Goal: Task Accomplishment & Management: Complete application form

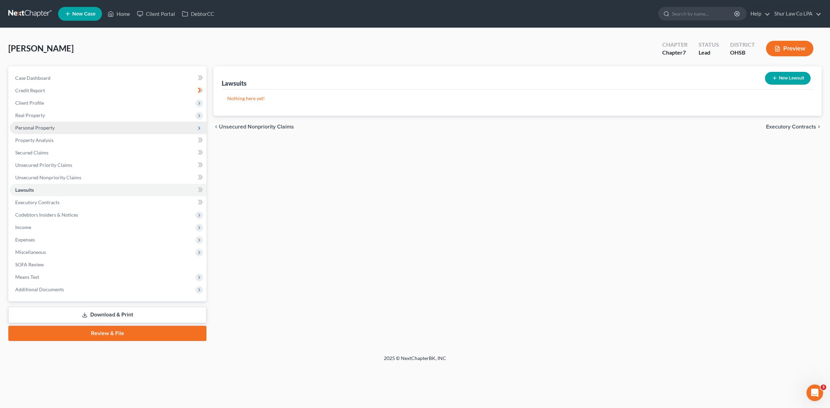
click at [51, 131] on span "Personal Property" at bounding box center [108, 128] width 197 height 12
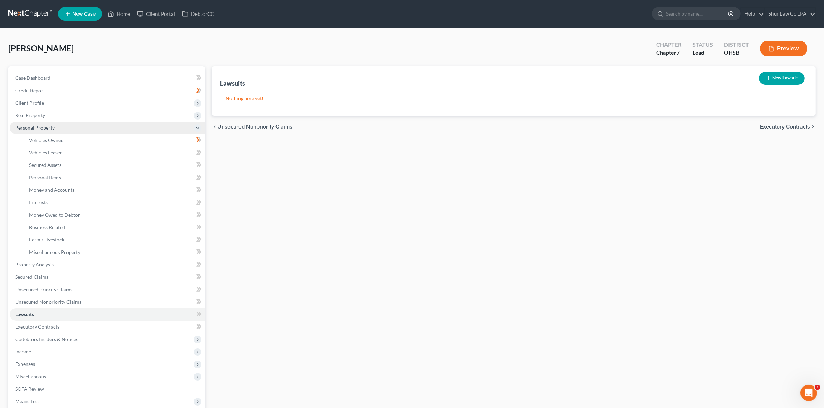
click at [46, 127] on span "Personal Property" at bounding box center [34, 128] width 39 height 6
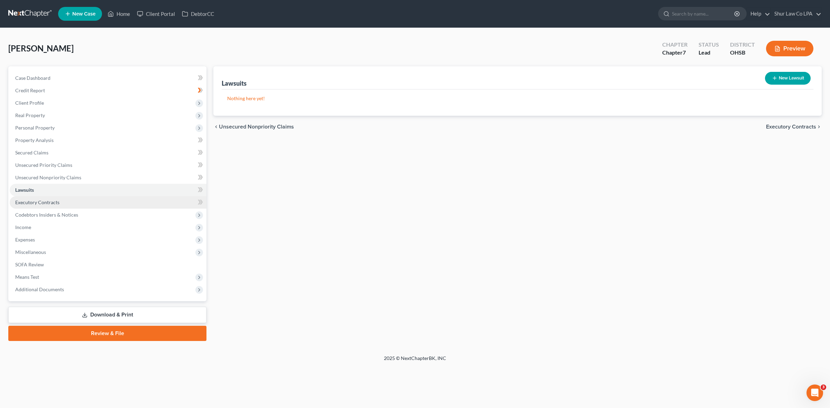
click at [66, 207] on link "Executory Contracts" at bounding box center [108, 202] width 197 height 12
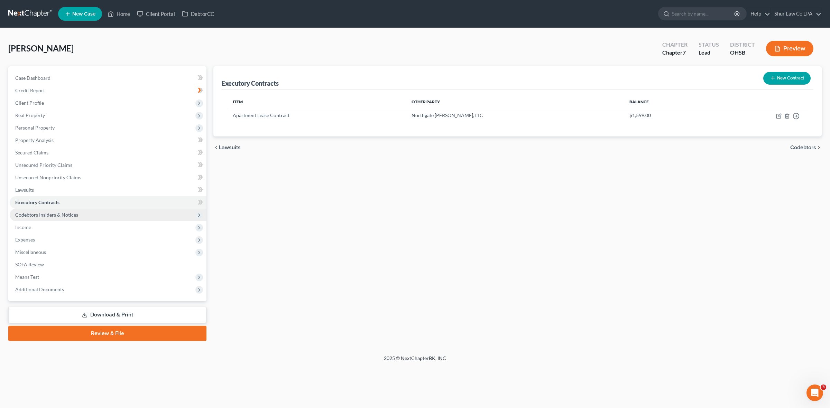
click at [64, 217] on span "Codebtors Insiders & Notices" at bounding box center [46, 215] width 63 height 6
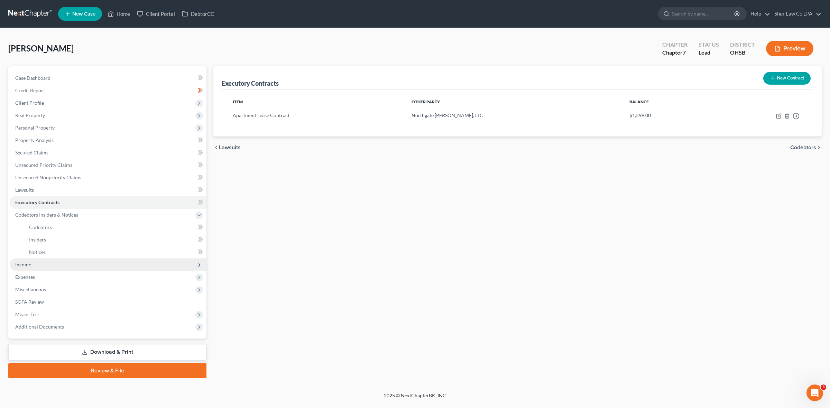
click at [39, 265] on span "Income" at bounding box center [108, 265] width 197 height 12
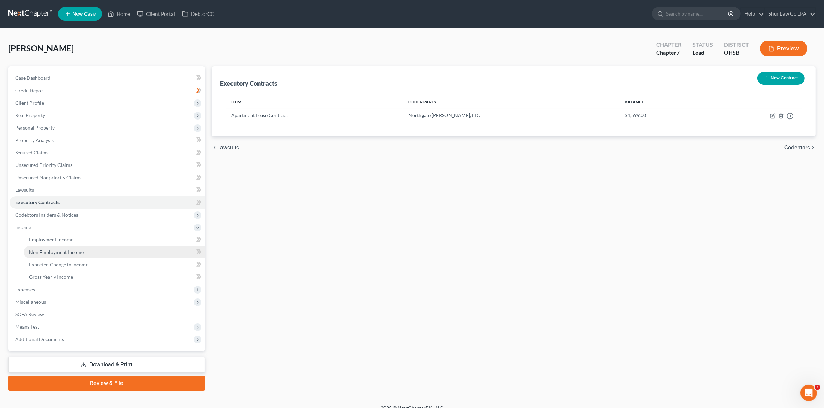
click at [71, 251] on span "Non Employment Income" at bounding box center [56, 252] width 55 height 6
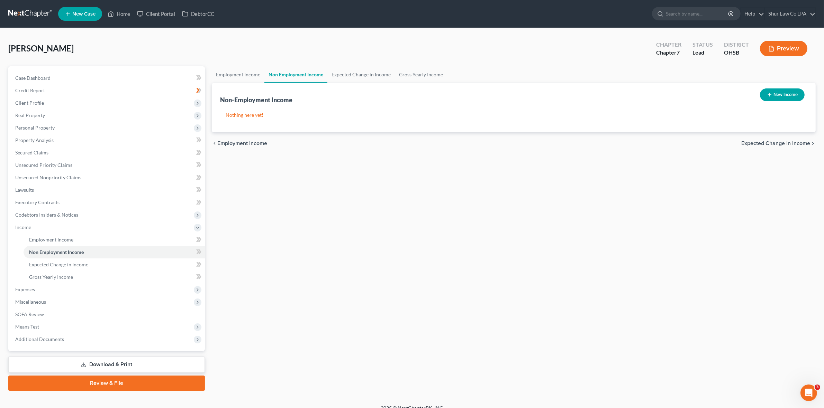
click at [782, 95] on button "New Income" at bounding box center [782, 95] width 45 height 13
select select "0"
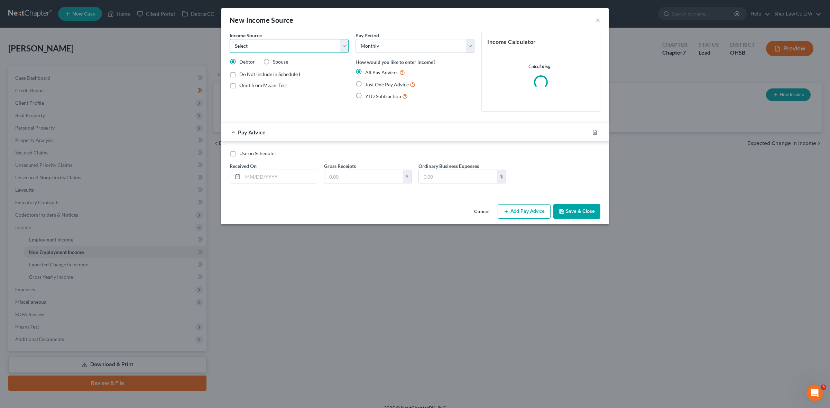
click at [343, 47] on select "Select Unemployment Disability (from employer) Pension Retirement Social Securi…" at bounding box center [289, 46] width 119 height 14
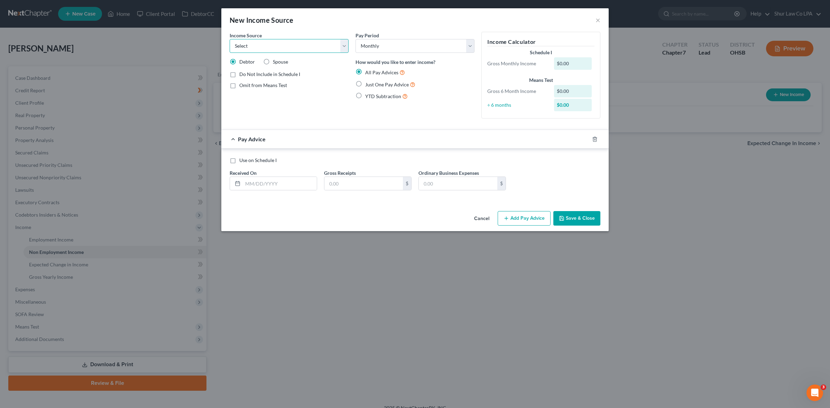
select select "7"
click at [230, 39] on select "Select Unemployment Disability (from employer) Pension Retirement Social Securi…" at bounding box center [289, 46] width 119 height 14
click at [576, 215] on button "Save & Close" at bounding box center [576, 218] width 47 height 15
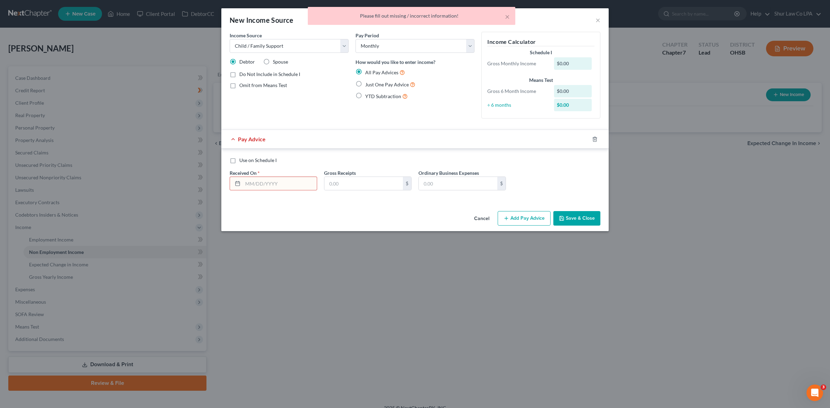
drag, startPoint x: 601, startPoint y: 21, endPoint x: 596, endPoint y: 18, distance: 5.6
click at [599, 20] on div "× Please fill out missing / incorrect information!" at bounding box center [412, 17] width 830 height 21
click at [598, 18] on div "× Please fill out missing / incorrect information!" at bounding box center [412, 17] width 830 height 21
drag, startPoint x: 506, startPoint y: 17, endPoint x: 597, endPoint y: 17, distance: 91.3
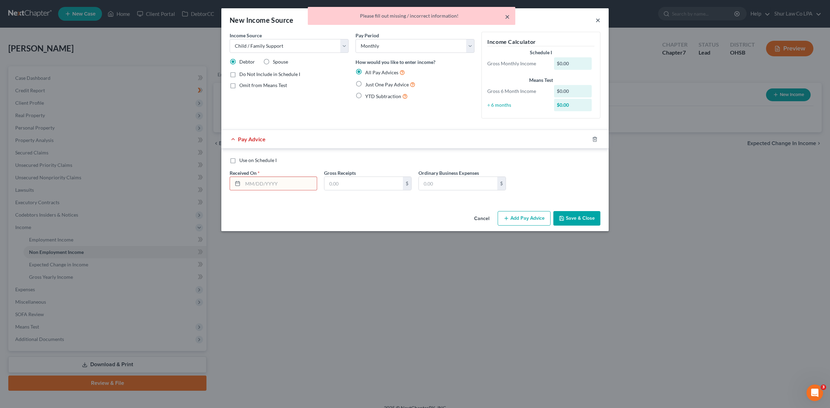
click at [506, 18] on button "×" at bounding box center [507, 16] width 5 height 8
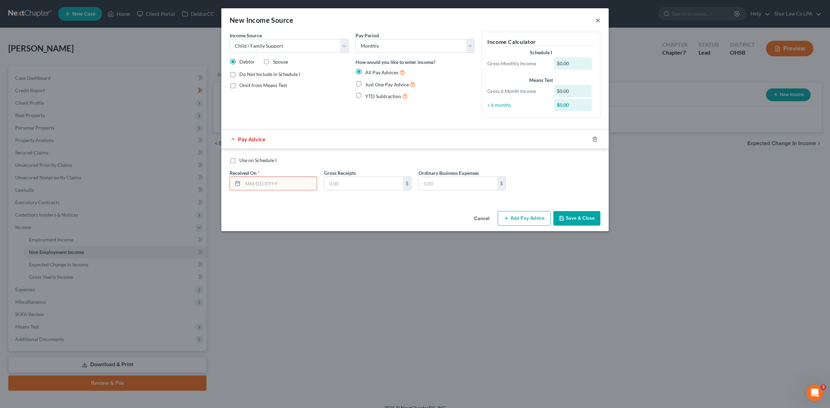
click at [599, 21] on button "×" at bounding box center [598, 20] width 5 height 8
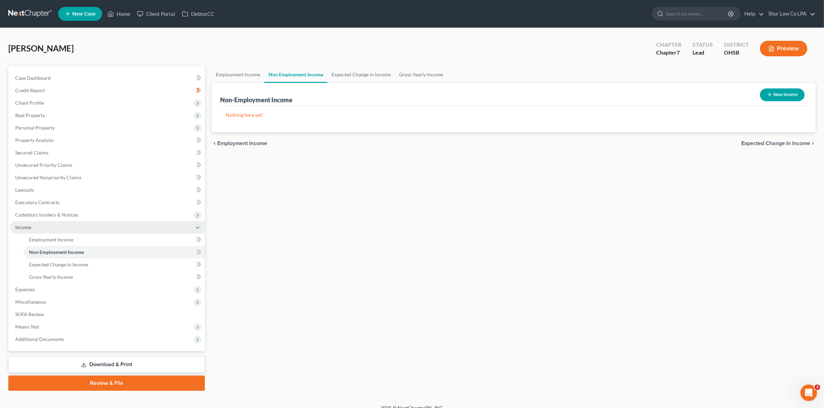
click at [199, 229] on icon at bounding box center [198, 228] width 6 height 6
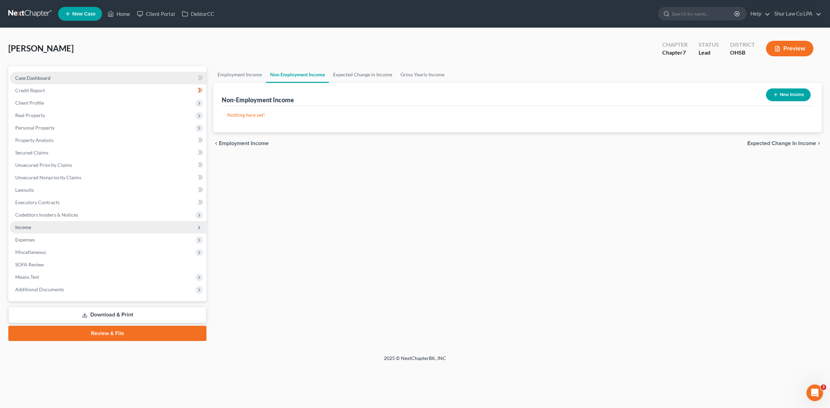
click at [46, 78] on span "Case Dashboard" at bounding box center [32, 78] width 35 height 6
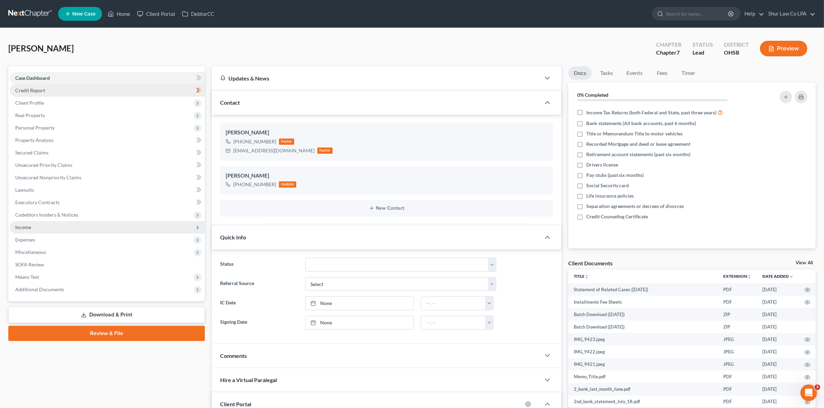
click at [46, 86] on link "Credit Report" at bounding box center [107, 90] width 195 height 12
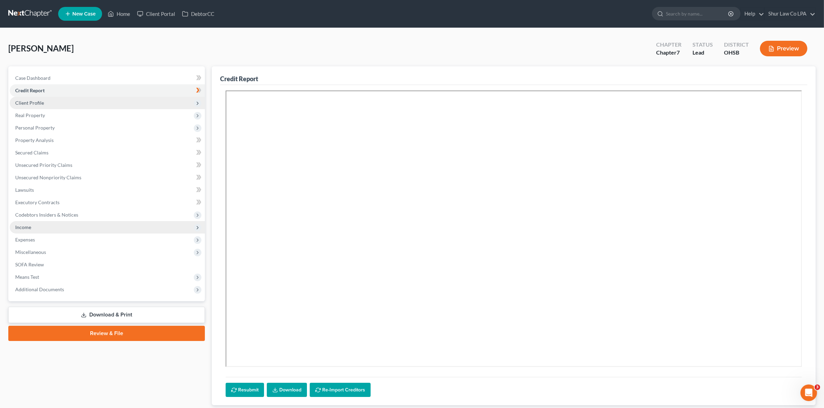
click at [44, 102] on span "Client Profile" at bounding box center [107, 103] width 195 height 12
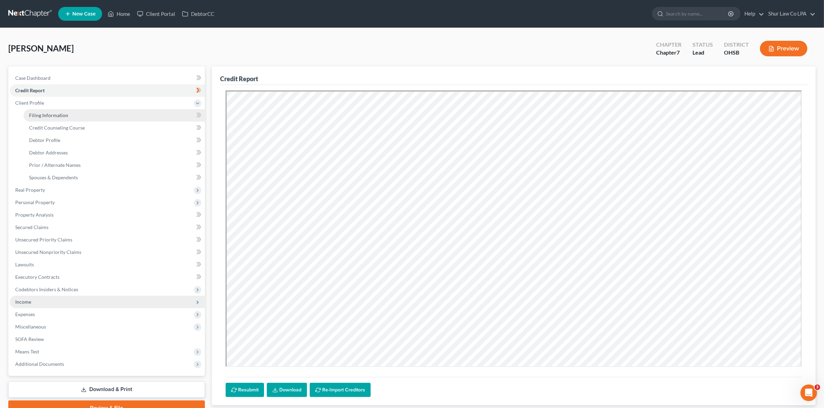
click at [56, 117] on span "Filing Information" at bounding box center [48, 115] width 39 height 6
select select "1"
select select "0"
select select "62"
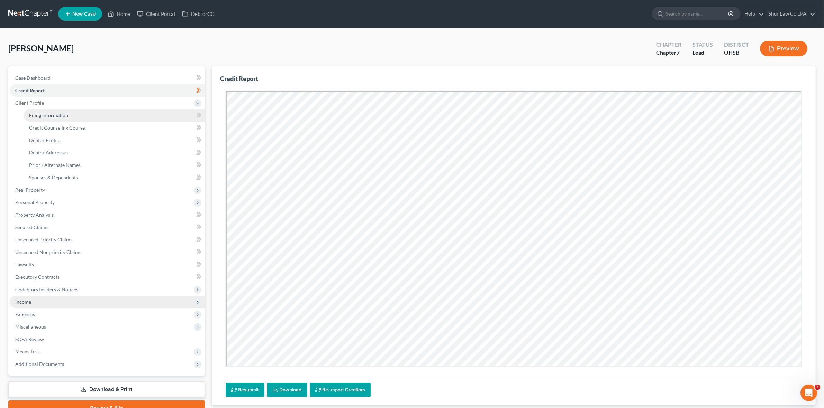
select select "6"
select select "36"
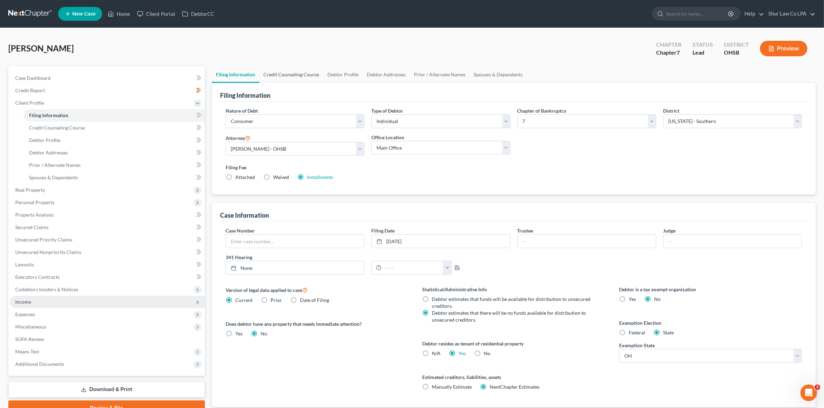
click at [283, 74] on link "Credit Counseling Course" at bounding box center [291, 74] width 64 height 17
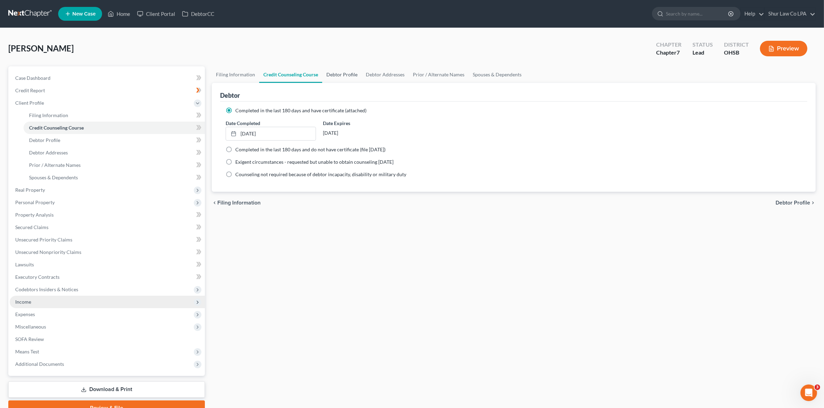
click at [333, 74] on link "Debtor Profile" at bounding box center [341, 74] width 39 height 17
select select "0"
select select "4"
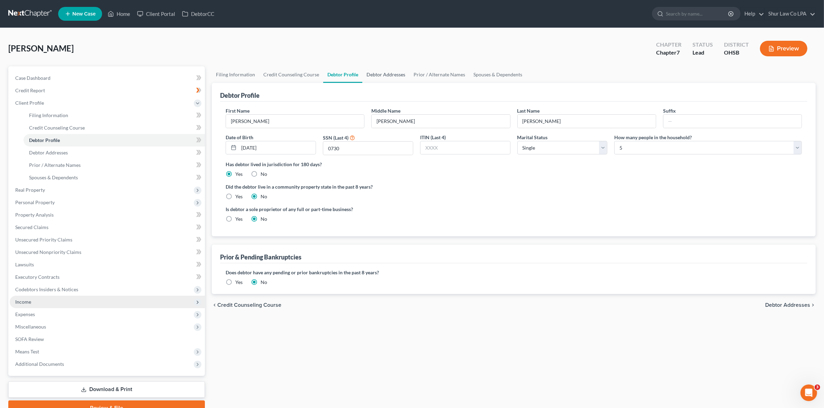
click at [385, 74] on link "Debtor Addresses" at bounding box center [385, 74] width 47 height 17
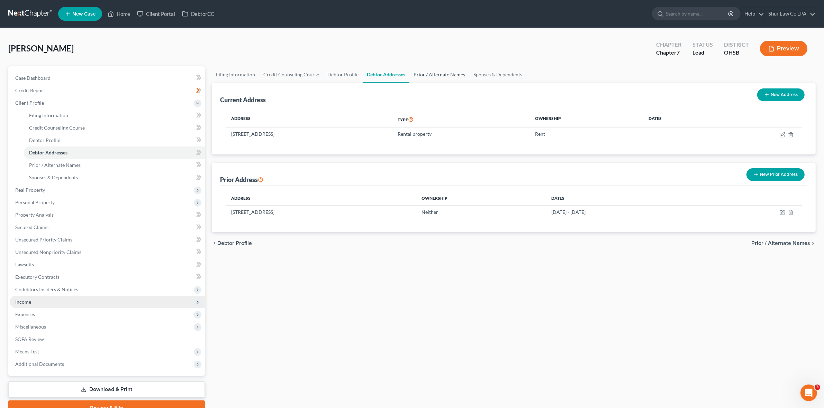
click at [435, 74] on link "Prior / Alternate Names" at bounding box center [439, 74] width 60 height 17
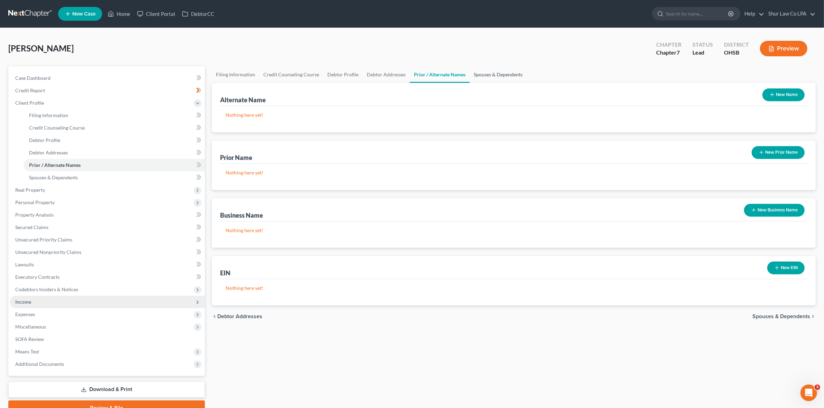
click at [492, 74] on link "Spouses & Dependents" at bounding box center [497, 74] width 57 height 17
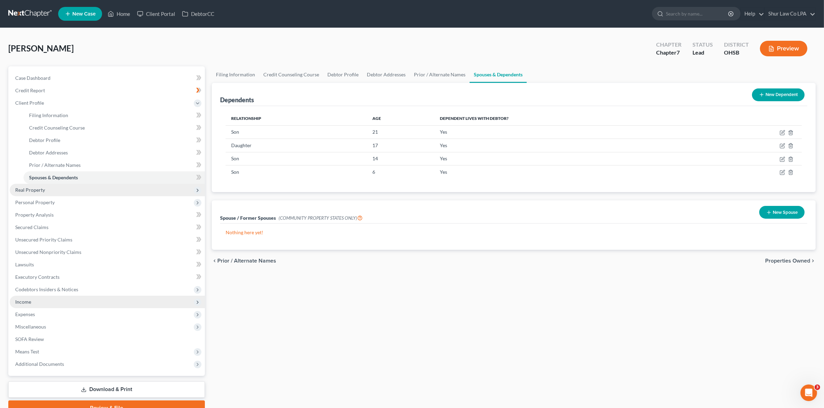
click at [37, 189] on span "Real Property" at bounding box center [30, 190] width 30 height 6
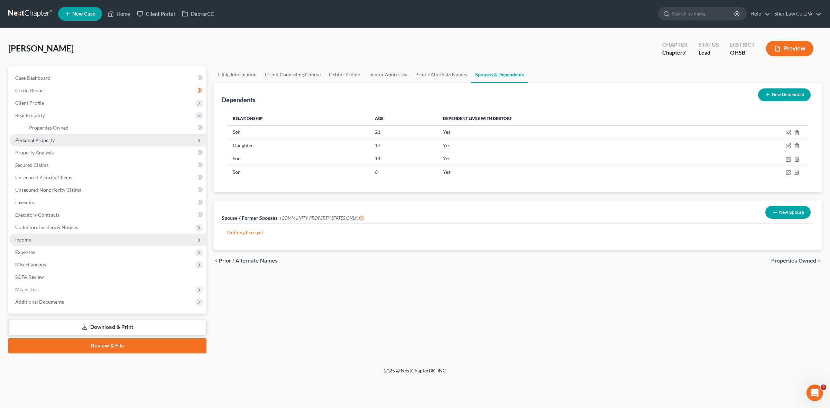
click at [50, 142] on span "Personal Property" at bounding box center [34, 140] width 39 height 6
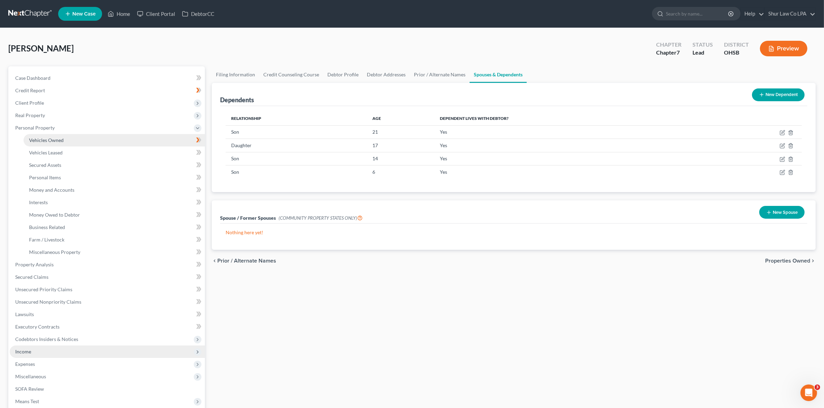
click at [41, 143] on link "Vehicles Owned" at bounding box center [114, 140] width 181 height 12
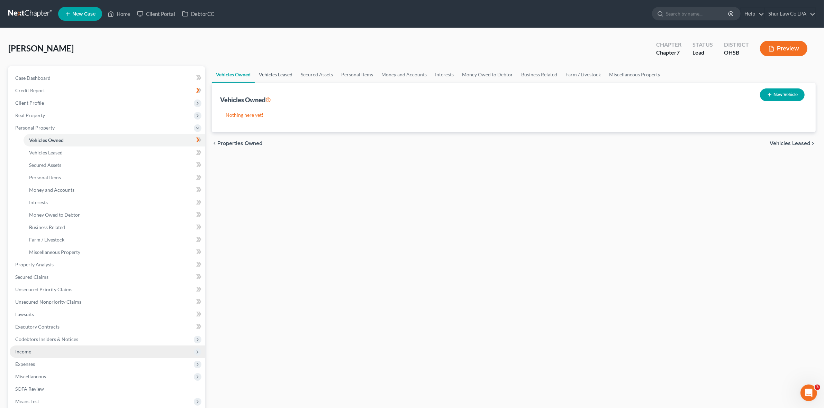
click at [277, 80] on link "Vehicles Leased" at bounding box center [276, 74] width 42 height 17
click at [314, 73] on link "Secured Assets" at bounding box center [316, 74] width 40 height 17
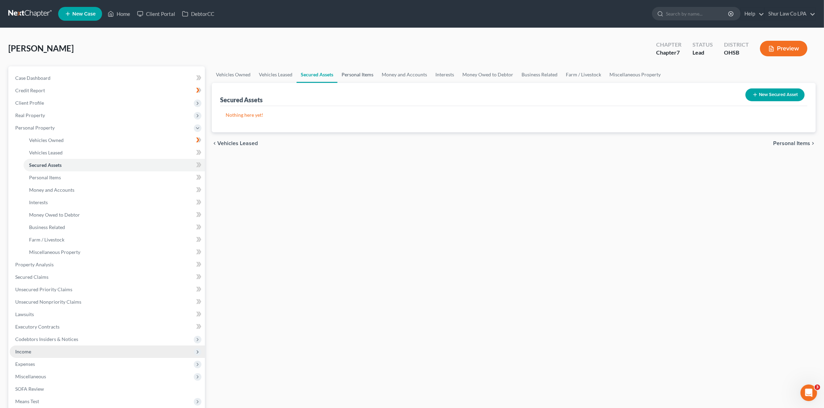
click at [357, 73] on link "Personal Items" at bounding box center [357, 74] width 40 height 17
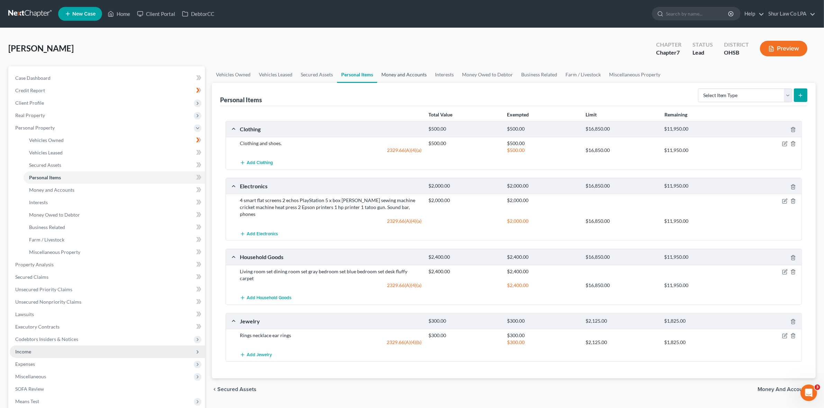
click at [402, 77] on link "Money and Accounts" at bounding box center [404, 74] width 54 height 17
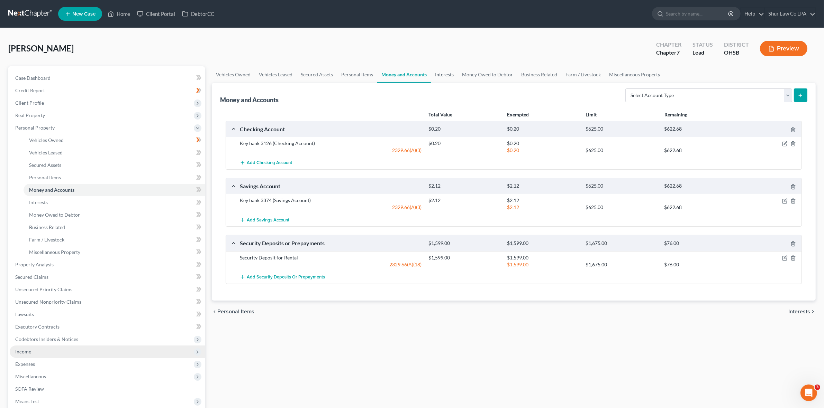
click at [444, 73] on link "Interests" at bounding box center [444, 74] width 27 height 17
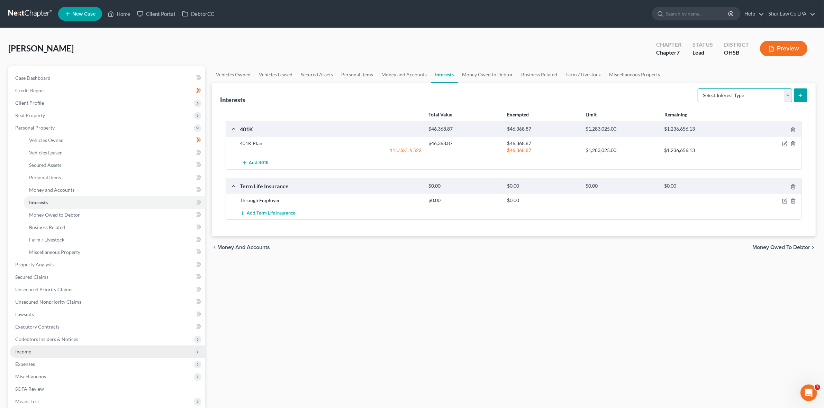
click at [786, 93] on select "Select Interest Type 401K (A/B: 21) Annuity (A/B: 23) Bond (A/B: 18) Education …" at bounding box center [744, 96] width 94 height 14
click at [476, 75] on link "Money Owed to Debtor" at bounding box center [487, 74] width 59 height 17
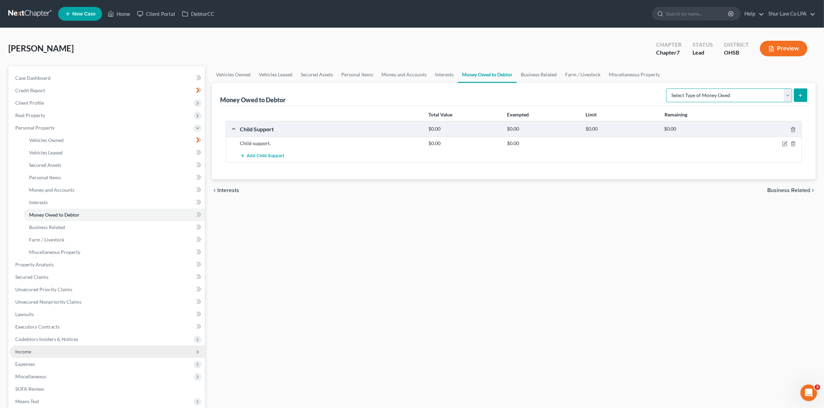
click at [742, 97] on select "Select Type of Money Owed Accounts Receivable (A/B: 38) Alimony (A/B: 29) Child…" at bounding box center [729, 96] width 126 height 14
drag, startPoint x: 422, startPoint y: 217, endPoint x: 727, endPoint y: 163, distance: 309.5
click at [422, 215] on div "Vehicles Owned Vehicles Leased Secured Assets Personal Items Money and Accounts…" at bounding box center [513, 265] width 610 height 399
click at [784, 144] on icon "button" at bounding box center [785, 144] width 6 height 6
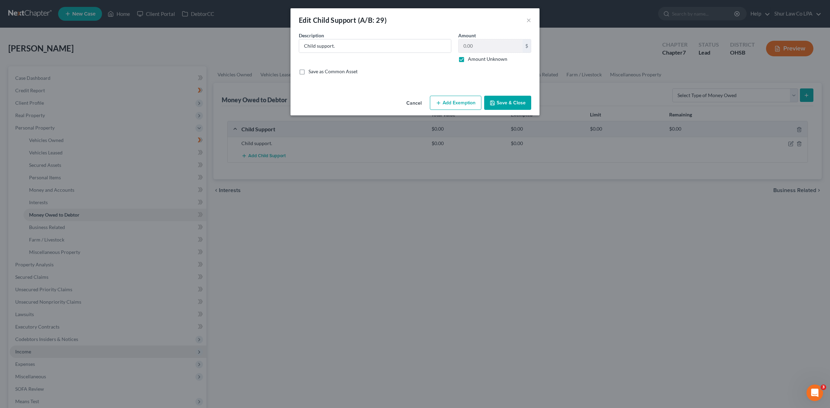
click at [468, 61] on label "Amount Unknown" at bounding box center [487, 59] width 39 height 7
click at [471, 60] on input "Amount Unknown" at bounding box center [473, 58] width 4 height 4
checkbox input "false"
click at [485, 38] on div "Amount 0.00 $ Amount Unknown Balance Undetermined 0.00 $ Amount Unknown" at bounding box center [495, 47] width 80 height 31
paste input "33341.07"
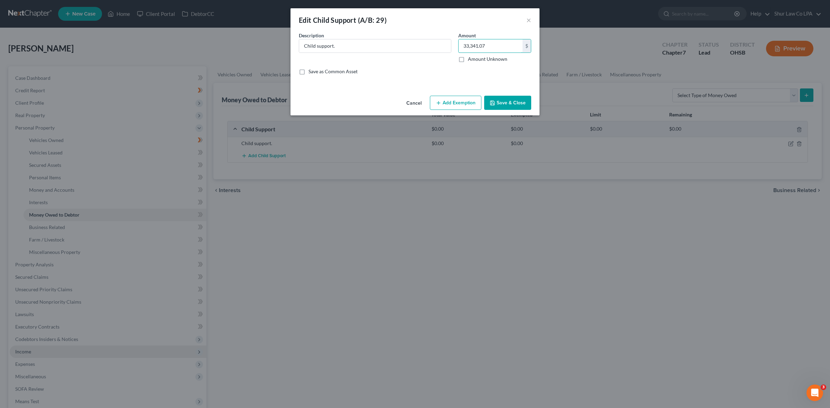
type input "33,341.07"
click at [459, 104] on button "Add Exemption" at bounding box center [456, 103] width 52 height 15
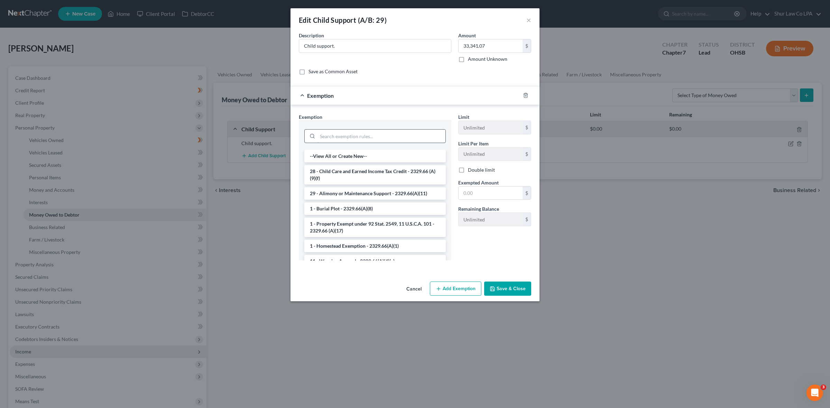
click at [355, 134] on input "search" at bounding box center [382, 136] width 128 height 13
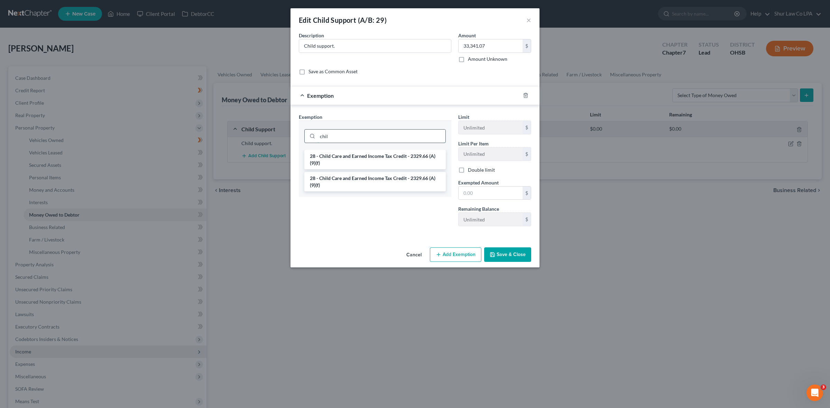
type input "child"
drag, startPoint x: 353, startPoint y: 134, endPoint x: 541, endPoint y: 245, distance: 217.7
click at [284, 134] on div "Edit Child Support (A/B: 29) × An exemption set must first be selected from the…" at bounding box center [415, 204] width 830 height 408
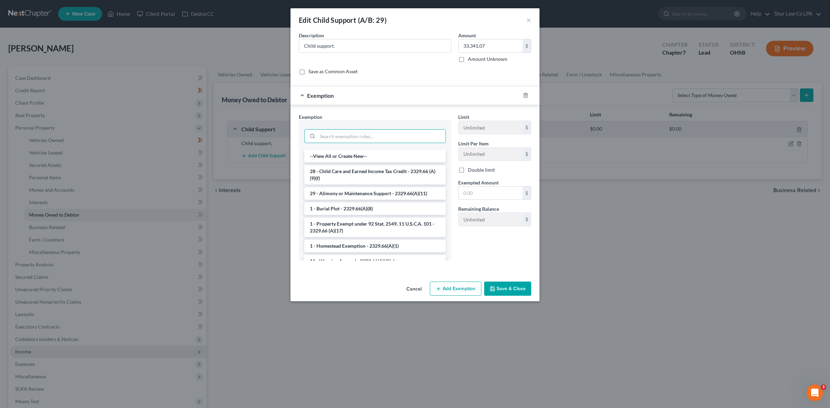
click at [512, 289] on button "Save & Close" at bounding box center [507, 289] width 47 height 15
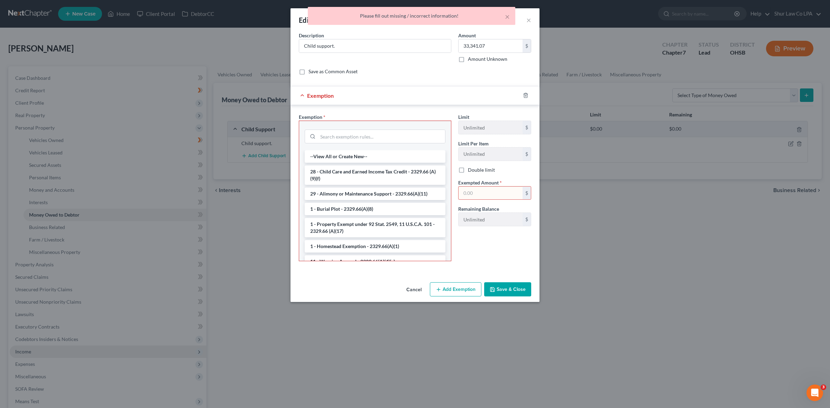
click at [417, 288] on button "Cancel" at bounding box center [414, 290] width 26 height 14
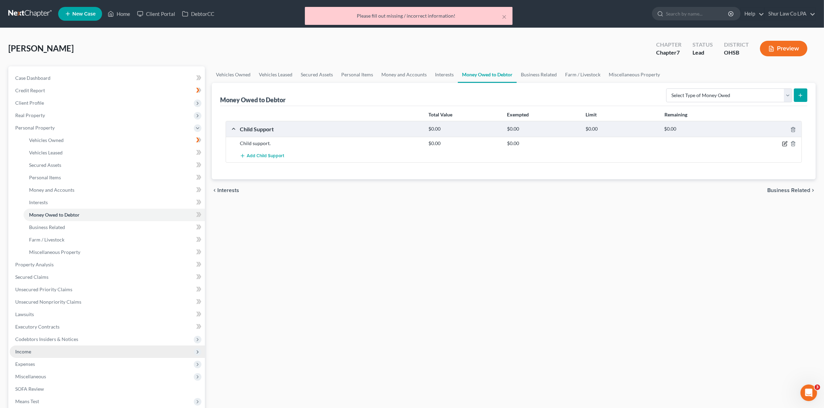
click at [783, 144] on icon "button" at bounding box center [785, 144] width 6 height 6
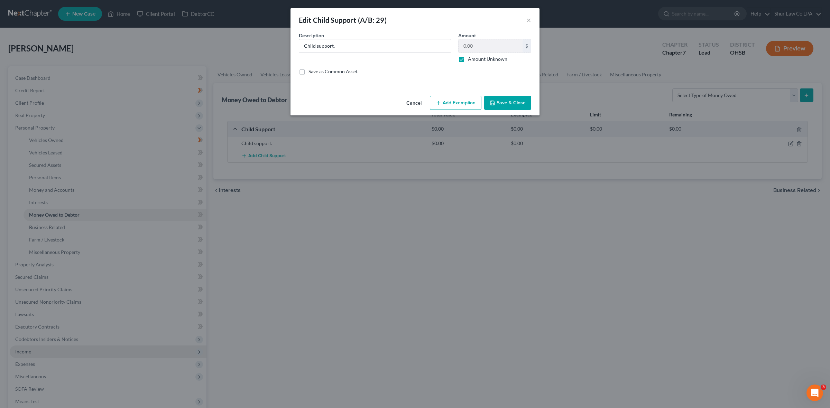
click at [468, 63] on label "Amount Unknown" at bounding box center [487, 59] width 39 height 7
click at [471, 60] on input "Amount Unknown" at bounding box center [473, 58] width 4 height 4
click at [468, 57] on label "Amount Unknown" at bounding box center [487, 59] width 39 height 7
click at [471, 57] on input "Amount Unknown" at bounding box center [473, 58] width 4 height 4
click at [468, 59] on label "Amount Unknown" at bounding box center [487, 59] width 39 height 7
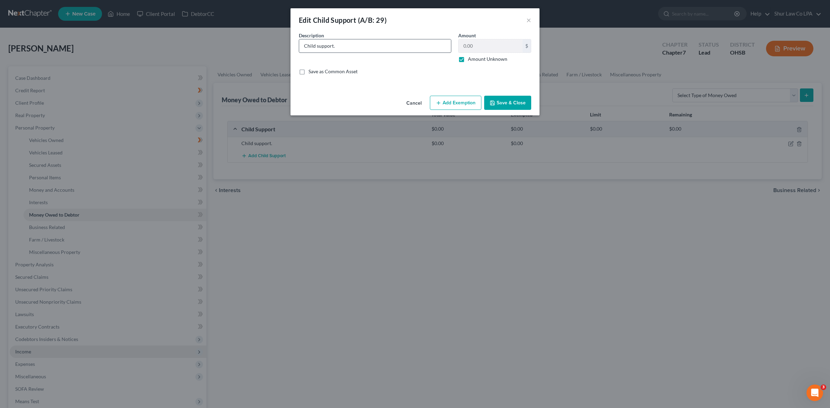
click at [471, 59] on input "Amount Unknown" at bounding box center [473, 58] width 4 height 4
checkbox input "false"
click at [412, 91] on div "An exemption set must first be selected from the Filing Information section. Co…" at bounding box center [415, 62] width 249 height 61
type input "Child support."
click at [488, 47] on input "0.00" at bounding box center [491, 45] width 64 height 13
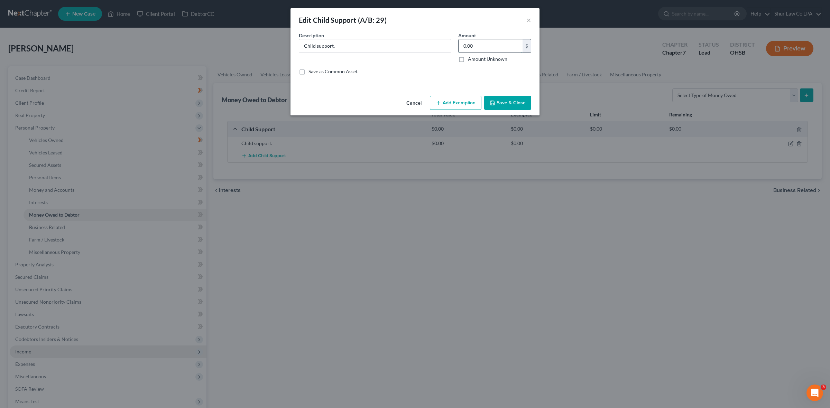
click at [492, 45] on input "0.00" at bounding box center [491, 45] width 64 height 13
drag, startPoint x: 480, startPoint y: 45, endPoint x: 454, endPoint y: 44, distance: 26.3
click at [454, 44] on div "Description * Child support. Amount 0.00 $ Amount Unknown Balance Undetermined …" at bounding box center [414, 56] width 239 height 49
paste input "33341.07"
type input "33,341.07"
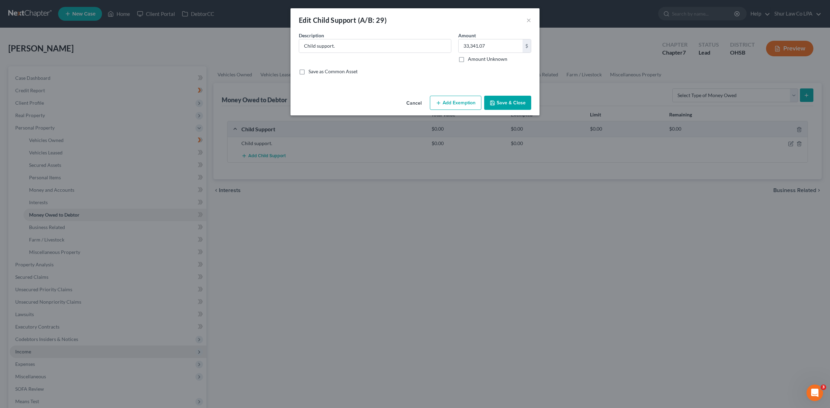
click at [510, 102] on button "Save & Close" at bounding box center [507, 103] width 47 height 15
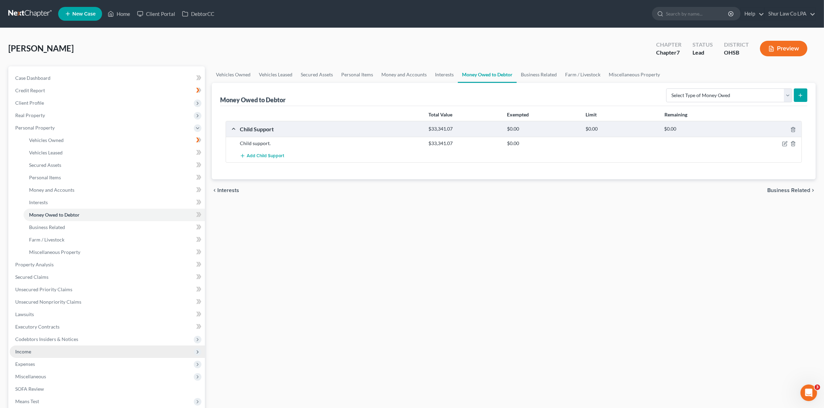
click at [800, 94] on icon "submit" at bounding box center [800, 96] width 6 height 6
click at [706, 95] on select "Select Type of Money Owed Accounts Receivable (A/B: 38) Alimony (A/B: 29) Child…" at bounding box center [729, 96] width 126 height 14
select select "child_support"
click at [667, 89] on select "Select Type of Money Owed Accounts Receivable (A/B: 38) Alimony (A/B: 29) Child…" at bounding box center [729, 96] width 126 height 14
click at [428, 182] on div "chevron_left Interests Business Related chevron_right" at bounding box center [514, 191] width 604 height 22
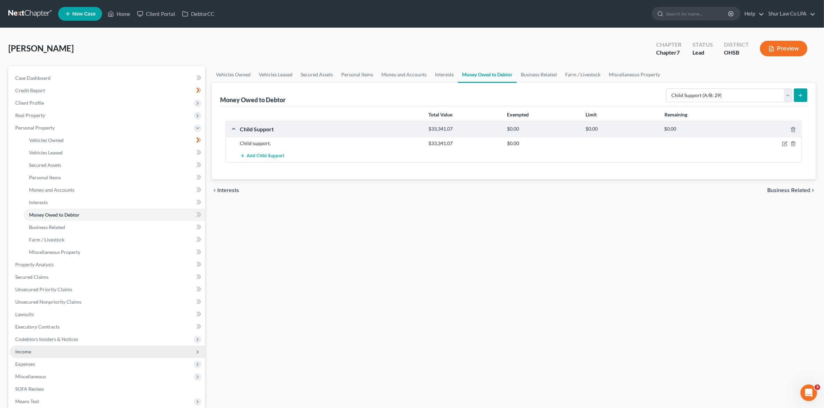
click at [801, 96] on icon "submit" at bounding box center [800, 96] width 6 height 6
click at [801, 95] on icon "submit" at bounding box center [800, 96] width 6 height 6
click at [745, 178] on div "Total Value Exempted Limit Remaining Child Support $33,341.07 $0.00 $0.00 $0.00…" at bounding box center [513, 142] width 587 height 73
click at [289, 174] on div "Total Value Exempted Limit Remaining Child Support $33,341.07 $0.00 $0.00 $0.00…" at bounding box center [513, 142] width 587 height 73
click at [263, 156] on span "Add Child Support" at bounding box center [265, 157] width 37 height 6
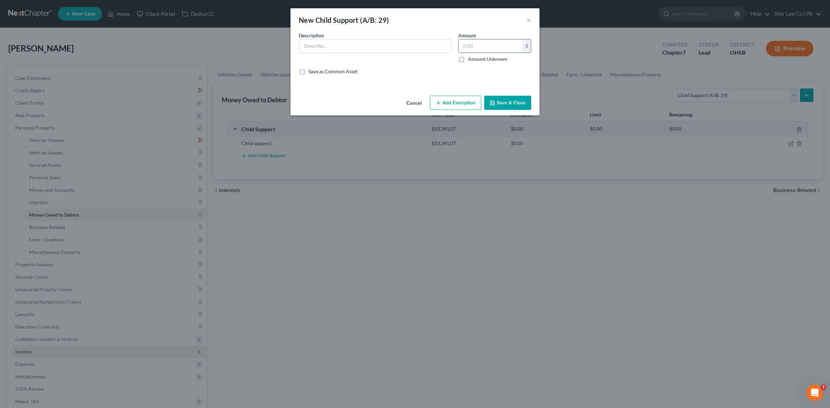
click at [483, 44] on input "text" at bounding box center [491, 45] width 64 height 13
paste input "51359.37"
type input "51,359.37"
click at [353, 41] on input "text" at bounding box center [375, 45] width 152 height 13
type input "Child Support - [PERSON_NAME]"
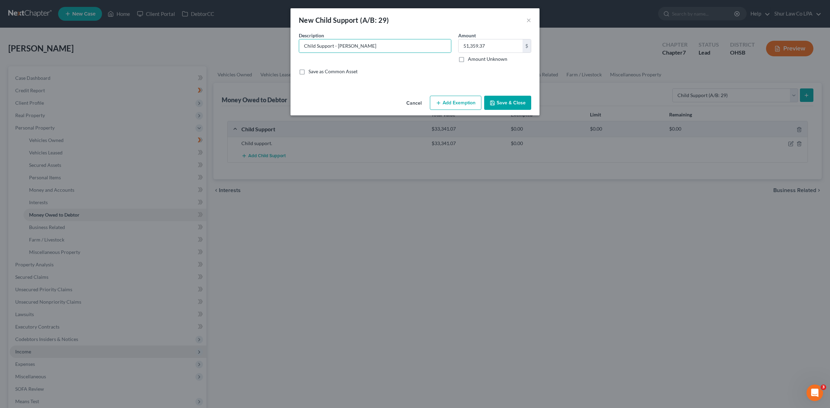
click at [508, 104] on button "Save & Close" at bounding box center [507, 103] width 47 height 15
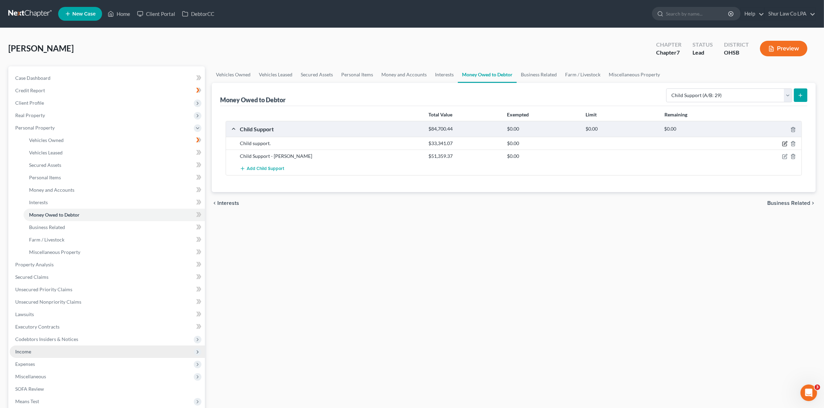
click at [783, 144] on icon "button" at bounding box center [785, 144] width 6 height 6
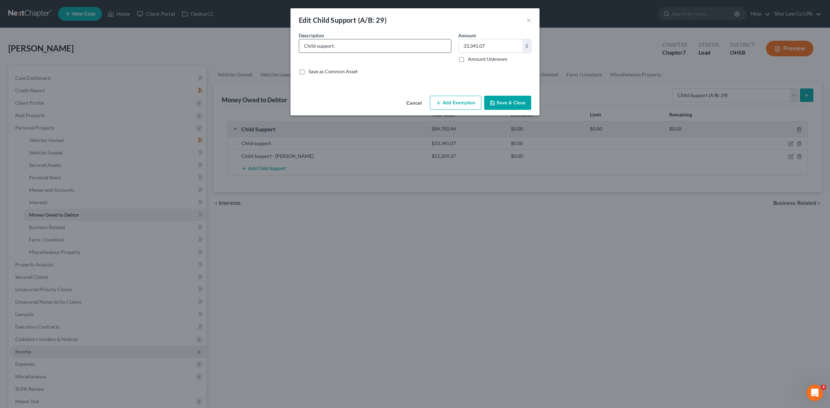
click at [366, 48] on input "Child support." at bounding box center [375, 45] width 152 height 13
type input "Child support - [PERSON_NAME]"
click at [509, 107] on button "Save & Close" at bounding box center [507, 103] width 47 height 15
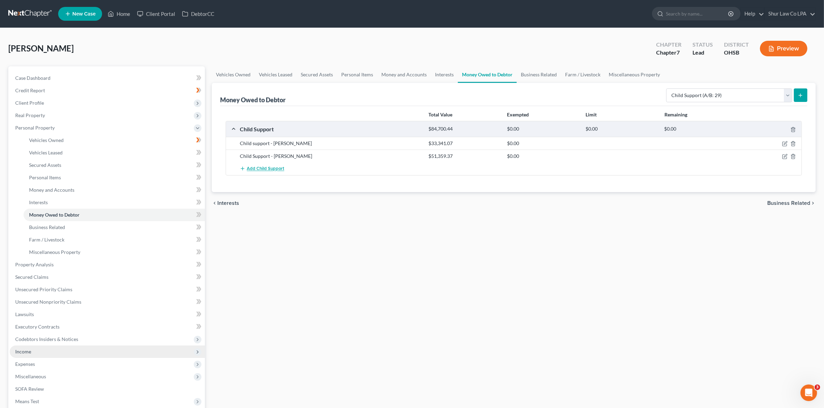
click at [274, 167] on span "Add Child Support" at bounding box center [265, 169] width 37 height 6
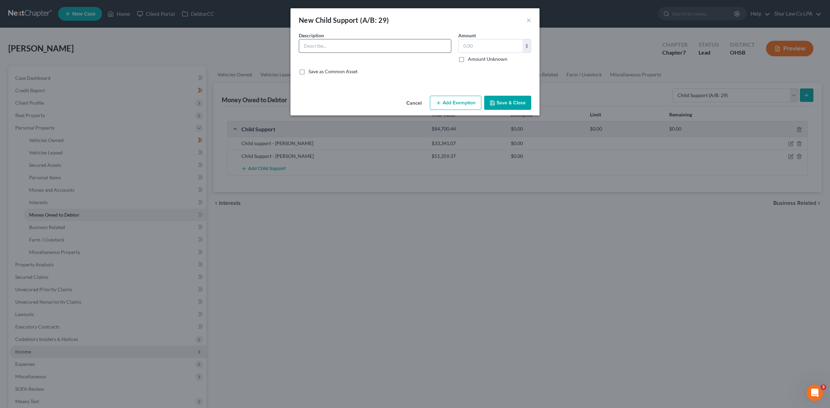
click at [347, 50] on input "text" at bounding box center [375, 45] width 152 height 13
type input "Child Support - [PERSON_NAME]"
click at [480, 37] on div "Amount $ Amount Unknown Balance Undetermined $ Amount Unknown" at bounding box center [495, 47] width 80 height 31
click at [479, 44] on input "text" at bounding box center [491, 45] width 64 height 13
drag, startPoint x: 466, startPoint y: 45, endPoint x: 476, endPoint y: 45, distance: 10.0
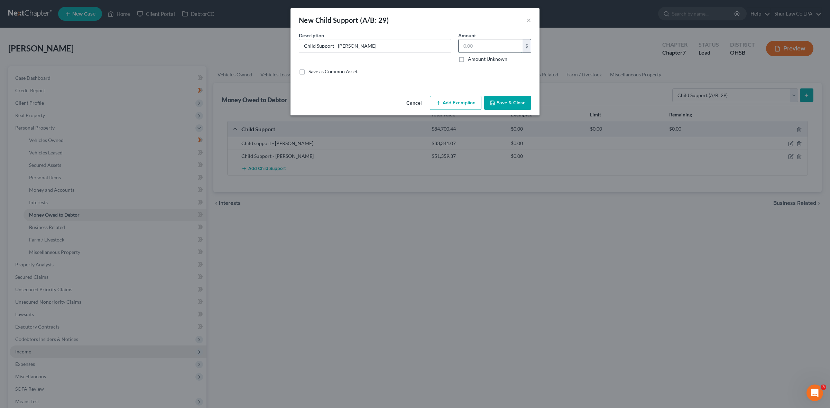
click at [469, 45] on input "text" at bounding box center [491, 45] width 64 height 13
paste input "18386.36"
type input "18,386.36"
click at [507, 100] on button "Save & Close" at bounding box center [507, 103] width 47 height 15
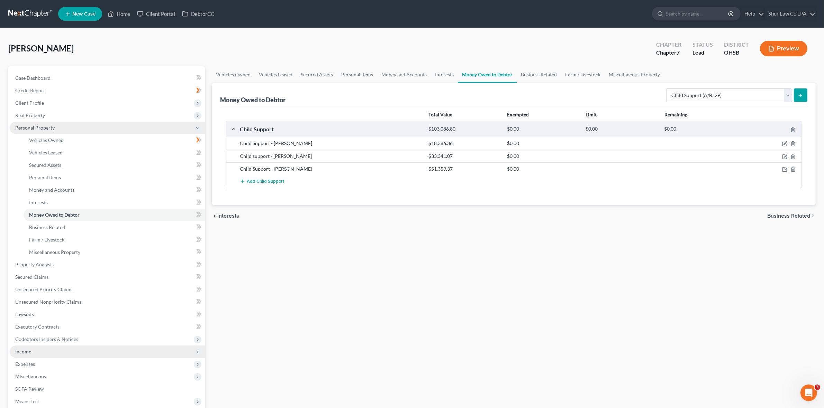
click at [45, 126] on span "Personal Property" at bounding box center [34, 128] width 39 height 6
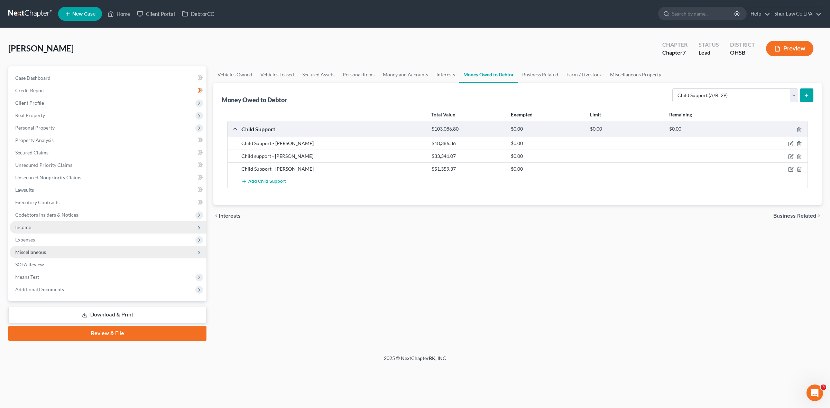
click at [55, 249] on span "Miscellaneous" at bounding box center [108, 252] width 197 height 12
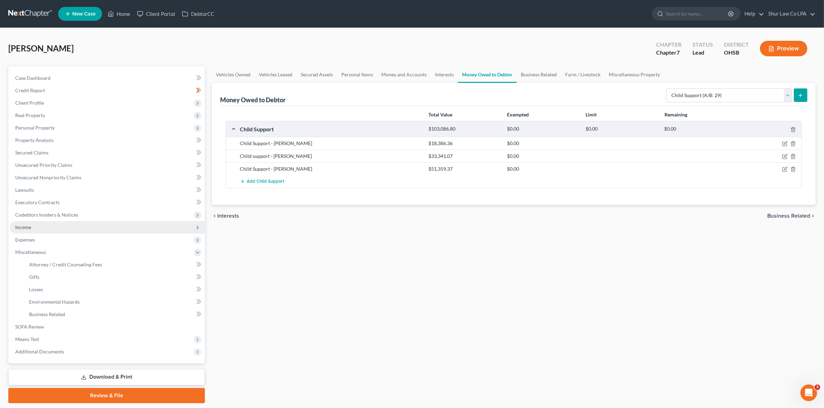
click at [30, 229] on span "Income" at bounding box center [23, 227] width 16 height 6
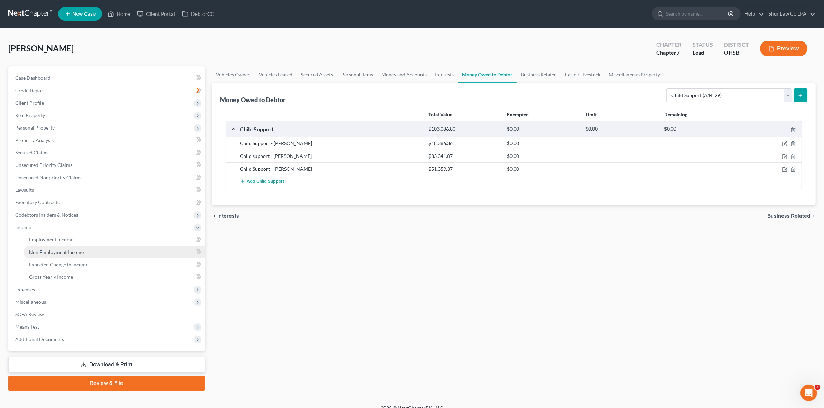
click at [46, 250] on span "Non Employment Income" at bounding box center [56, 252] width 55 height 6
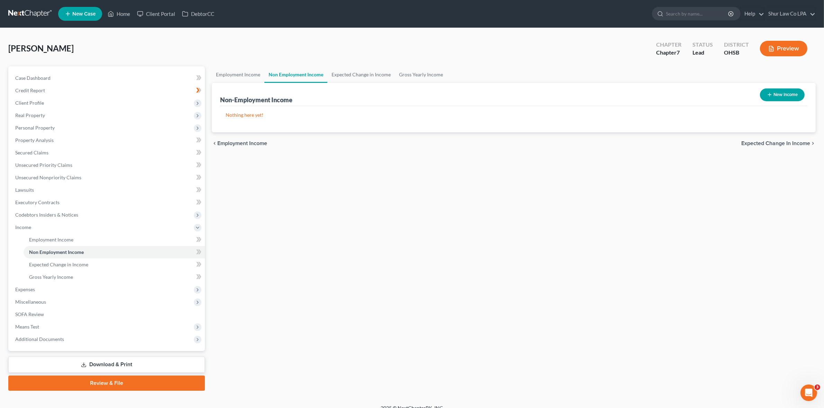
click at [787, 92] on button "New Income" at bounding box center [782, 95] width 45 height 13
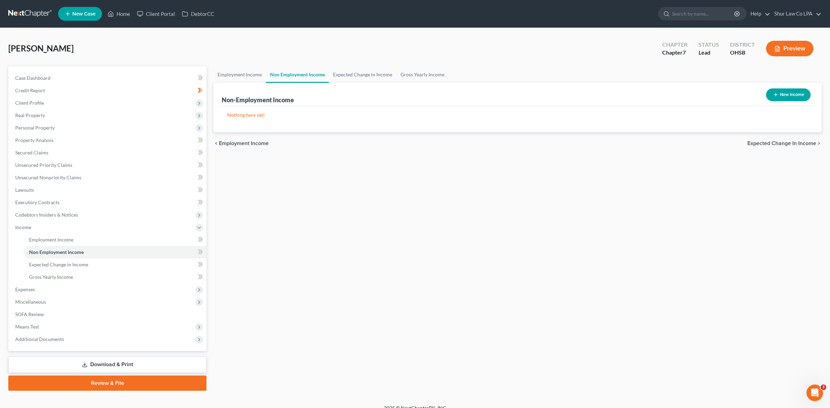
select select "0"
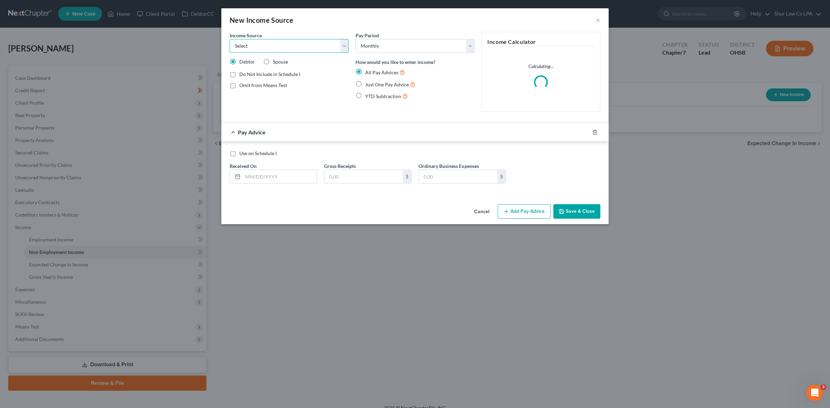
click at [289, 44] on select "Select Unemployment Disability (from employer) Pension Retirement Social Securi…" at bounding box center [289, 46] width 119 height 14
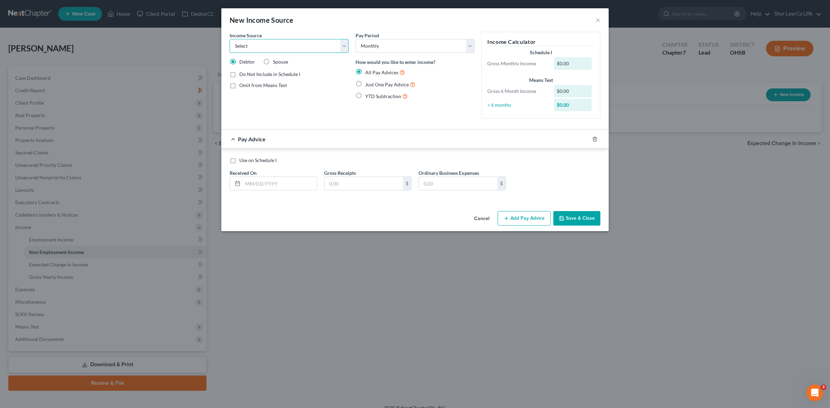
select select "7"
click at [230, 39] on select "Select Unemployment Disability (from employer) Pension Retirement Social Securi…" at bounding box center [289, 46] width 119 height 14
click at [265, 184] on input "text" at bounding box center [280, 183] width 74 height 13
type input "08/25/2025"
click at [344, 47] on select "Select Unemployment Disability (from employer) Pension Retirement Social Securi…" at bounding box center [289, 46] width 119 height 14
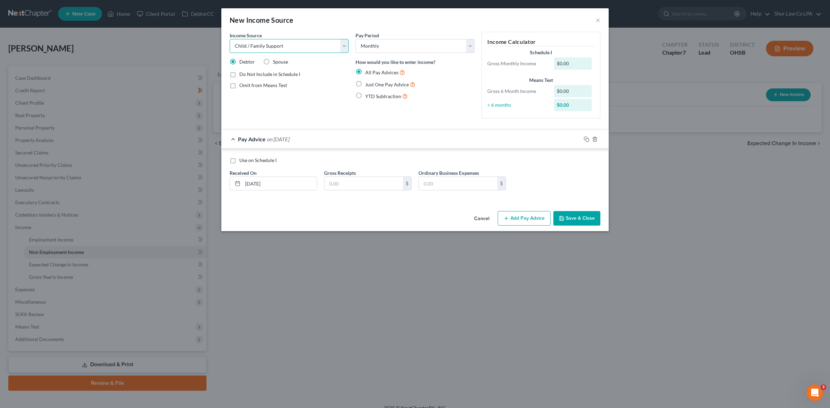
click at [230, 39] on select "Select Unemployment Disability (from employer) Pension Retirement Social Securi…" at bounding box center [289, 46] width 119 height 14
click at [587, 225] on button "Save & Close" at bounding box center [576, 218] width 47 height 15
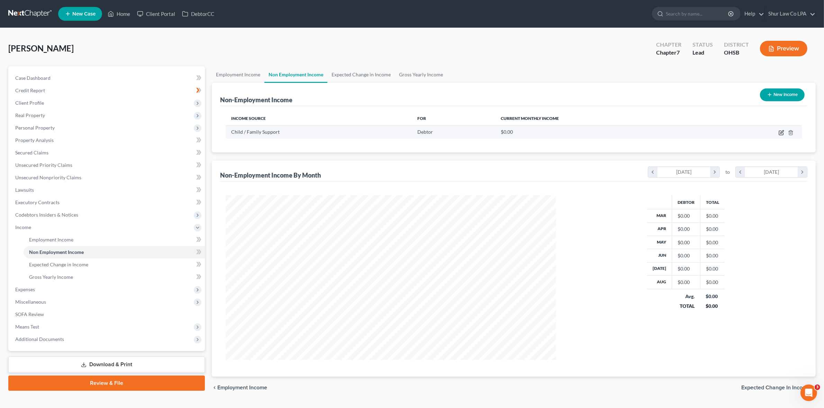
click at [780, 132] on icon "button" at bounding box center [781, 131] width 3 height 3
select select "7"
select select "0"
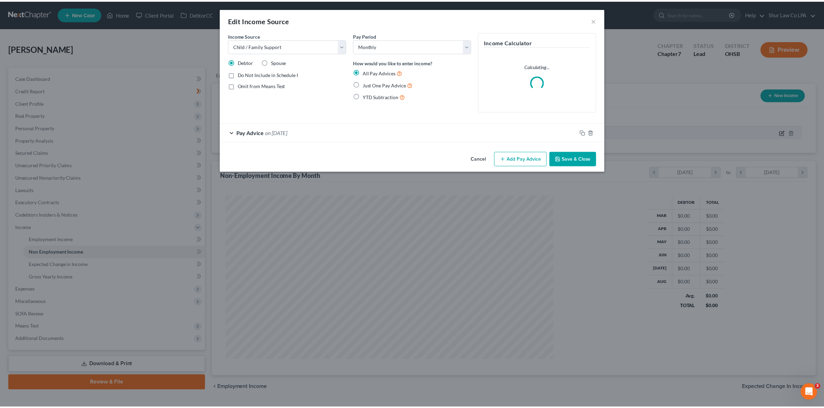
scroll to position [166, 347]
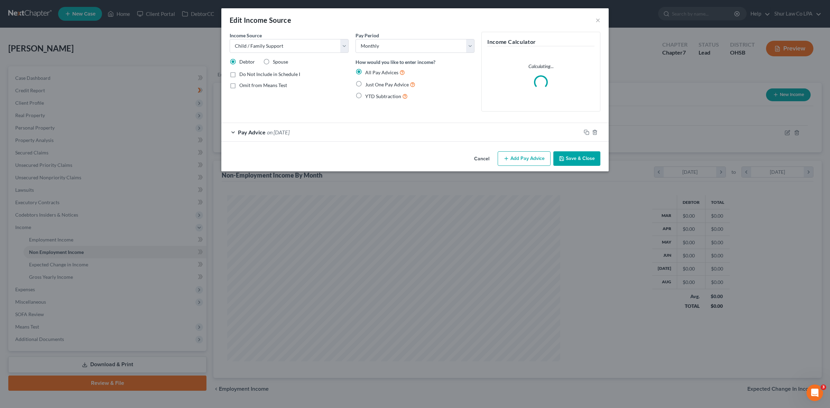
click at [236, 132] on div "Pay Advice on 08/25/2025" at bounding box center [401, 132] width 360 height 18
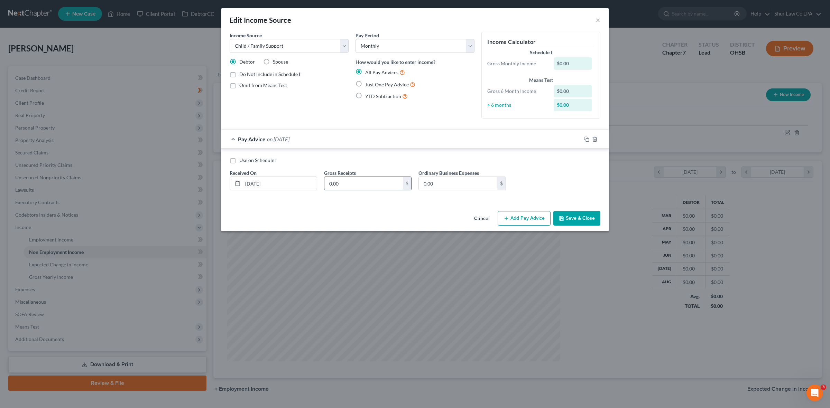
click at [366, 184] on input "0.00" at bounding box center [363, 183] width 79 height 13
type input "50.00"
click at [368, 158] on div "Use on Schedule I" at bounding box center [415, 160] width 371 height 7
click at [319, 114] on div "Income Source * Select Unemployment Disability (from employer) Pension Retireme…" at bounding box center [289, 78] width 126 height 92
click at [572, 221] on button "Save & Close" at bounding box center [576, 218] width 47 height 15
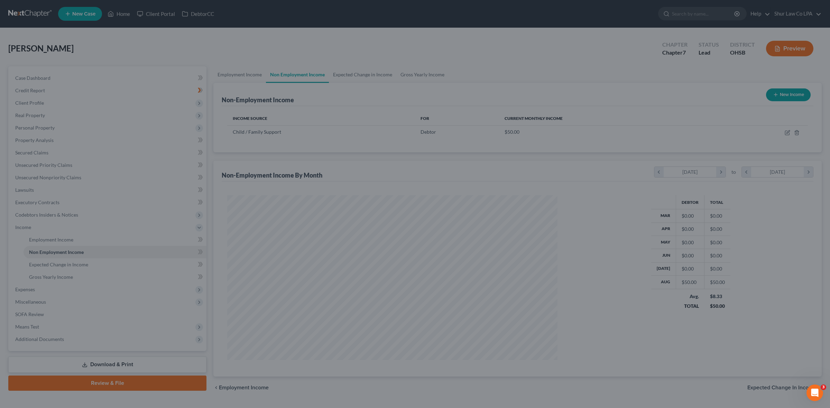
scroll to position [345711, 345532]
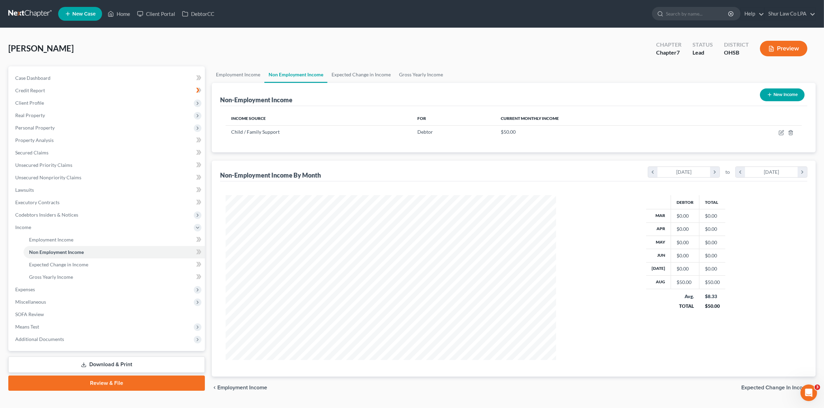
click at [784, 99] on button "New Income" at bounding box center [782, 95] width 45 height 13
select select "0"
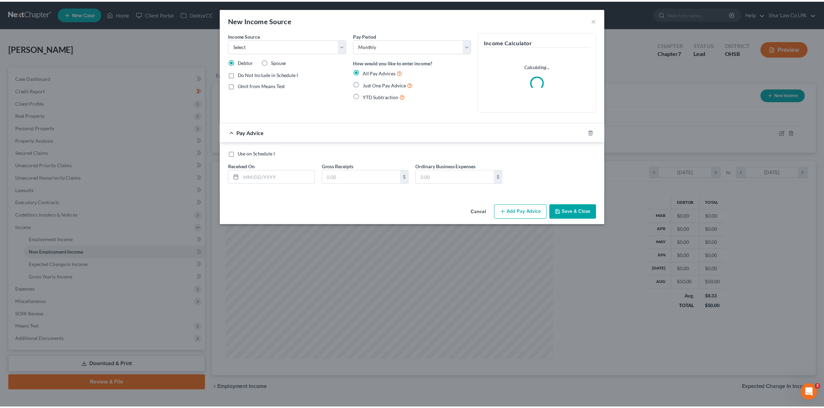
scroll to position [166, 347]
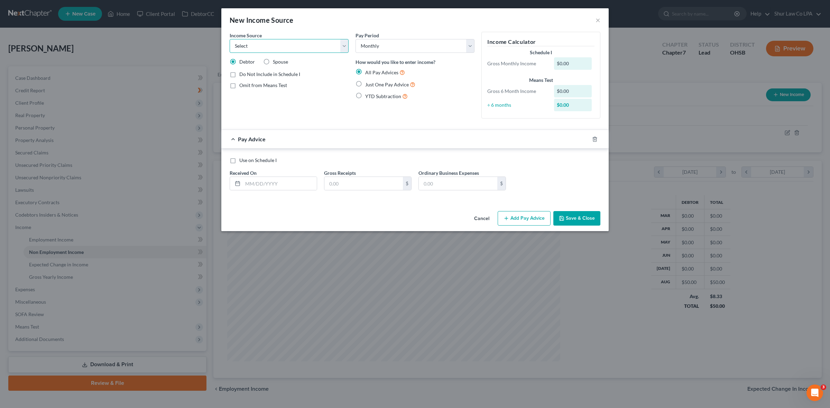
drag, startPoint x: 274, startPoint y: 44, endPoint x: 274, endPoint y: 52, distance: 8.7
click at [274, 44] on select "Select Unemployment Disability (from employer) Pension Retirement Social Securi…" at bounding box center [289, 46] width 119 height 14
select select "7"
click at [230, 39] on select "Select Unemployment Disability (from employer) Pension Retirement Social Securi…" at bounding box center [289, 46] width 119 height 14
click at [278, 185] on input "text" at bounding box center [280, 183] width 74 height 13
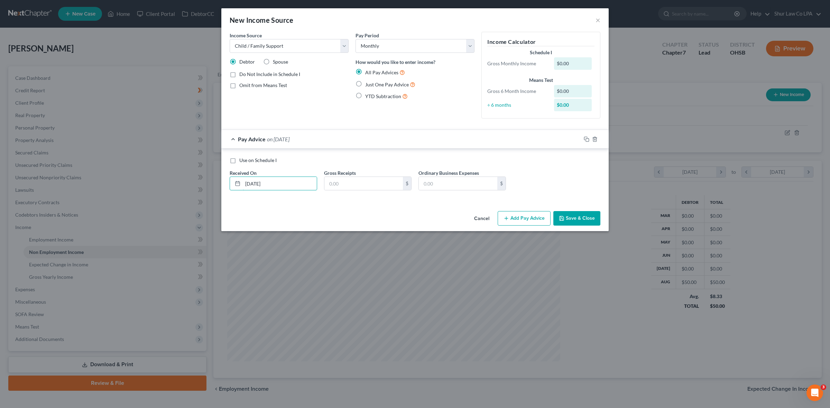
type input "07/09/2025"
click at [362, 185] on input "text" at bounding box center [363, 183] width 79 height 13
type input "750.00"
click at [394, 157] on div "Use on Schedule I" at bounding box center [415, 160] width 371 height 7
type input "07/09/2025"
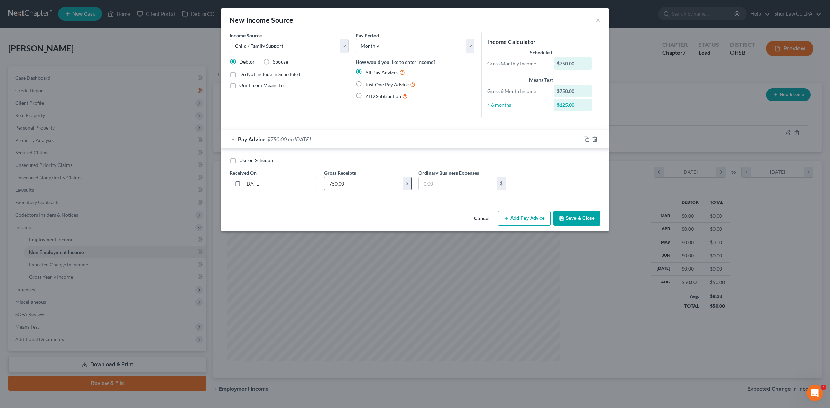
click at [361, 182] on input "750.00" at bounding box center [363, 183] width 79 height 13
drag, startPoint x: 371, startPoint y: 186, endPoint x: 369, endPoint y: 189, distance: 3.7
click at [371, 185] on input "750.00" at bounding box center [363, 183] width 79 height 13
drag, startPoint x: 351, startPoint y: 187, endPoint x: 323, endPoint y: 184, distance: 28.5
click at [323, 185] on div "Gross Receipts 750.00 $" at bounding box center [368, 179] width 94 height 21
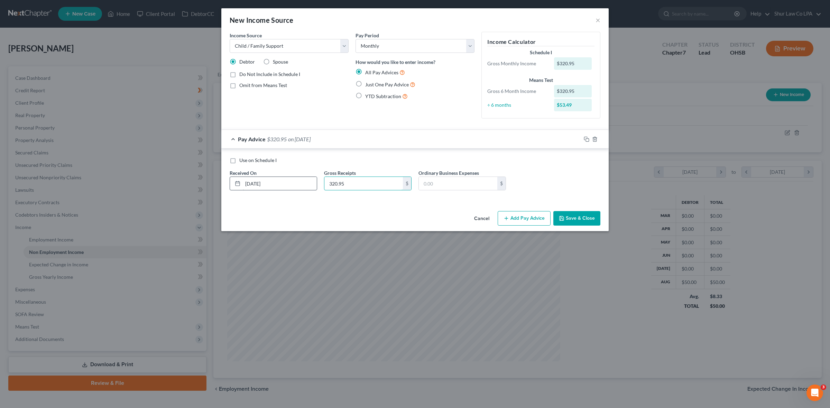
type input "320.95"
click at [275, 189] on input "07/09/2025" at bounding box center [280, 183] width 74 height 13
drag, startPoint x: 283, startPoint y: 187, endPoint x: 283, endPoint y: 210, distance: 22.5
click at [229, 185] on div "Received On * 07/09/2025" at bounding box center [273, 179] width 94 height 21
click at [337, 210] on div "Cancel Add Pay Advice Save & Close" at bounding box center [414, 220] width 387 height 23
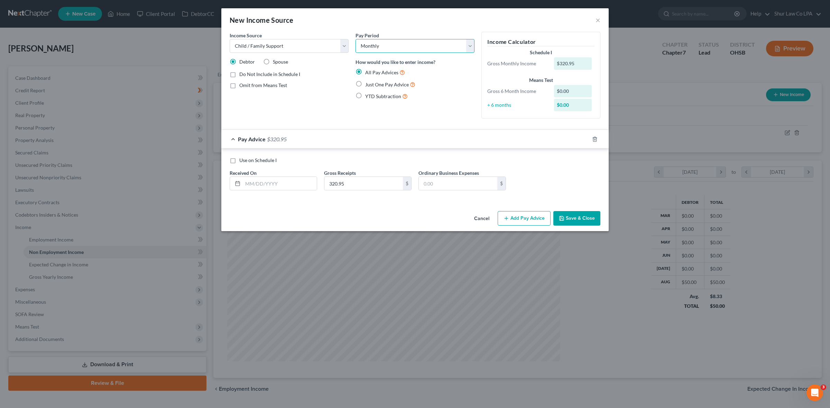
click at [450, 45] on select "Select Monthly Twice Monthly Every Other Week Weekly" at bounding box center [415, 46] width 119 height 14
click at [446, 18] on div "New Income Source ×" at bounding box center [414, 20] width 387 height 24
click at [575, 223] on button "Save & Close" at bounding box center [576, 218] width 47 height 15
click at [274, 180] on input "text" at bounding box center [280, 183] width 74 height 13
type input "08/28/2025"
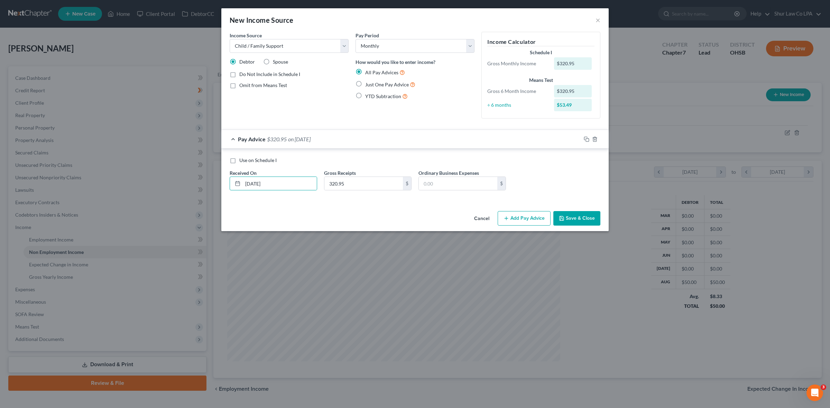
click at [583, 220] on button "Save & Close" at bounding box center [576, 218] width 47 height 15
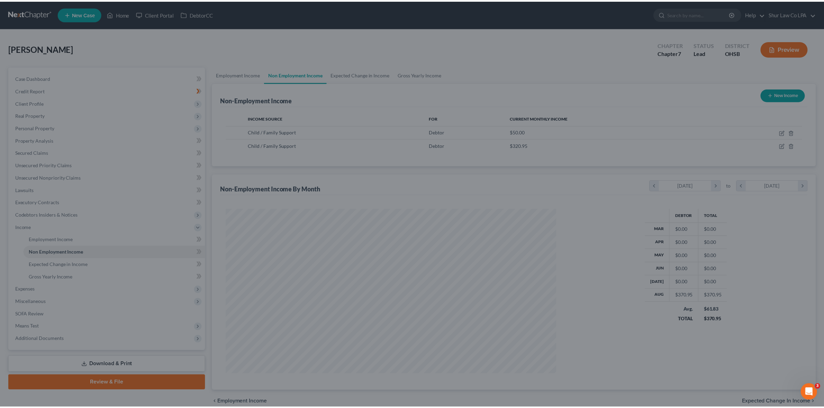
scroll to position [345711, 345532]
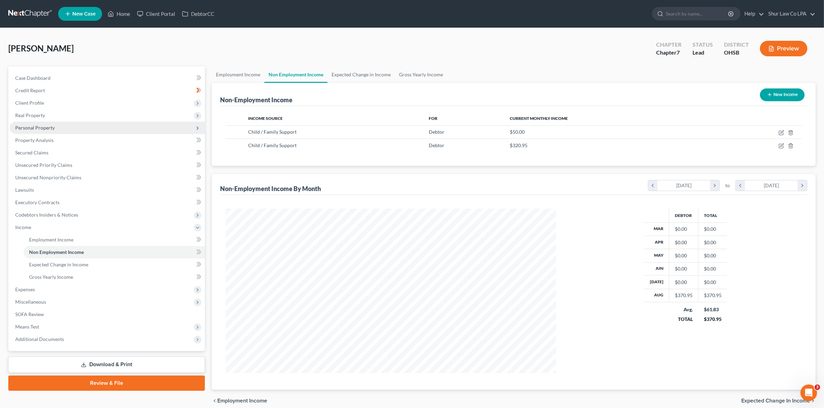
click at [43, 127] on span "Personal Property" at bounding box center [34, 128] width 39 height 6
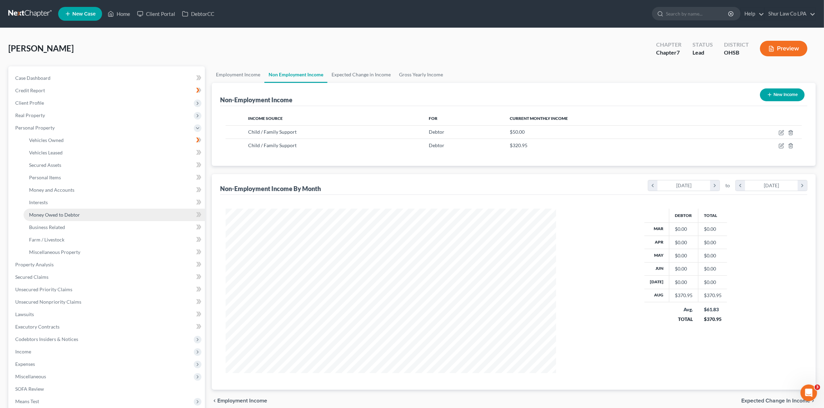
click at [68, 212] on span "Money Owed to Debtor" at bounding box center [54, 215] width 51 height 6
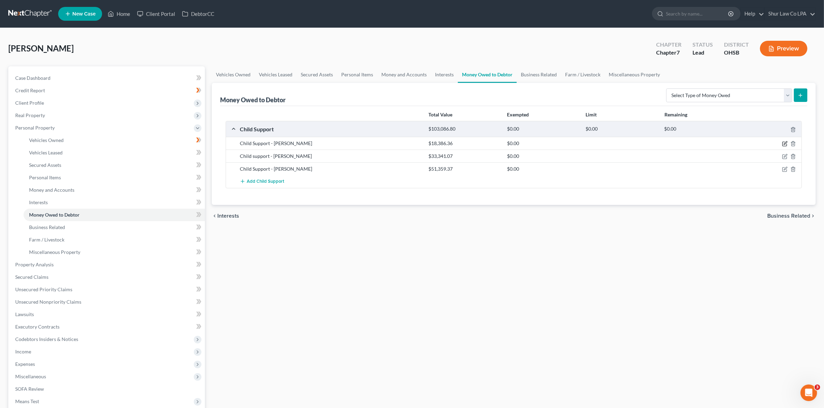
click at [783, 145] on icon "button" at bounding box center [785, 144] width 6 height 6
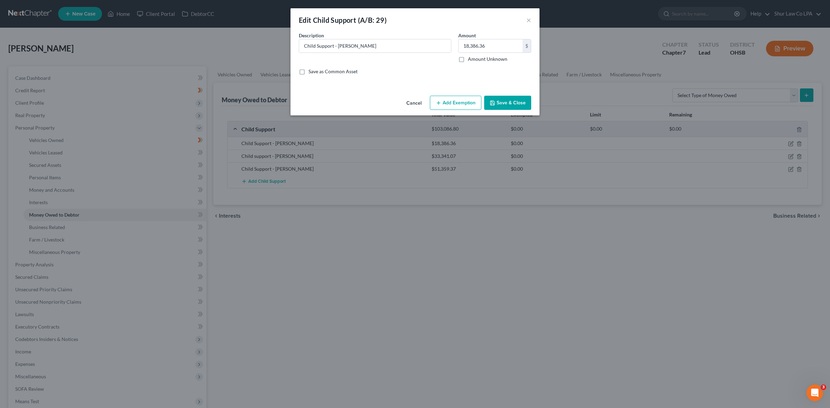
click at [454, 94] on div "Cancel Add Exemption Save & Close" at bounding box center [415, 104] width 249 height 23
click at [453, 103] on button "Add Exemption" at bounding box center [456, 103] width 52 height 15
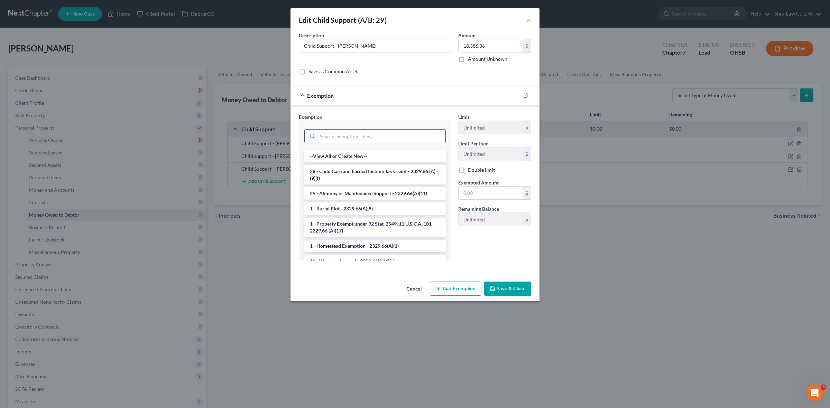
click at [357, 139] on input "search" at bounding box center [382, 136] width 128 height 13
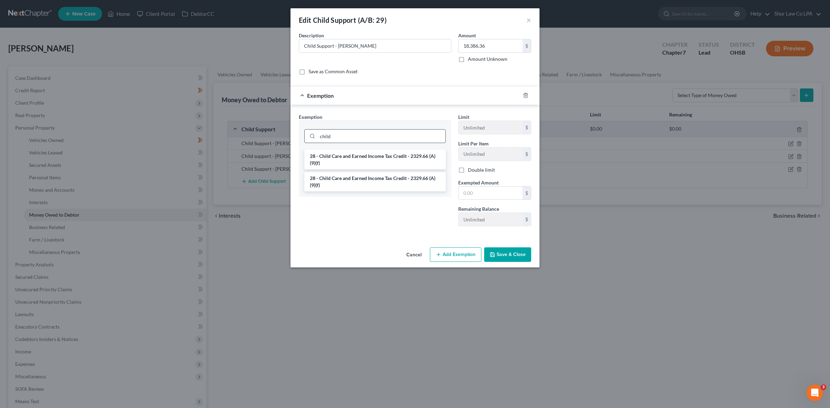
drag, startPoint x: 360, startPoint y: 137, endPoint x: 313, endPoint y: 136, distance: 47.1
click at [313, 136] on div "child" at bounding box center [374, 136] width 141 height 14
drag, startPoint x: 327, startPoint y: 137, endPoint x: 298, endPoint y: 135, distance: 29.1
click at [298, 136] on div "Exemption Set must be selected for CA. Exemption * suppor 29 - Alimony or Maint…" at bounding box center [374, 172] width 159 height 119
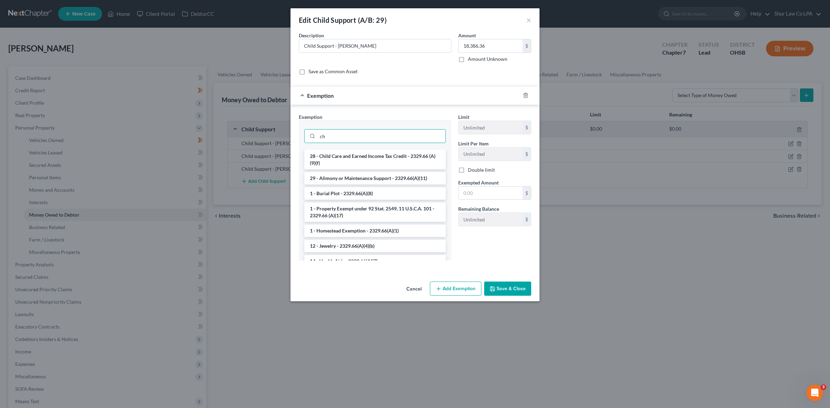
type input "c"
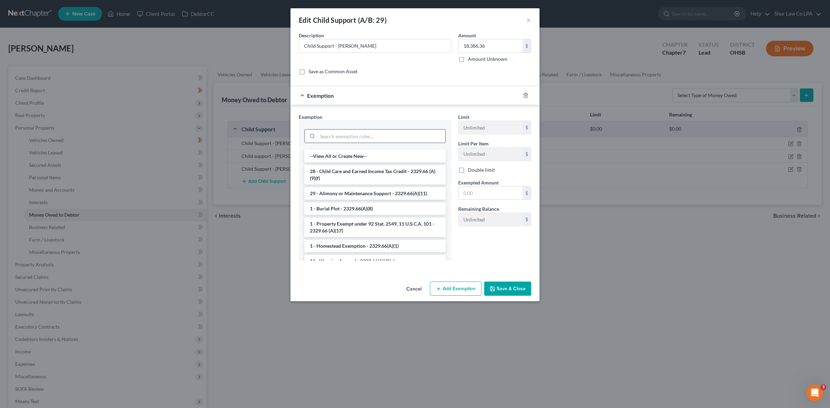
click at [334, 130] on input "search" at bounding box center [382, 136] width 128 height 13
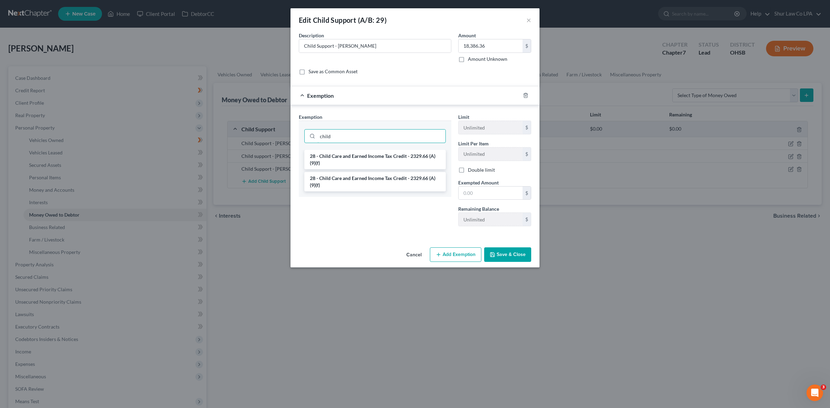
drag, startPoint x: 343, startPoint y: 132, endPoint x: 312, endPoint y: 115, distance: 35.5
click at [293, 127] on div "Exemption Set must be selected for CA. Exemption * child 28 - Child Care and Ea…" at bounding box center [415, 171] width 249 height 133
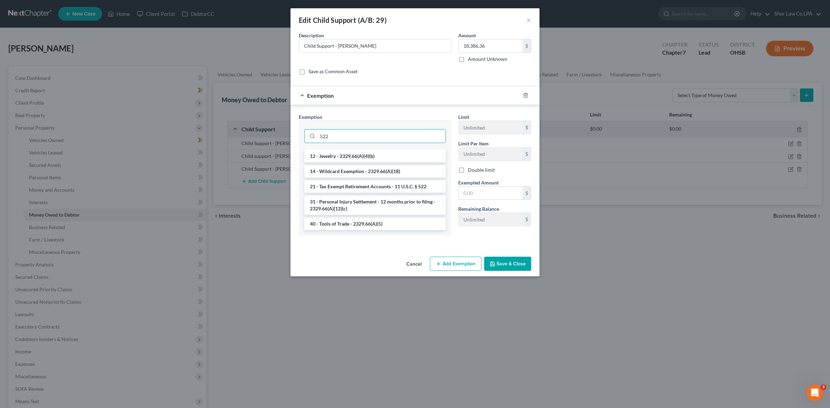
type input "522"
click at [528, 18] on button "×" at bounding box center [528, 20] width 5 height 8
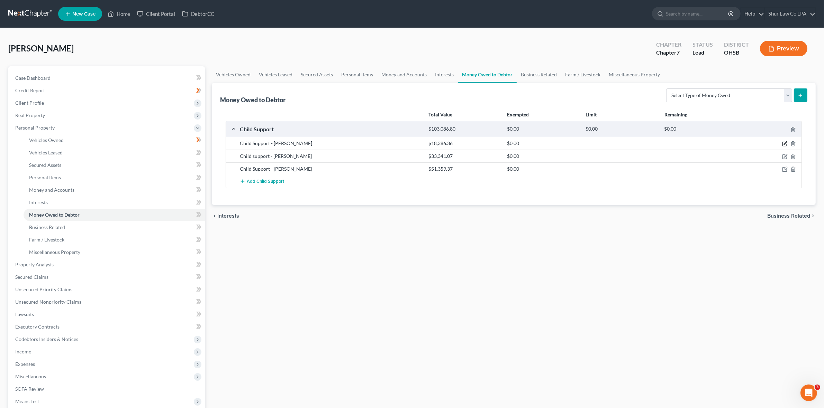
click at [784, 145] on icon "button" at bounding box center [785, 144] width 6 height 6
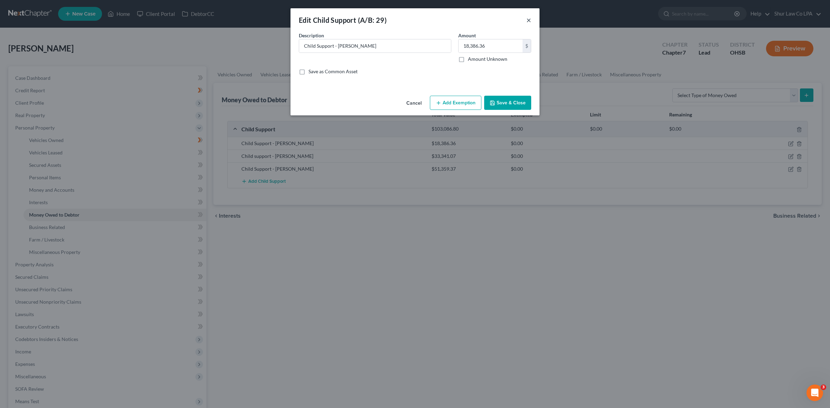
click at [526, 20] on button "×" at bounding box center [528, 20] width 5 height 8
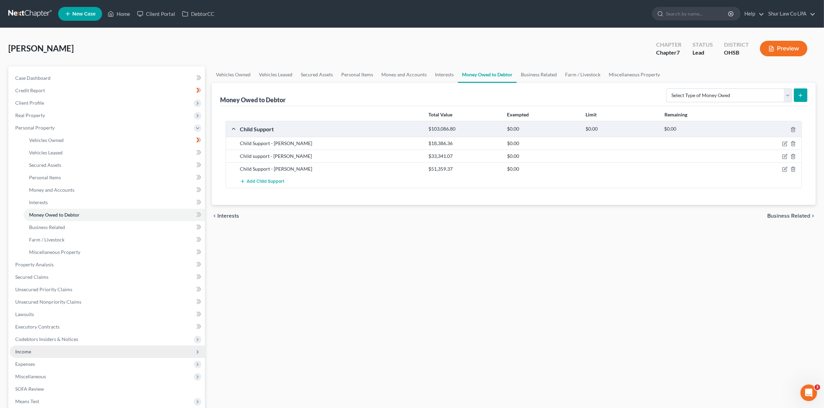
click at [26, 353] on span "Income" at bounding box center [23, 352] width 16 height 6
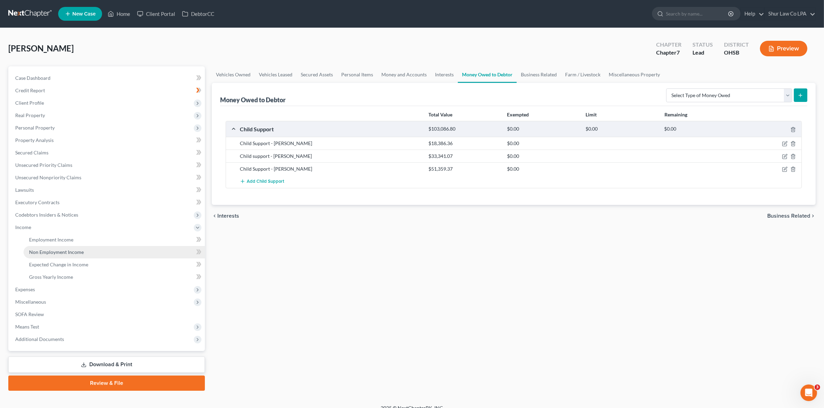
click at [74, 256] on link "Non Employment Income" at bounding box center [114, 252] width 181 height 12
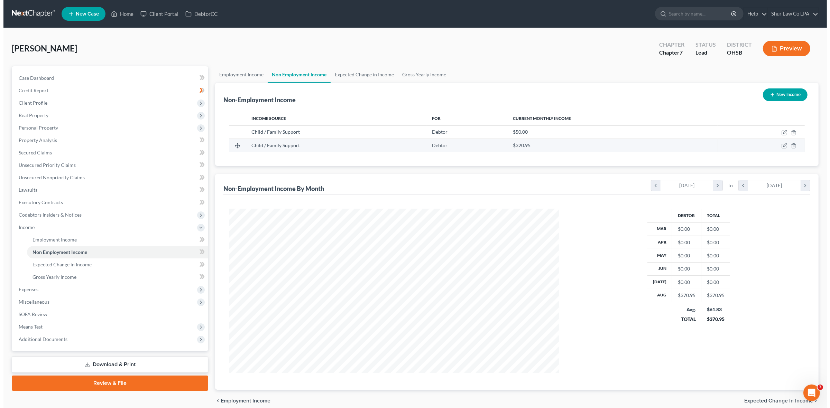
scroll to position [165, 343]
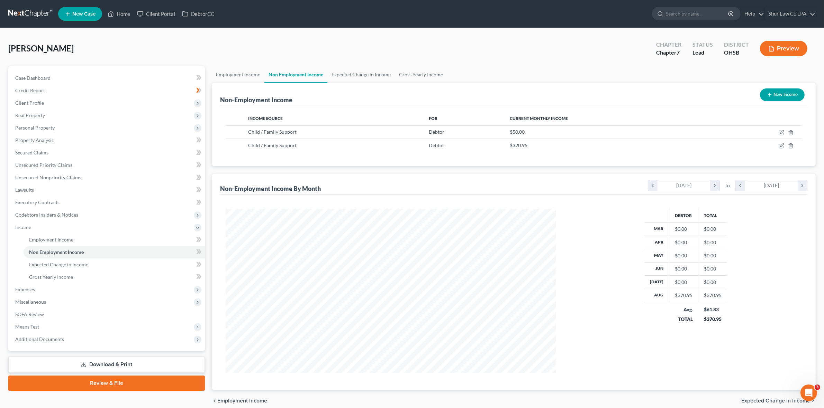
click at [777, 92] on button "New Income" at bounding box center [782, 95] width 45 height 13
select select "0"
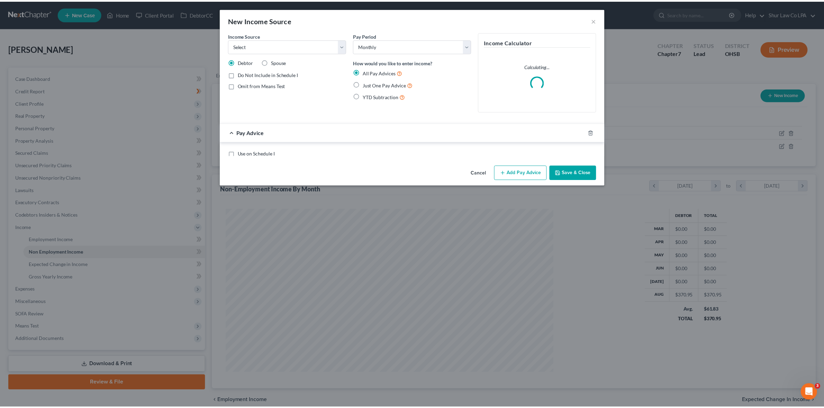
scroll to position [166, 347]
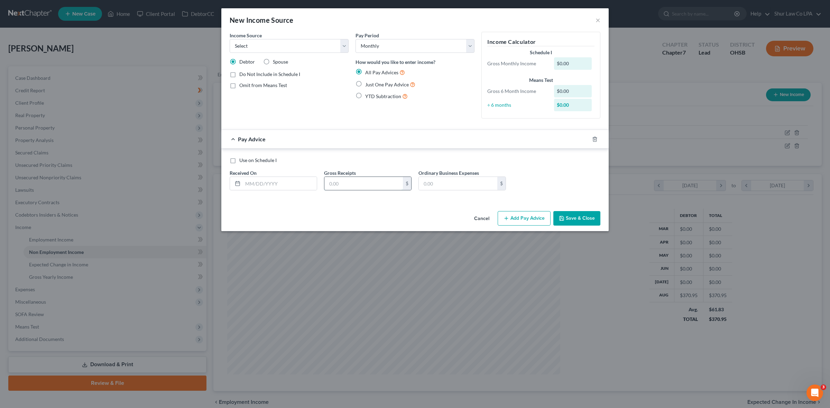
click at [362, 181] on input "text" at bounding box center [363, 183] width 79 height 13
type input "181.09"
click at [278, 186] on input "text" at bounding box center [280, 183] width 74 height 13
type input "[DATE]"
click at [339, 206] on div "Income Source * Select Unemployment Disability (from employer) Pension Retireme…" at bounding box center [414, 120] width 387 height 177
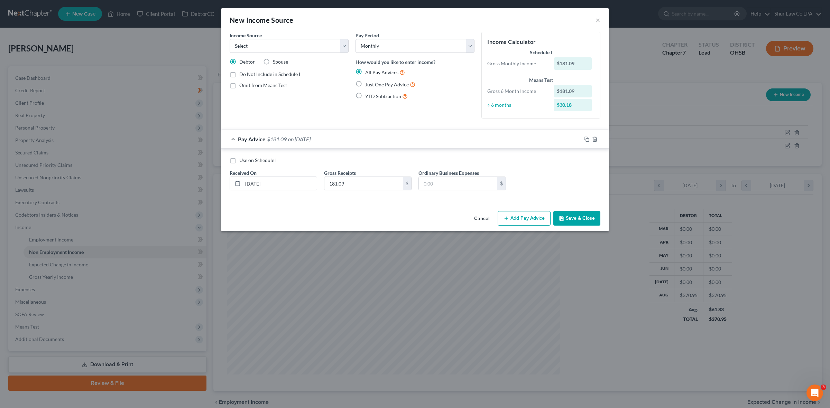
click at [339, 195] on div "Use on Schedule I Received On * 04/22/2025 Gross Receipts 181.09 $ Ordinary Bus…" at bounding box center [415, 176] width 378 height 39
drag, startPoint x: 346, startPoint y: 46, endPoint x: 342, endPoint y: 45, distance: 3.9
click at [346, 46] on select "Select Unemployment Disability (from employer) Pension Retirement Social Securi…" at bounding box center [289, 46] width 119 height 14
select select "7"
click at [230, 39] on select "Select Unemployment Disability (from employer) Pension Retirement Social Securi…" at bounding box center [289, 46] width 119 height 14
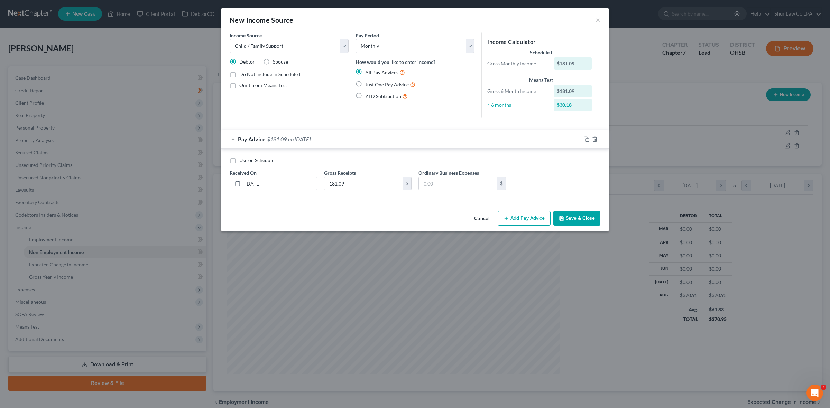
click at [577, 218] on button "Save & Close" at bounding box center [576, 218] width 47 height 15
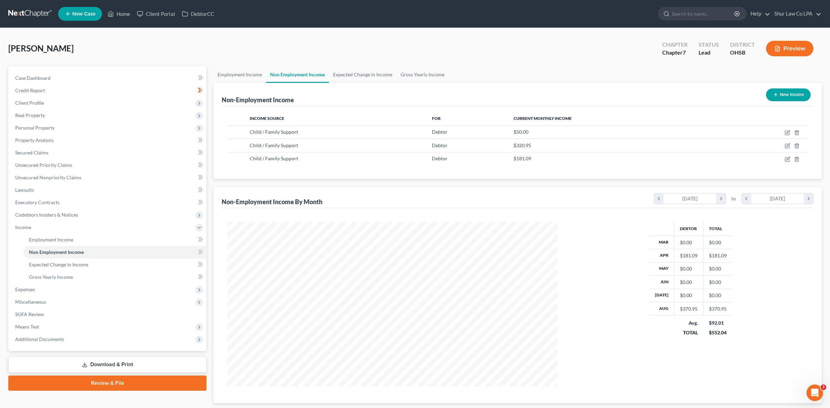
scroll to position [345711, 345532]
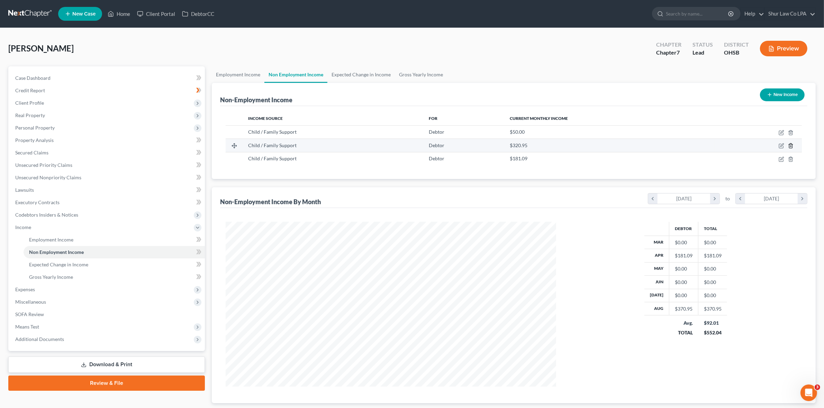
click at [790, 145] on polyline "button" at bounding box center [790, 145] width 4 height 0
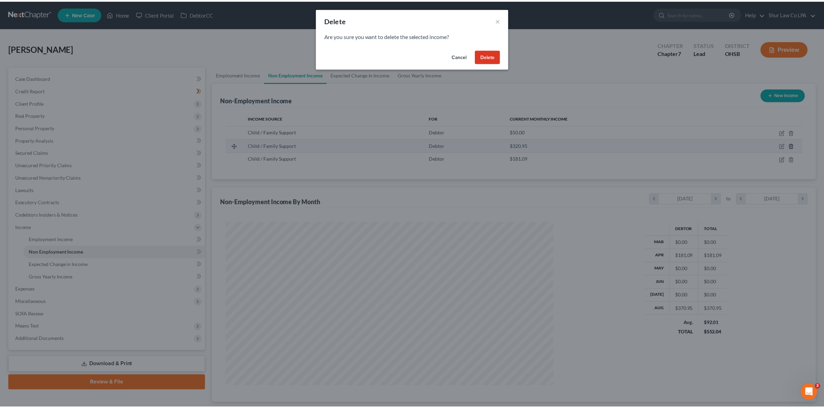
scroll to position [166, 347]
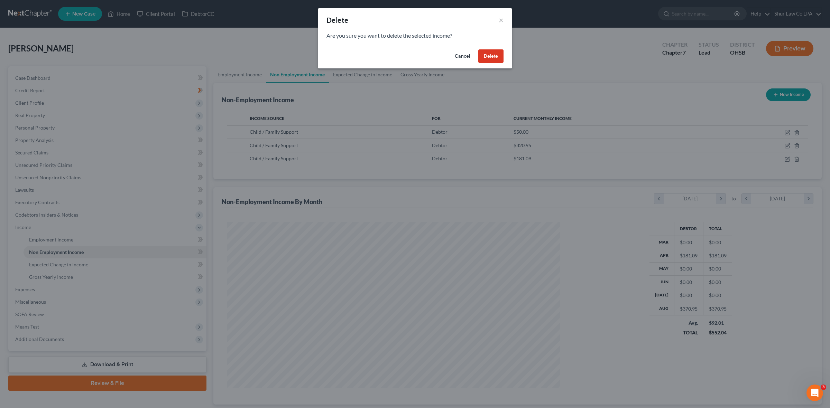
click at [494, 59] on button "Delete" at bounding box center [490, 56] width 25 height 14
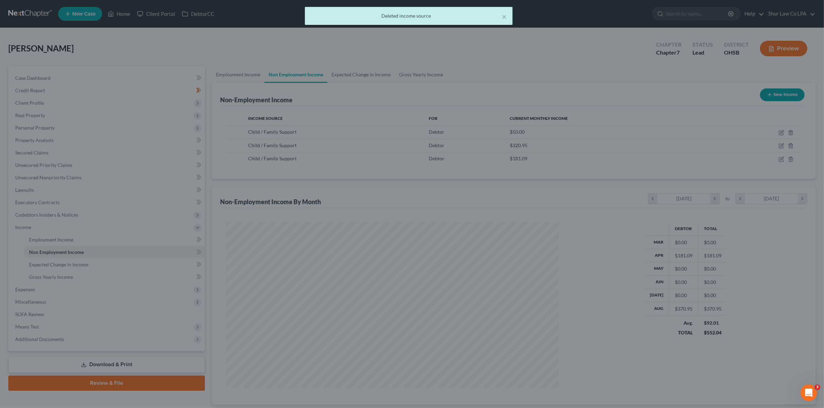
scroll to position [165, 343]
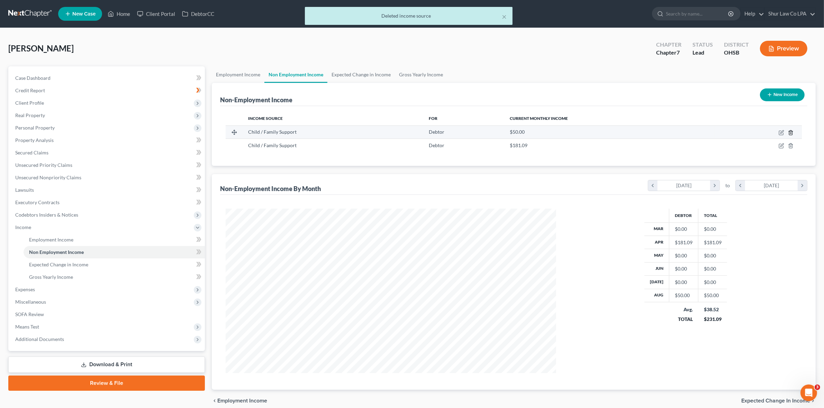
click at [789, 132] on icon "button" at bounding box center [791, 133] width 6 height 6
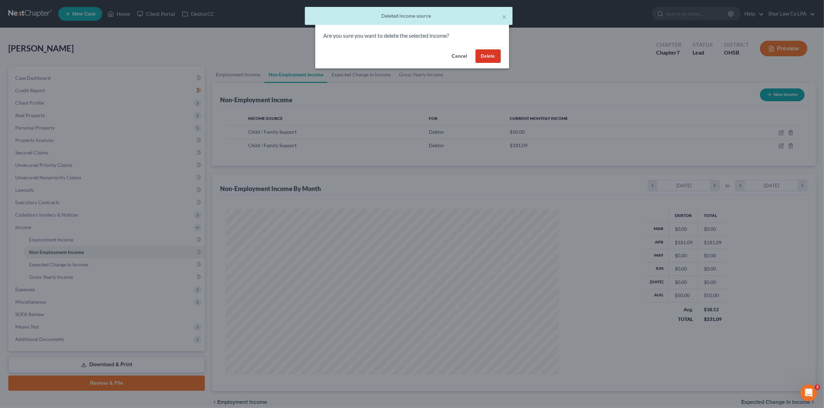
scroll to position [166, 347]
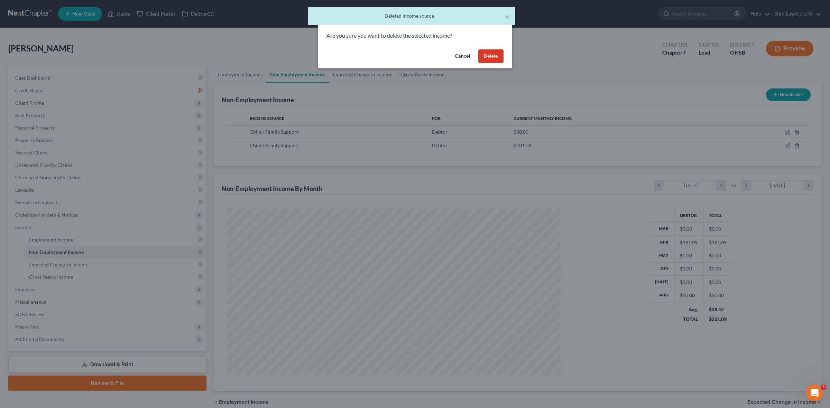
click at [497, 60] on button "Delete" at bounding box center [490, 56] width 25 height 14
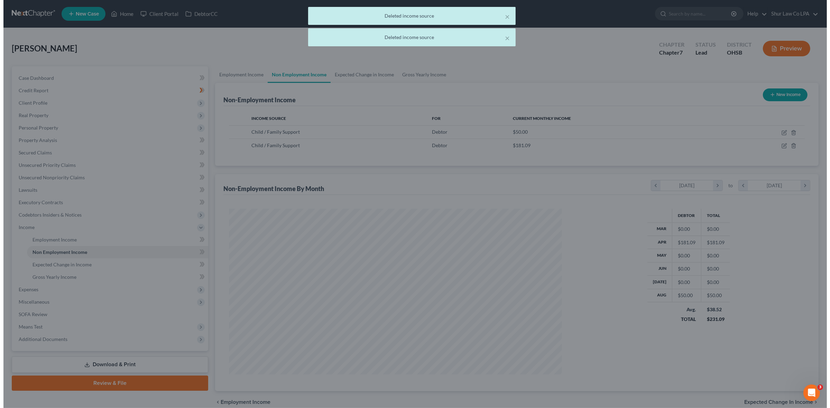
scroll to position [345711, 345532]
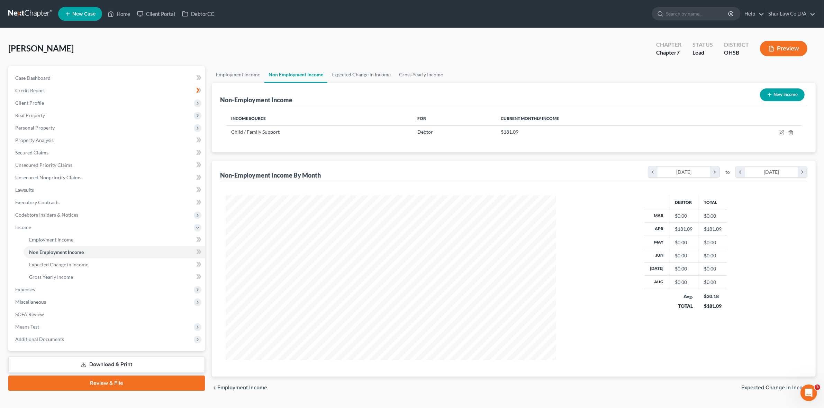
drag, startPoint x: 327, startPoint y: 173, endPoint x: 745, endPoint y: 111, distance: 422.0
click at [327, 173] on div "Non-Employment Income By Month chevron_left March 2025 chevron_right to chevron…" at bounding box center [513, 171] width 587 height 21
click at [782, 132] on icon "button" at bounding box center [781, 133] width 6 height 6
select select "7"
select select "0"
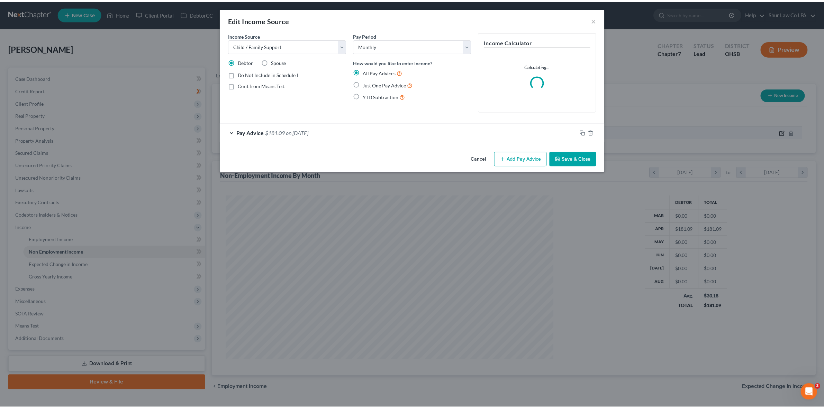
scroll to position [166, 347]
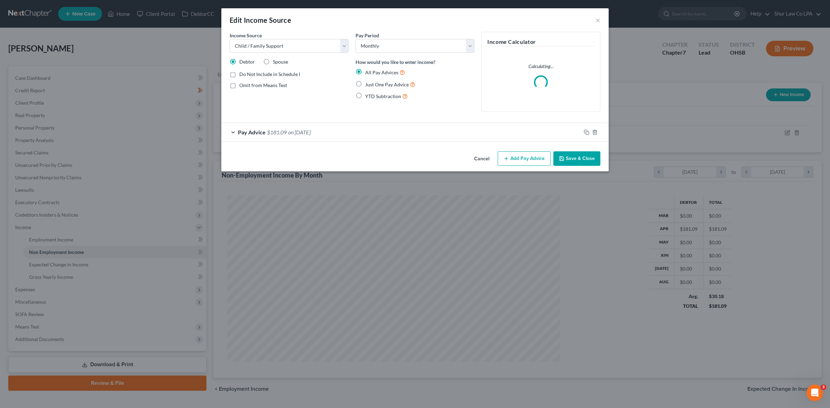
click at [239, 87] on label "Omit from Means Test" at bounding box center [263, 85] width 48 height 7
click at [242, 86] on input "Omit from Means Test" at bounding box center [244, 84] width 4 height 4
checkbox input "true"
click at [567, 160] on button "Save & Close" at bounding box center [576, 158] width 47 height 15
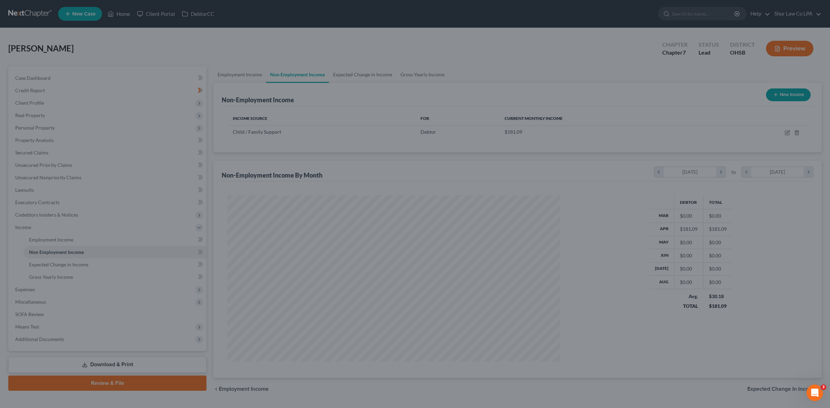
scroll to position [345711, 345532]
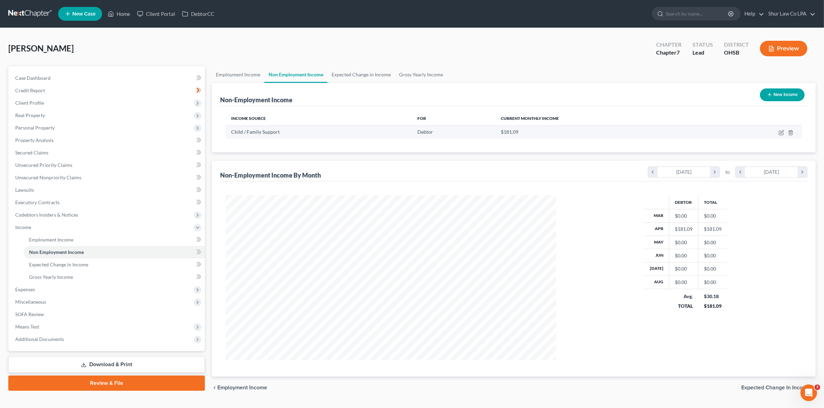
drag, startPoint x: 311, startPoint y: 162, endPoint x: 530, endPoint y: 137, distance: 221.0
click at [311, 162] on div "Non-Employment Income By Month chevron_left March 2025 chevron_right to chevron…" at bounding box center [513, 171] width 587 height 21
click at [782, 131] on icon "button" at bounding box center [781, 131] width 3 height 3
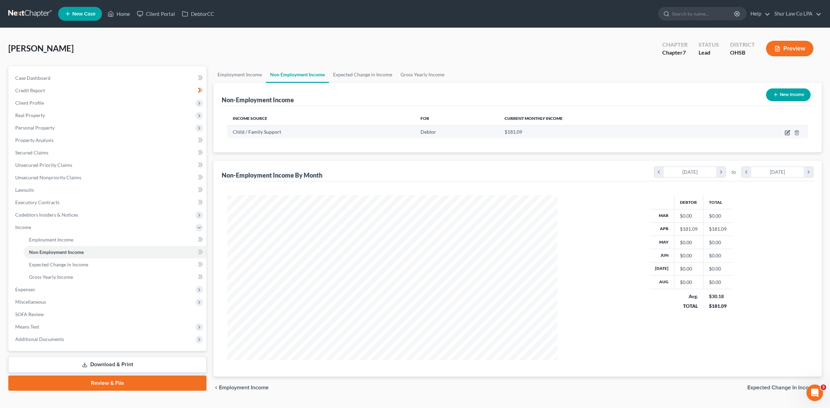
select select "7"
select select "0"
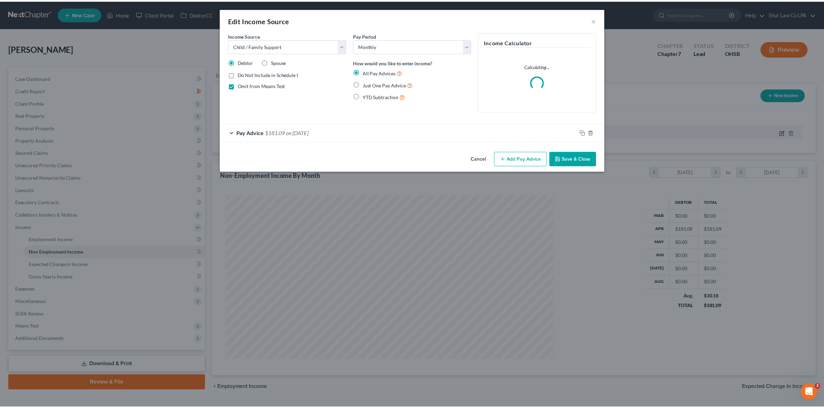
scroll to position [166, 347]
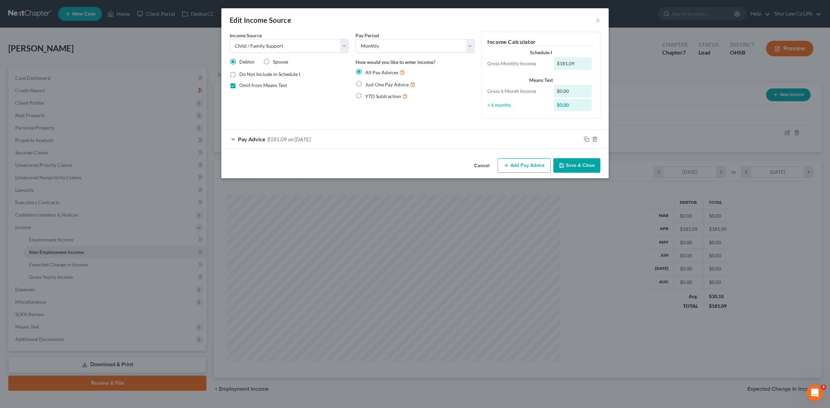
click at [575, 168] on button "Save & Close" at bounding box center [576, 165] width 47 height 15
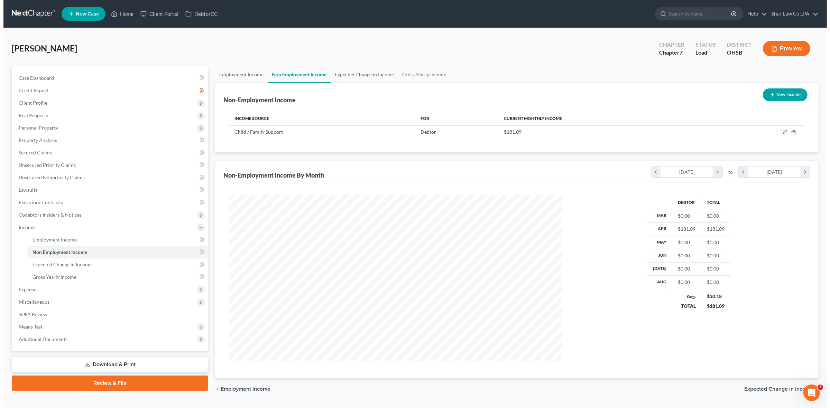
scroll to position [345711, 345532]
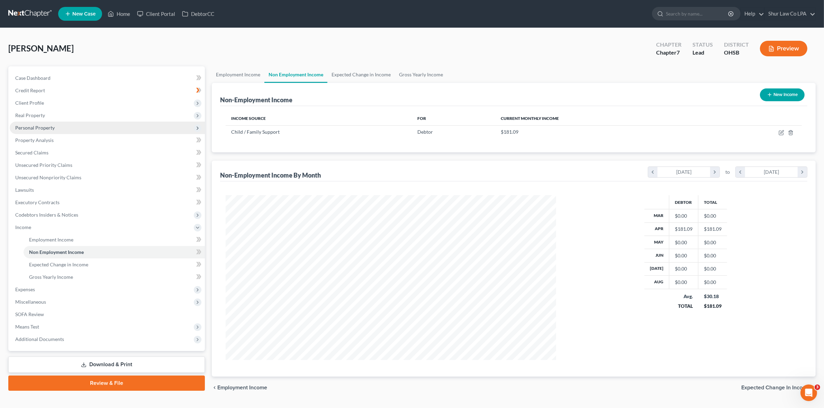
click at [40, 127] on span "Personal Property" at bounding box center [34, 128] width 39 height 6
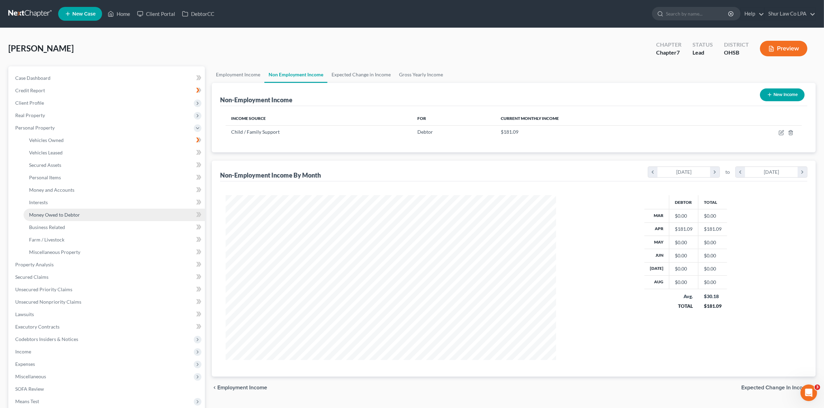
click at [54, 214] on span "Money Owed to Debtor" at bounding box center [54, 215] width 51 height 6
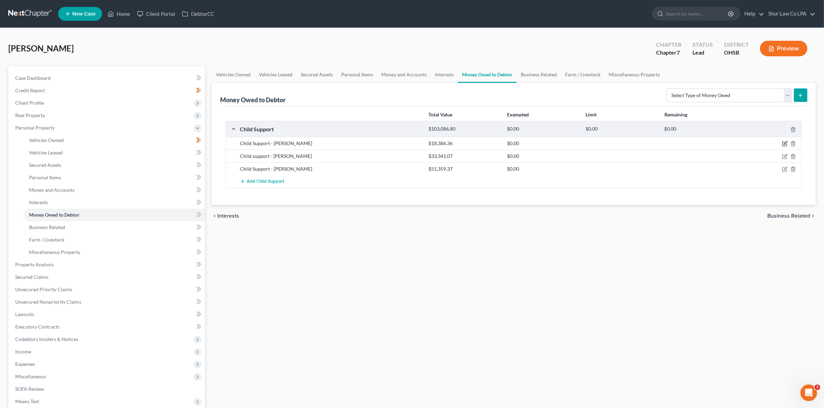
click at [786, 144] on icon "button" at bounding box center [785, 144] width 6 height 6
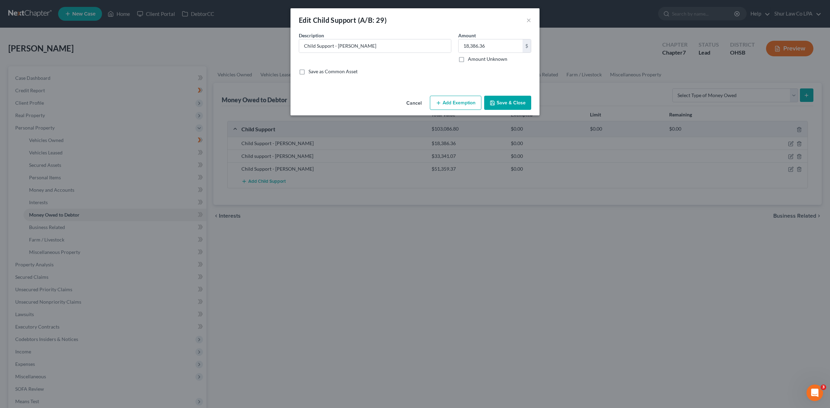
click at [445, 104] on button "Add Exemption" at bounding box center [456, 103] width 52 height 15
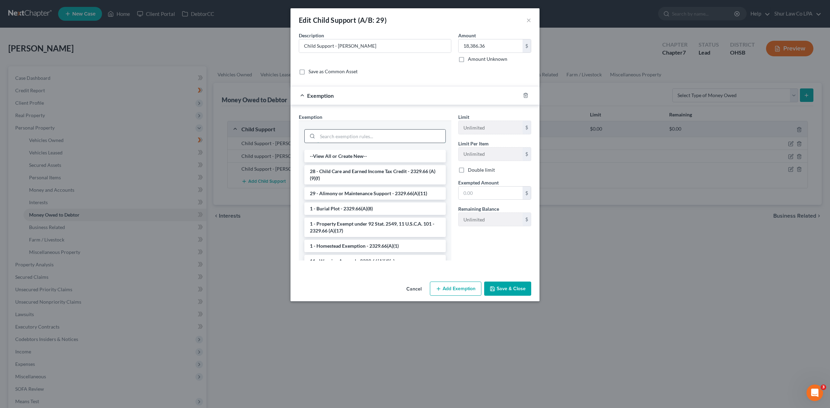
click at [365, 134] on input "search" at bounding box center [382, 136] width 128 height 13
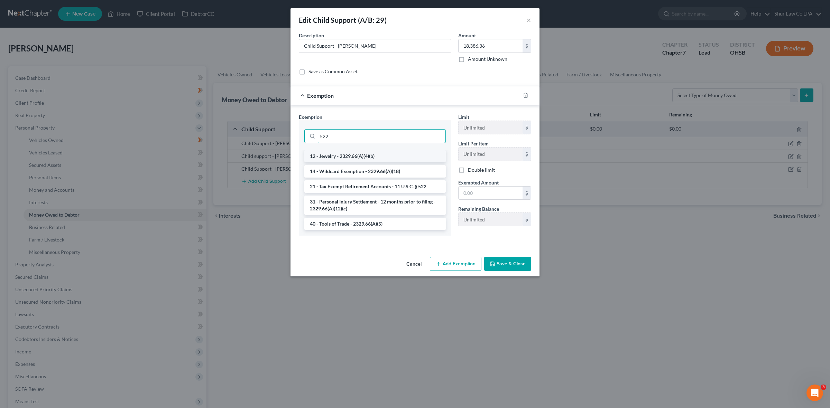
drag, startPoint x: 345, startPoint y: 137, endPoint x: 338, endPoint y: 154, distance: 19.2
click at [294, 137] on div "Exemption Set must be selected for CA. Exemption * 522 12 - Jewelry - 2329.66(A…" at bounding box center [415, 176] width 249 height 142
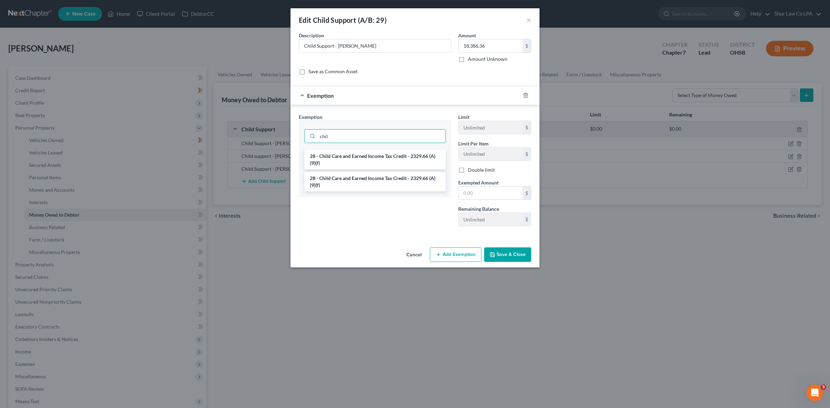
type input "child"
drag, startPoint x: 344, startPoint y: 136, endPoint x: 382, endPoint y: 142, distance: 38.5
click at [285, 137] on div "Edit Child Support (A/B: 29) × An exemption set must first be selected from the…" at bounding box center [415, 204] width 830 height 408
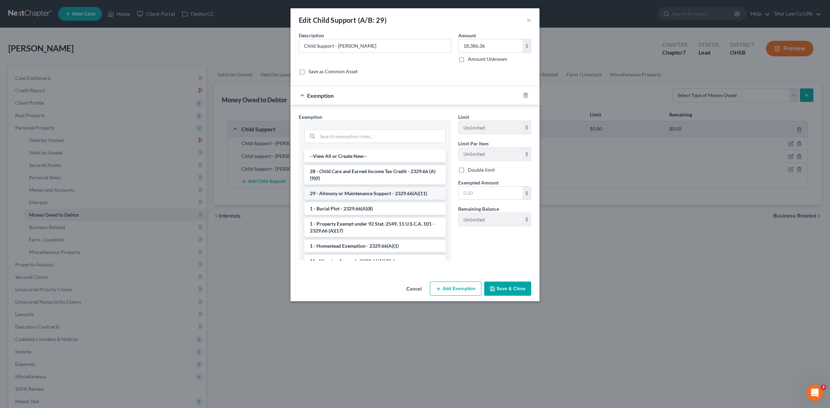
click at [373, 194] on li "29 - Alimony or Maintenance Support - 2329.66(A)(11)" at bounding box center [374, 193] width 141 height 12
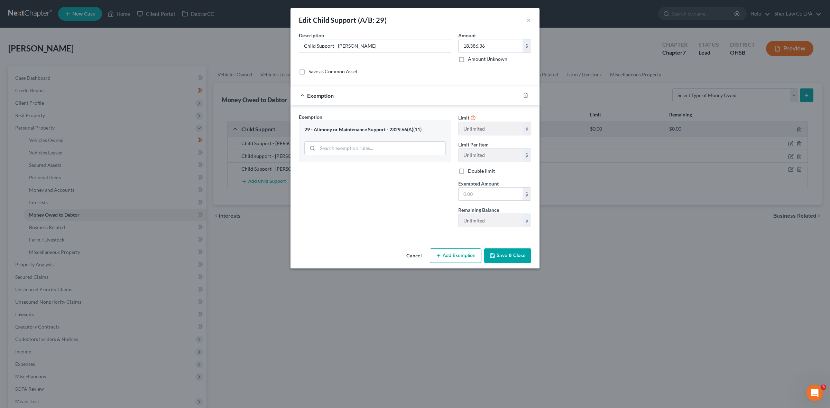
drag, startPoint x: 488, startPoint y: 195, endPoint x: 481, endPoint y: 27, distance: 169.0
click at [488, 195] on input "text" at bounding box center [491, 194] width 64 height 13
click at [486, 199] on input "text" at bounding box center [491, 194] width 64 height 13
paste input "18,386.36"
type input "18,386.36"
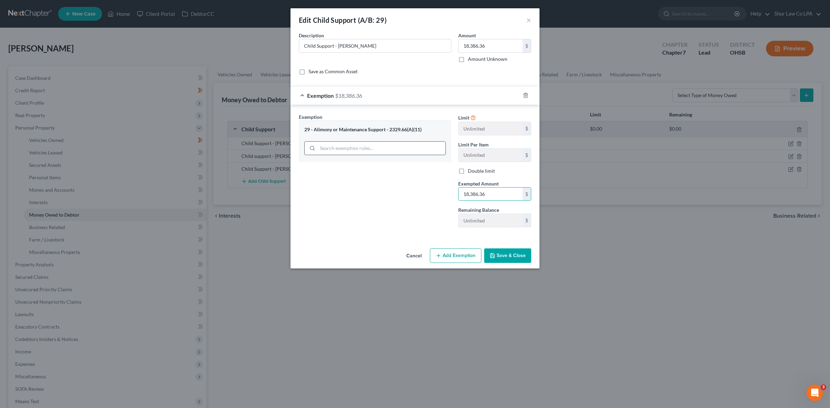
click at [348, 154] on input "search" at bounding box center [382, 148] width 128 height 13
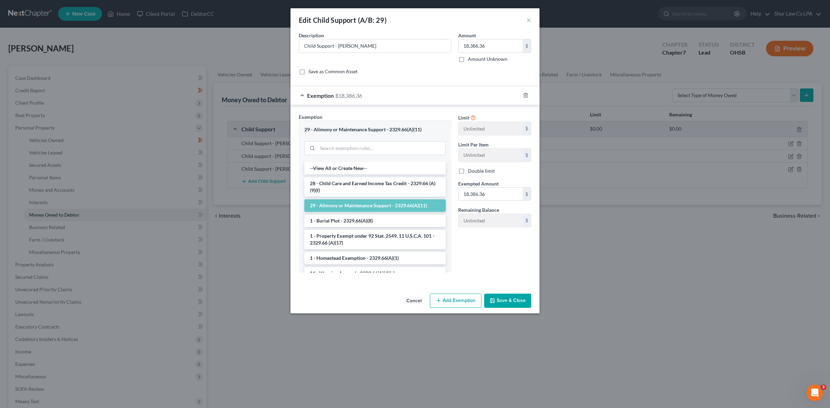
click at [375, 206] on li "29 - Alimony or Maintenance Support - 2329.66(A)(11)" at bounding box center [374, 206] width 141 height 12
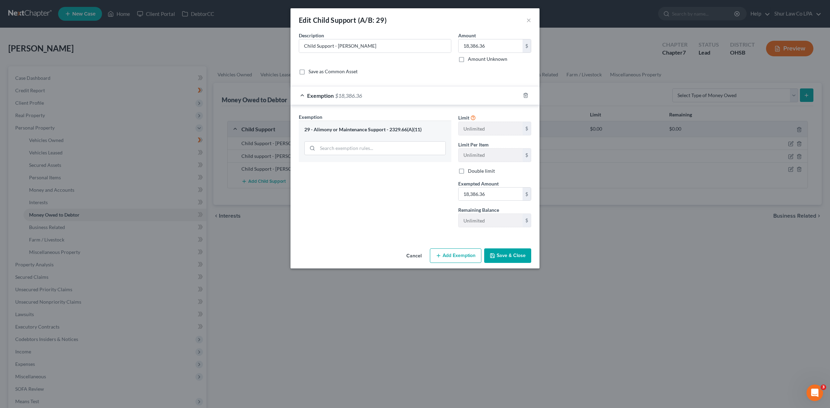
click at [513, 255] on button "Save & Close" at bounding box center [507, 256] width 47 height 15
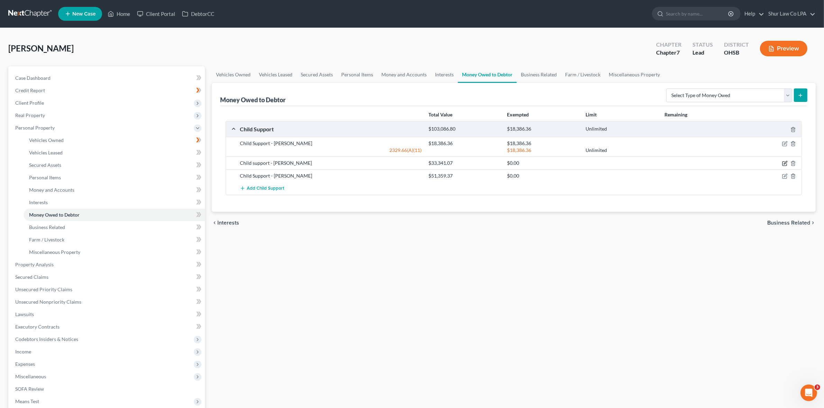
click at [783, 163] on icon "button" at bounding box center [785, 164] width 6 height 6
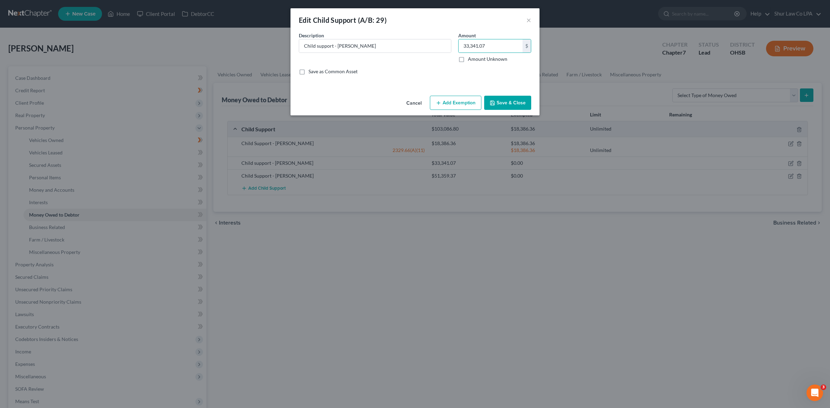
click at [465, 103] on button "Add Exemption" at bounding box center [456, 103] width 52 height 15
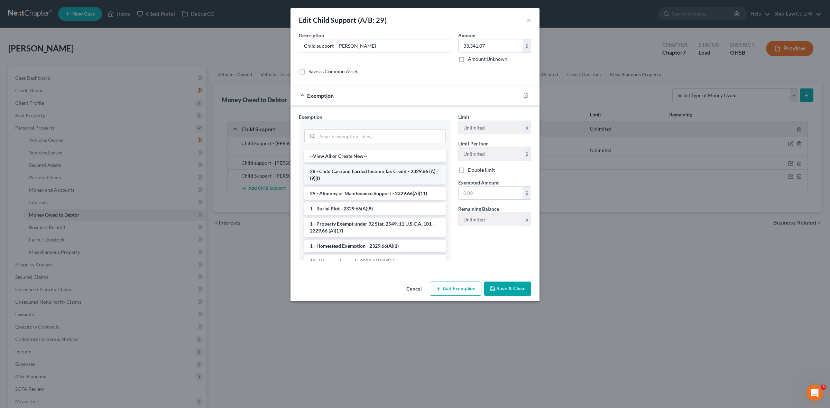
click at [370, 177] on li "28 - Child Care and Earned Income Tax Credit - 2329.66 (A)(9)(f)" at bounding box center [374, 174] width 141 height 19
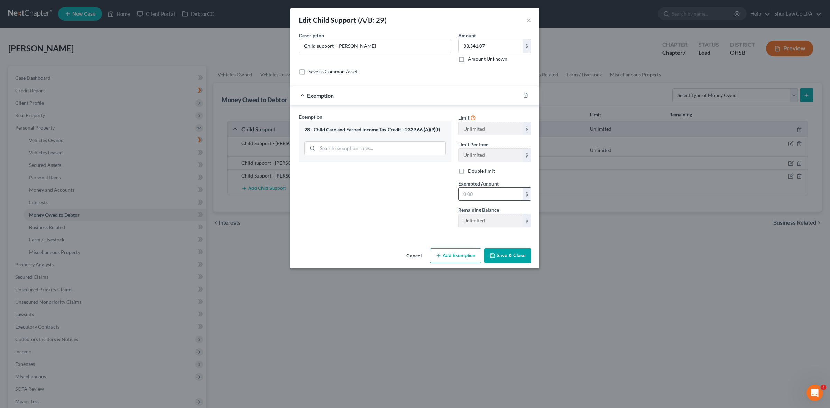
click at [487, 193] on input "text" at bounding box center [491, 194] width 64 height 13
paste input "33,341.07"
type input "33,341.07"
click at [505, 260] on button "Save & Close" at bounding box center [507, 256] width 47 height 15
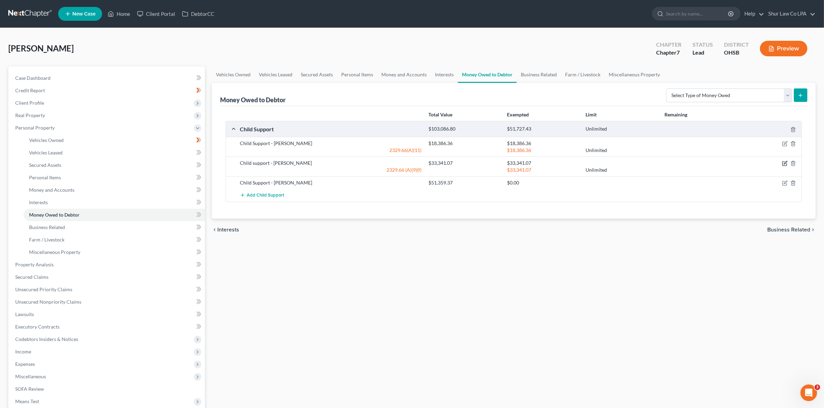
click at [782, 164] on icon "button" at bounding box center [785, 164] width 6 height 6
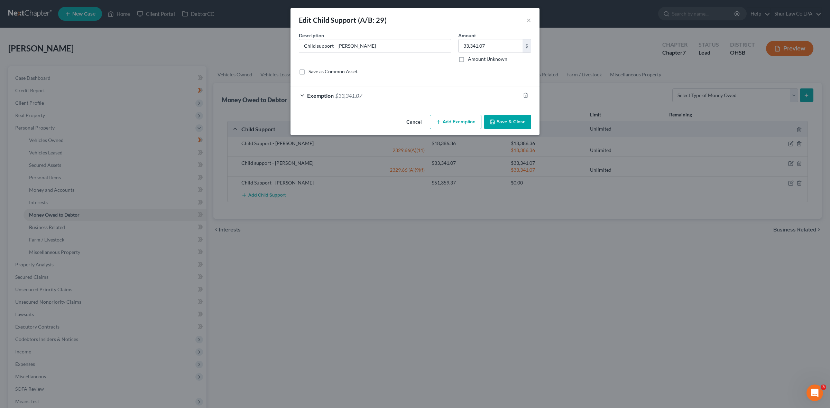
click at [307, 97] on span "Exemption" at bounding box center [320, 95] width 27 height 7
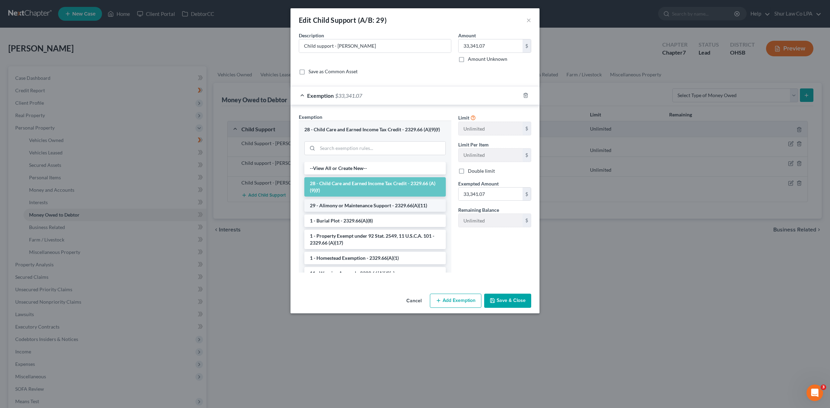
click at [348, 208] on li "29 - Alimony or Maintenance Support - 2329.66(A)(11)" at bounding box center [374, 206] width 141 height 12
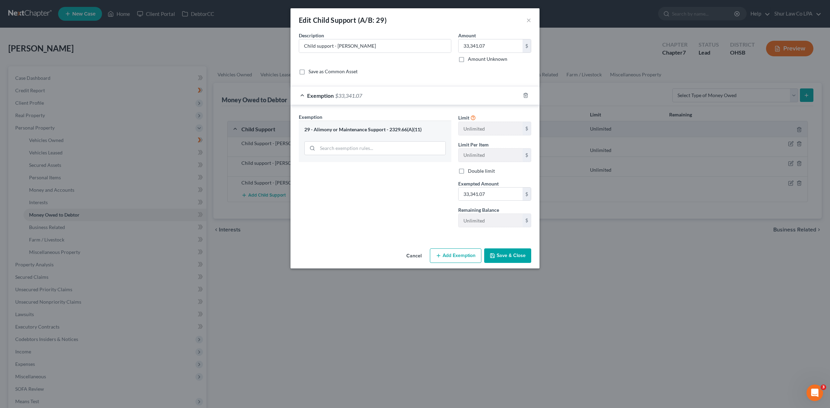
click at [512, 253] on button "Save & Close" at bounding box center [507, 256] width 47 height 15
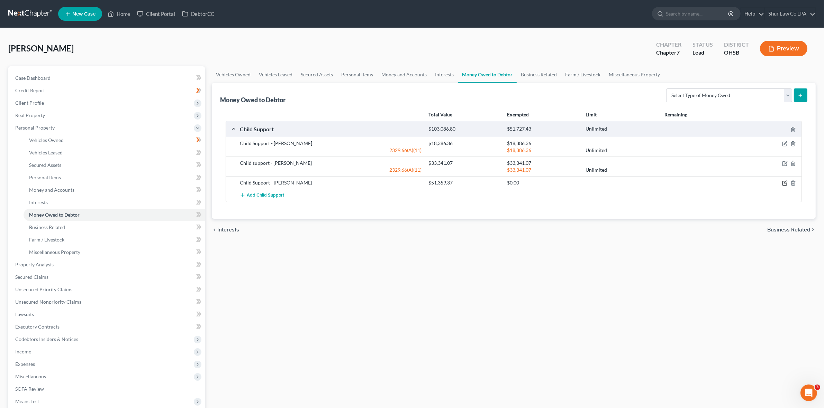
click at [784, 183] on icon "button" at bounding box center [784, 182] width 3 height 3
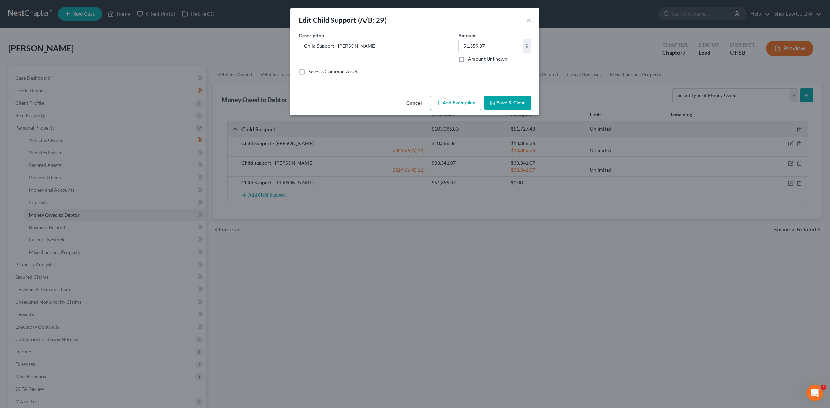
click at [459, 103] on button "Add Exemption" at bounding box center [456, 103] width 52 height 15
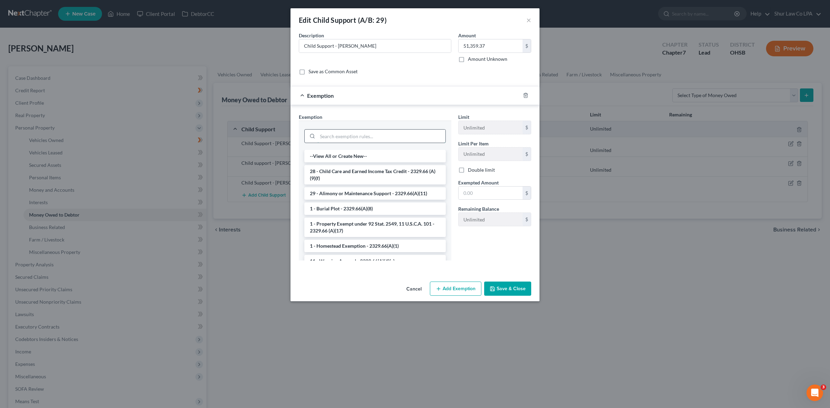
click at [371, 139] on input "search" at bounding box center [382, 136] width 128 height 13
click at [334, 192] on li "29 - Alimony or Maintenance Support - 2329.66(A)(11)" at bounding box center [374, 193] width 141 height 12
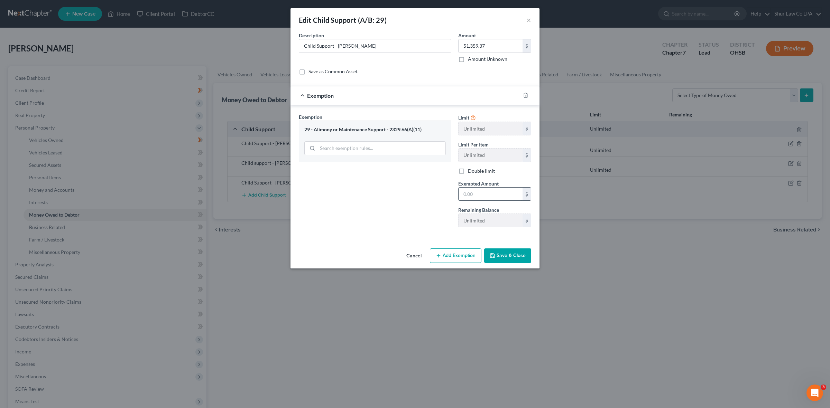
click at [474, 194] on input "text" at bounding box center [491, 194] width 64 height 13
type input "51,359.37"
click at [516, 263] on button "Save & Close" at bounding box center [507, 256] width 47 height 15
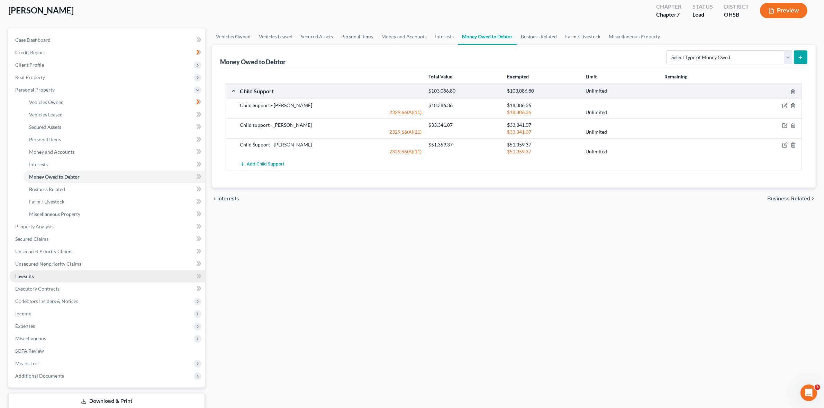
scroll to position [83, 0]
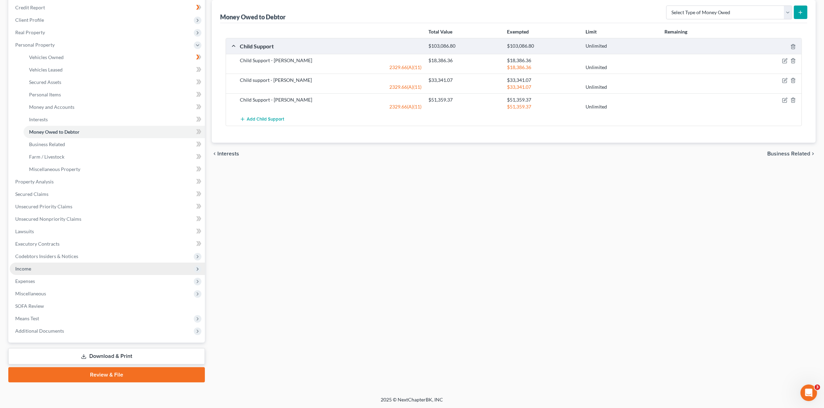
click at [40, 268] on span "Income" at bounding box center [107, 269] width 195 height 12
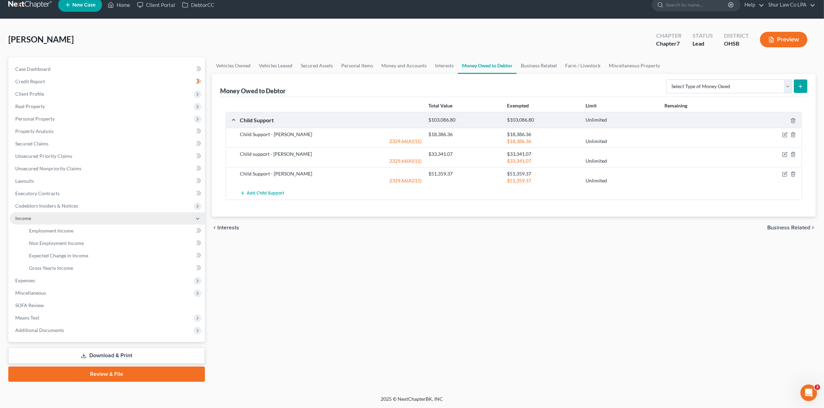
scroll to position [8, 0]
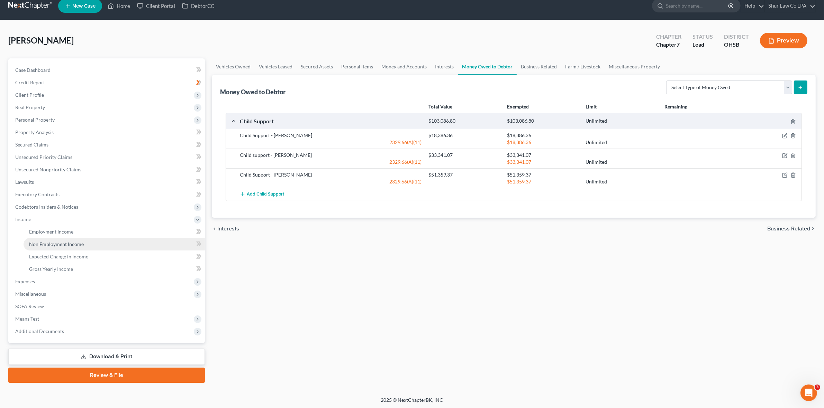
click at [58, 243] on span "Non Employment Income" at bounding box center [56, 244] width 55 height 6
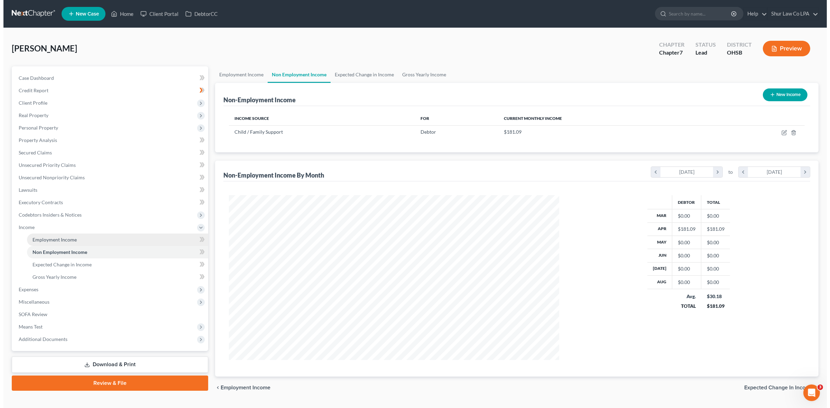
scroll to position [165, 343]
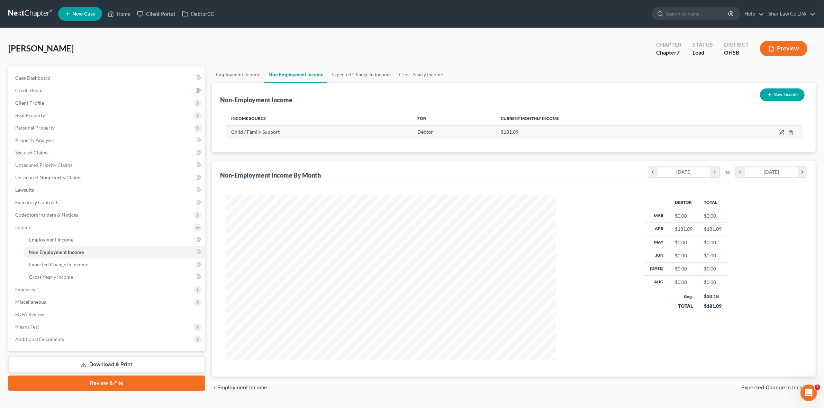
click at [779, 134] on icon "button" at bounding box center [781, 133] width 4 height 4
select select "7"
select select "0"
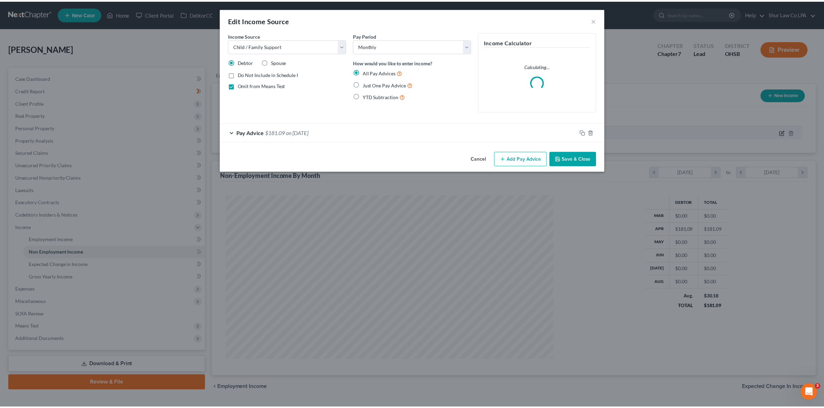
scroll to position [166, 347]
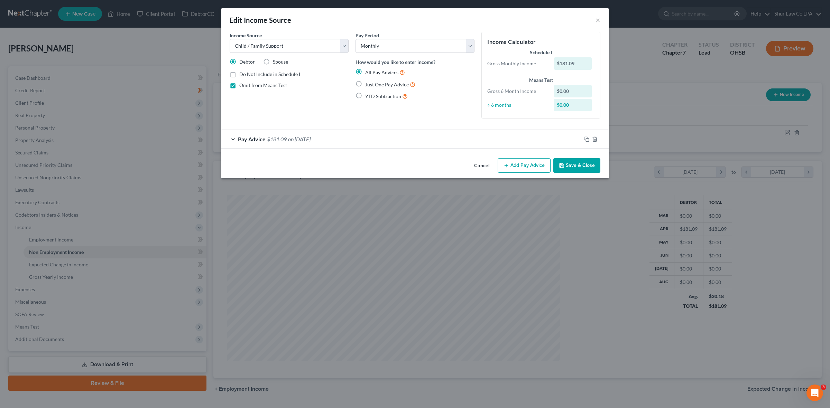
click at [234, 137] on div "Pay Advice $181.09 on [DATE]" at bounding box center [401, 139] width 360 height 18
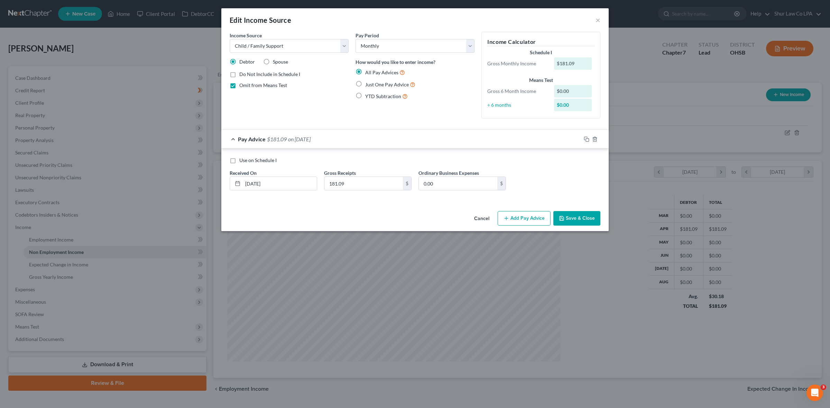
click at [525, 220] on button "Add Pay Advice" at bounding box center [524, 218] width 53 height 15
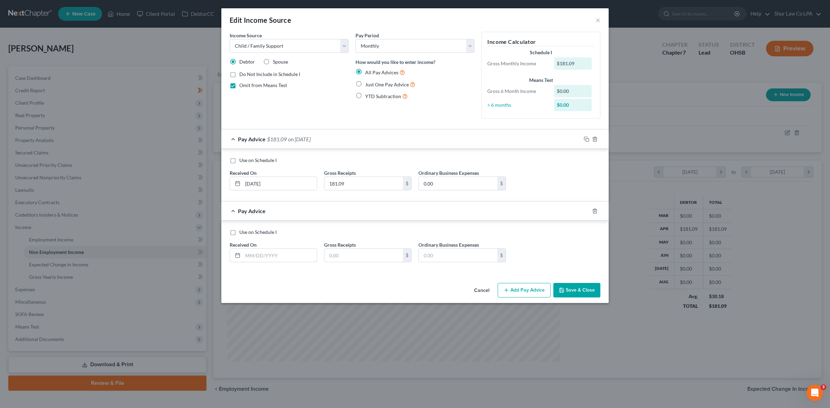
drag, startPoint x: 280, startPoint y: 255, endPoint x: 288, endPoint y: 248, distance: 10.3
click at [280, 255] on input "text" at bounding box center [280, 255] width 74 height 13
type input "[DATE]"
click at [359, 257] on input "text" at bounding box center [363, 255] width 79 height 13
click at [360, 256] on input "text" at bounding box center [363, 255] width 79 height 13
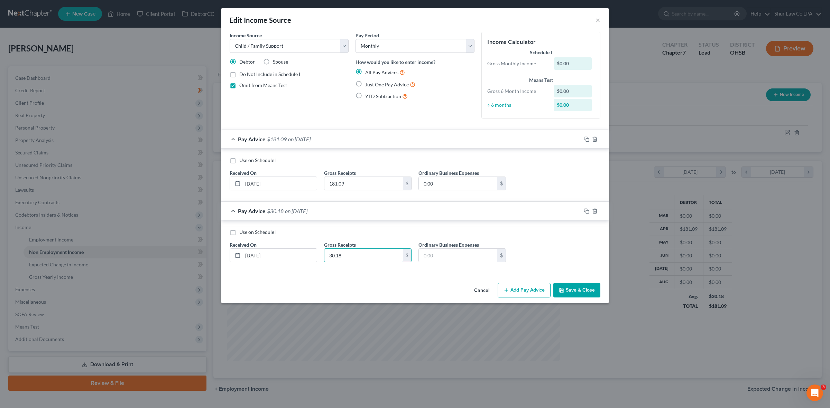
type input "30.18"
click at [239, 232] on label "Use on Schedule I" at bounding box center [257, 232] width 37 height 7
click at [242, 232] on input "Use on Schedule I" at bounding box center [244, 231] width 4 height 4
checkbox input "true"
click at [232, 211] on div "Pay Advice $30.18 on [DATE] - Use on Schedule I" at bounding box center [401, 211] width 360 height 18
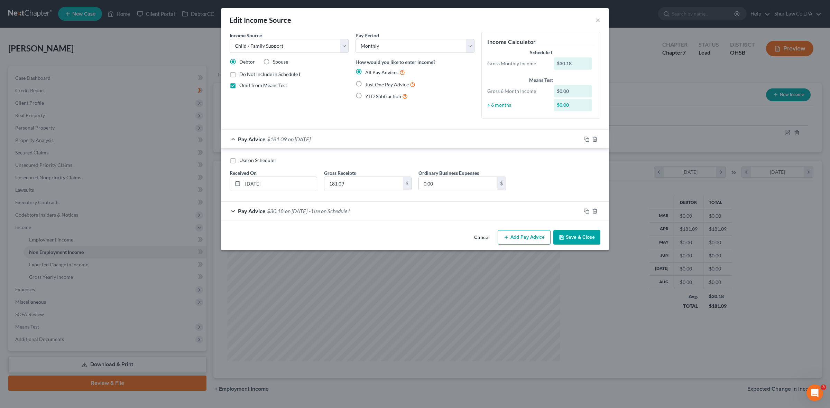
click at [572, 238] on button "Save & Close" at bounding box center [576, 237] width 47 height 15
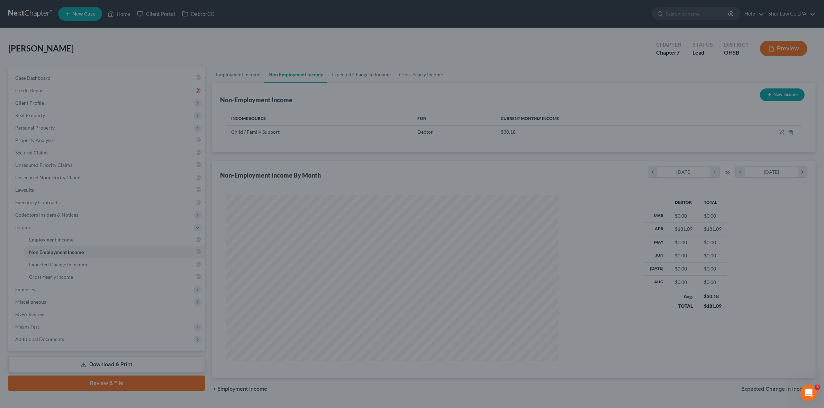
scroll to position [345711, 345532]
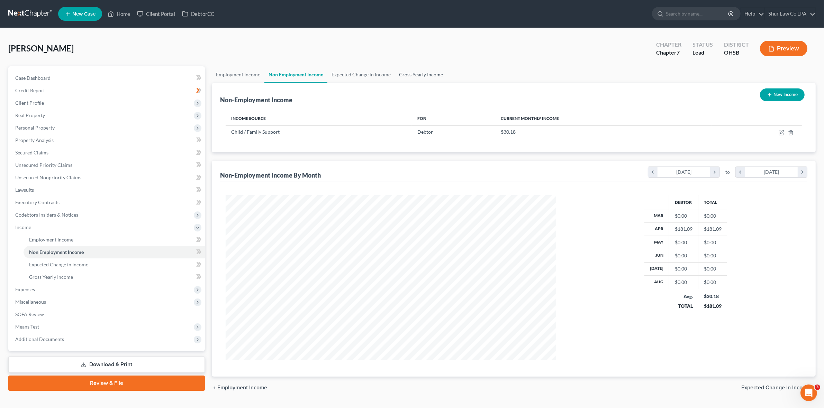
click at [420, 77] on link "Gross Yearly Income" at bounding box center [421, 74] width 52 height 17
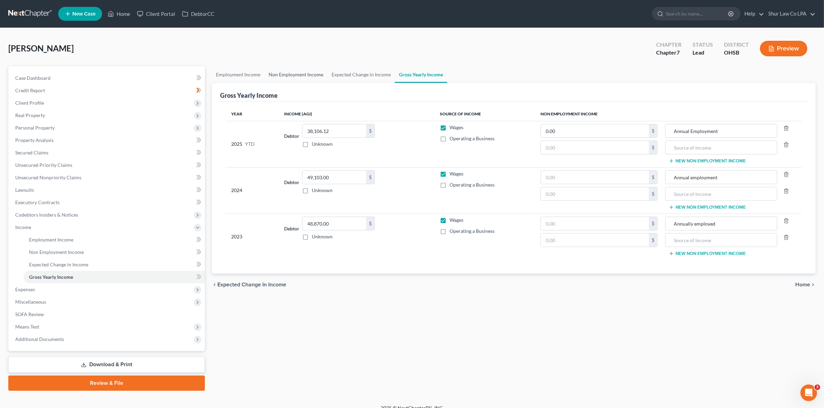
click at [296, 77] on link "Non Employment Income" at bounding box center [295, 74] width 63 height 17
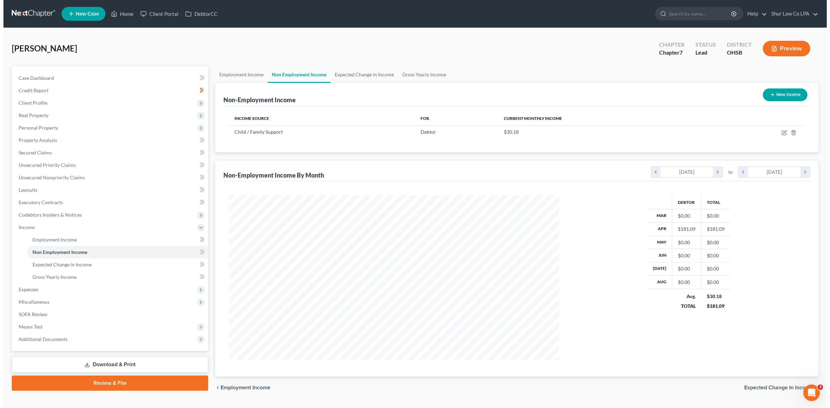
scroll to position [165, 343]
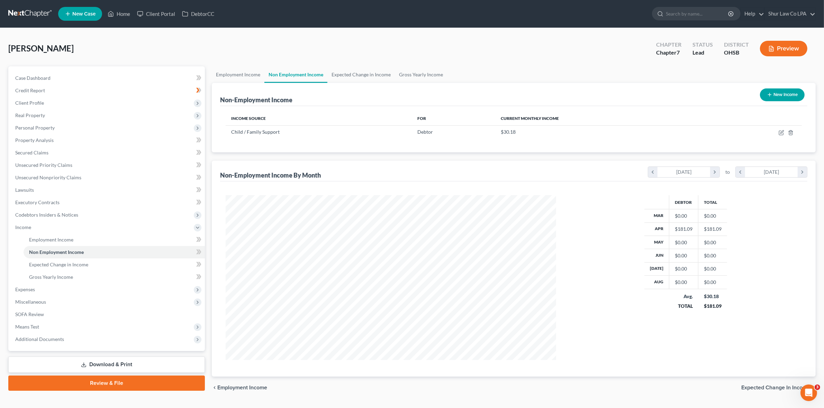
click at [789, 92] on button "New Income" at bounding box center [782, 95] width 45 height 13
select select "0"
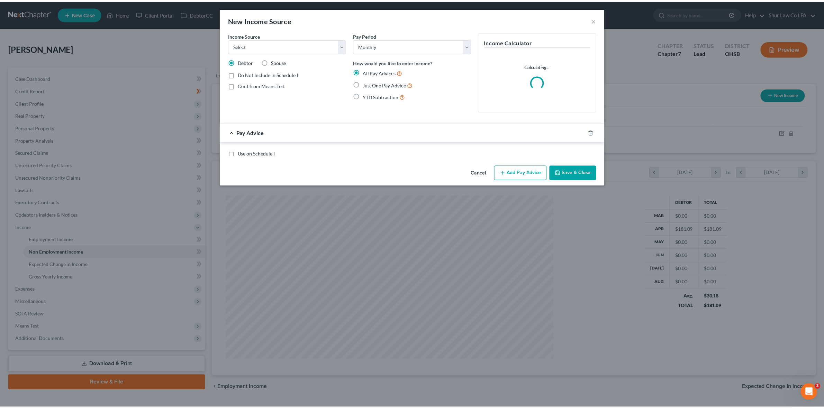
scroll to position [166, 347]
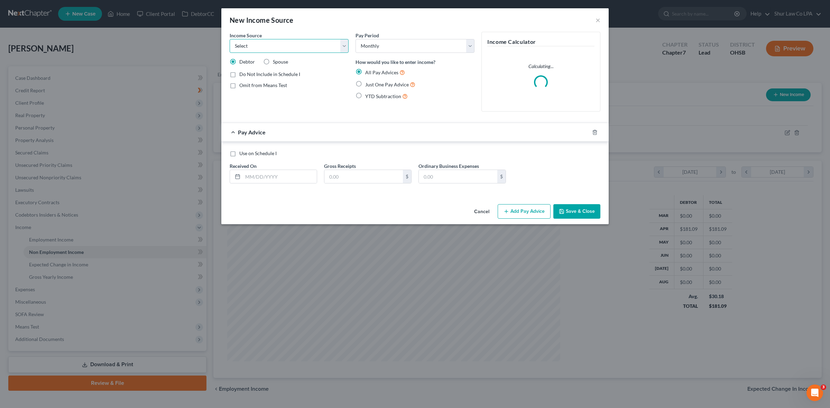
click at [308, 43] on select "Select Unemployment Disability (from employer) Pension Retirement Social Securi…" at bounding box center [289, 46] width 119 height 14
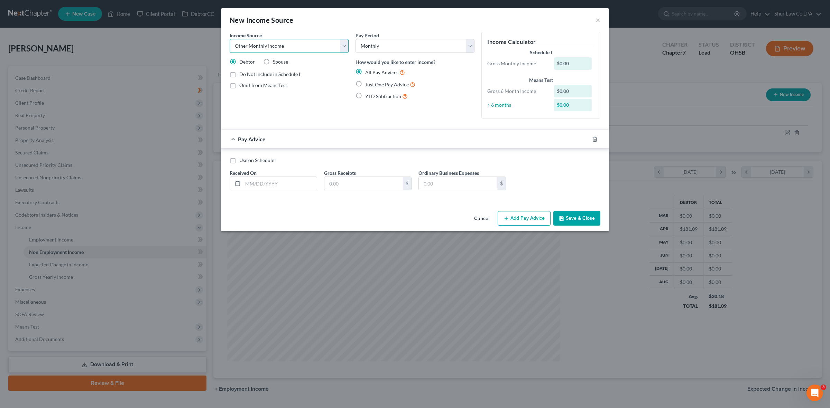
click at [230, 39] on select "Select Unemployment Disability (from employer) Pension Retirement Social Securi…" at bounding box center [289, 46] width 119 height 14
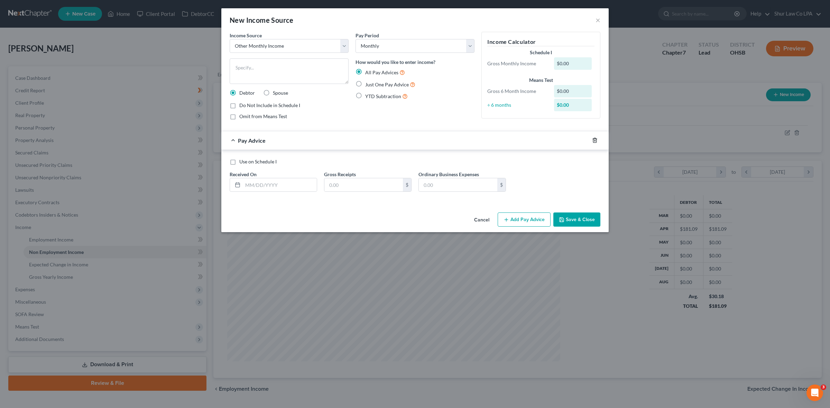
click at [596, 141] on icon "button" at bounding box center [595, 141] width 6 height 6
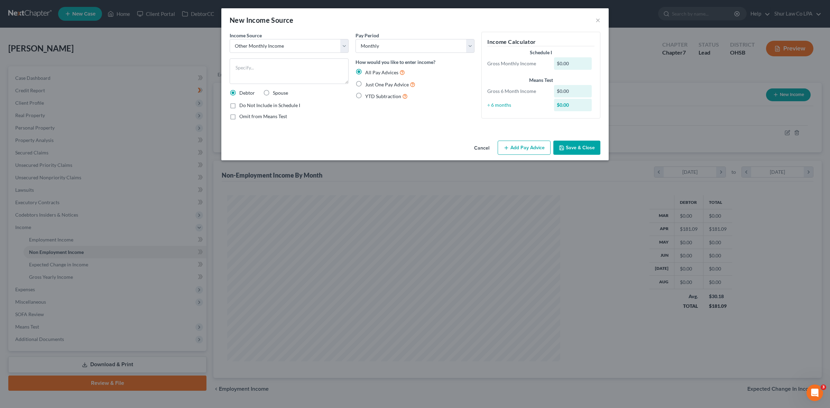
click at [329, 38] on div "Income Source * Select Unemployment Disability (from employer) Pension Retireme…" at bounding box center [289, 42] width 119 height 21
click at [331, 47] on select "Select Unemployment Disability (from employer) Pension Retirement Social Securi…" at bounding box center [289, 46] width 119 height 14
select select "7"
click at [230, 39] on select "Select Unemployment Disability (from employer) Pension Retirement Social Securi…" at bounding box center [289, 46] width 119 height 14
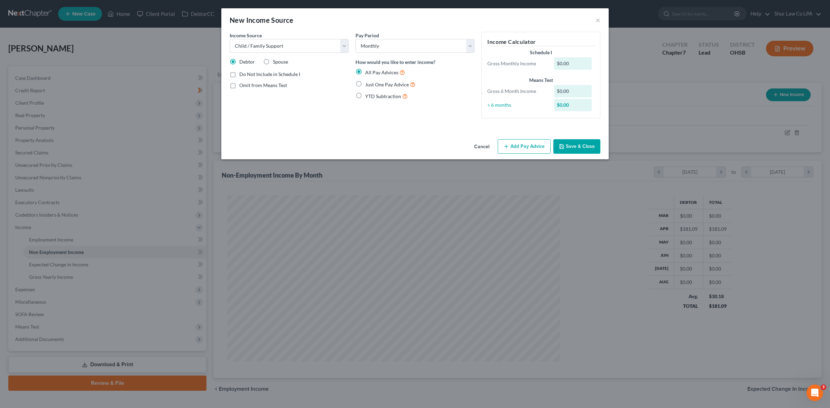
click at [535, 149] on button "Add Pay Advice" at bounding box center [524, 146] width 53 height 15
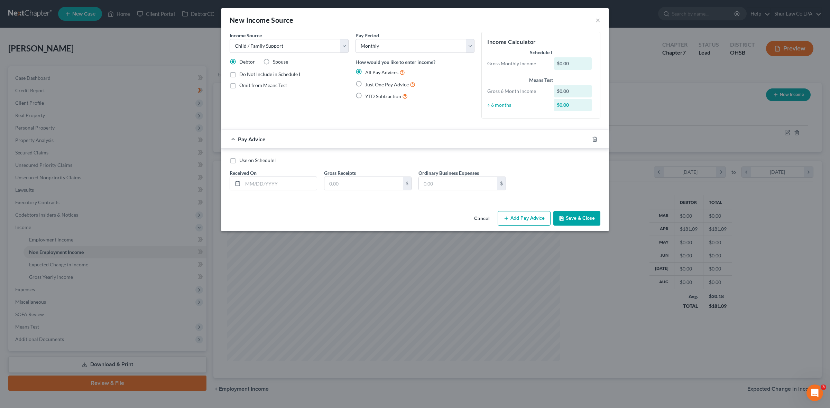
click at [239, 85] on label "Omit from Means Test" at bounding box center [263, 85] width 48 height 7
click at [242, 85] on input "Omit from Means Test" at bounding box center [244, 84] width 4 height 4
checkbox input "true"
click at [594, 139] on icon "button" at bounding box center [595, 140] width 6 height 6
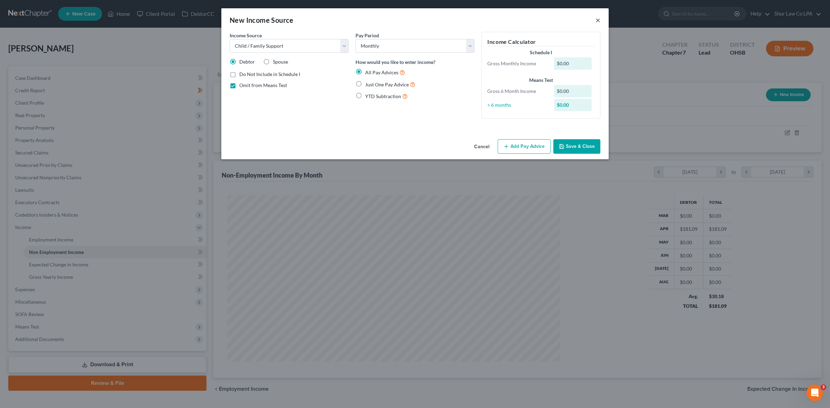
click at [596, 19] on button "×" at bounding box center [598, 20] width 5 height 8
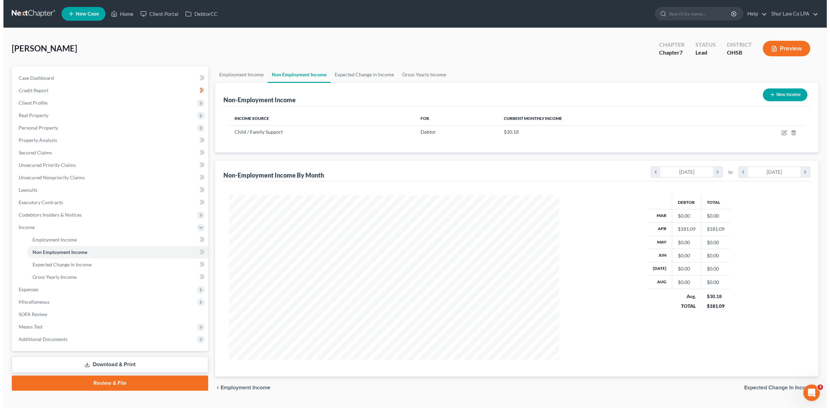
scroll to position [345711, 345532]
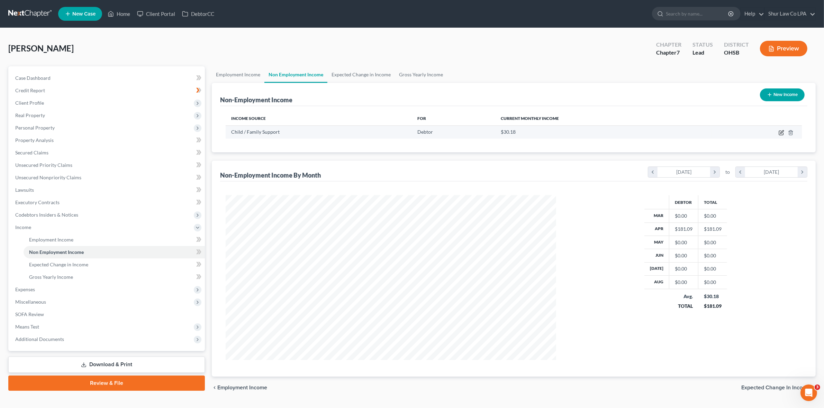
click at [782, 132] on icon "button" at bounding box center [781, 133] width 6 height 6
select select "7"
select select "0"
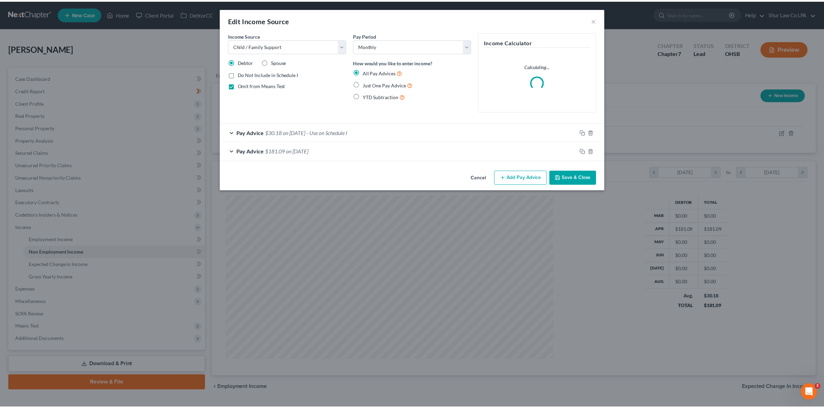
scroll to position [166, 347]
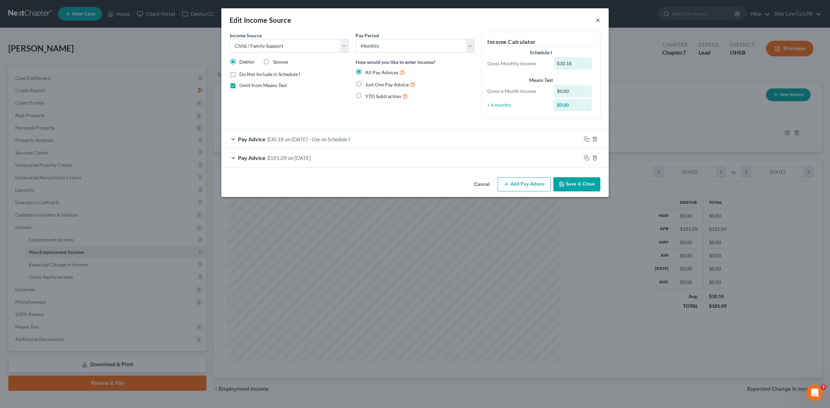
click at [596, 21] on button "×" at bounding box center [598, 20] width 5 height 8
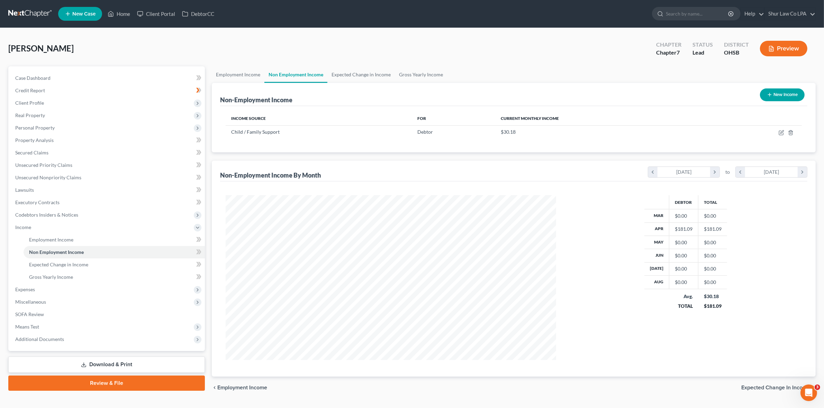
scroll to position [345711, 345532]
click at [361, 76] on link "Expected Change in Income" at bounding box center [360, 74] width 67 height 17
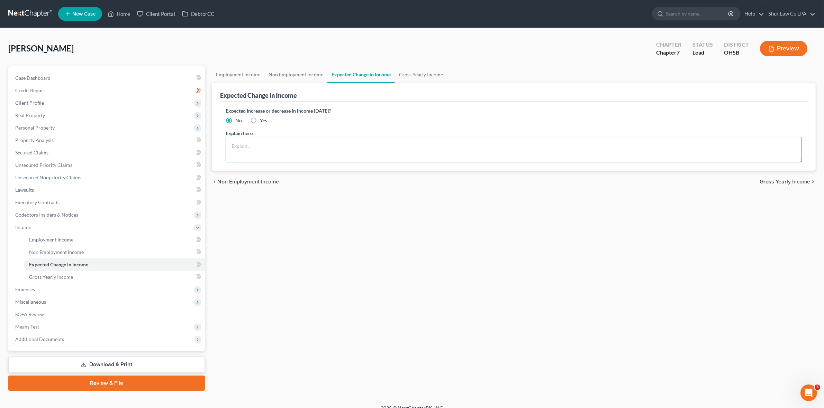
click at [245, 155] on textarea at bounding box center [514, 150] width 576 height 26
click at [778, 50] on button "Preview" at bounding box center [783, 49] width 47 height 16
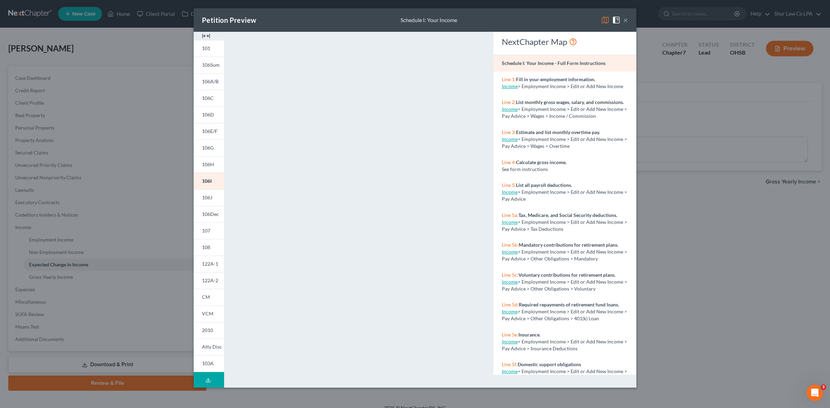
click at [625, 18] on button "×" at bounding box center [625, 20] width 5 height 8
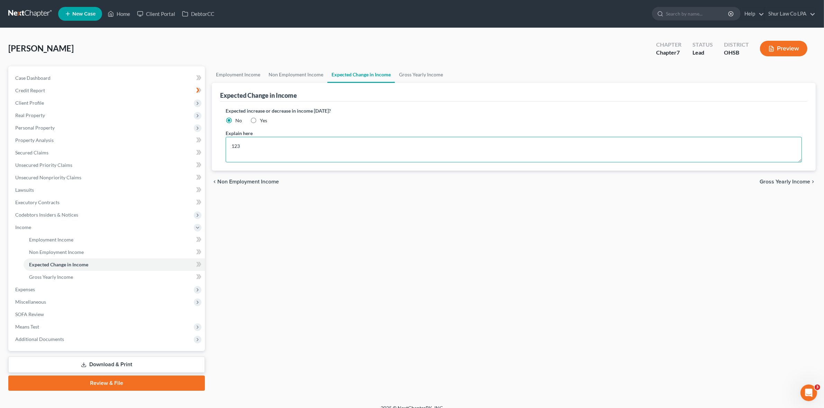
click at [279, 151] on textarea "123" at bounding box center [514, 150] width 576 height 26
type textarea "1"
click at [70, 251] on span "Non Employment Income" at bounding box center [56, 252] width 55 height 6
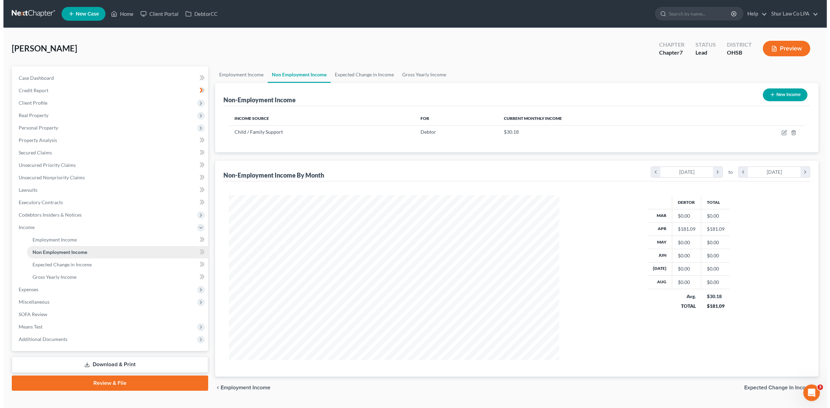
scroll to position [165, 343]
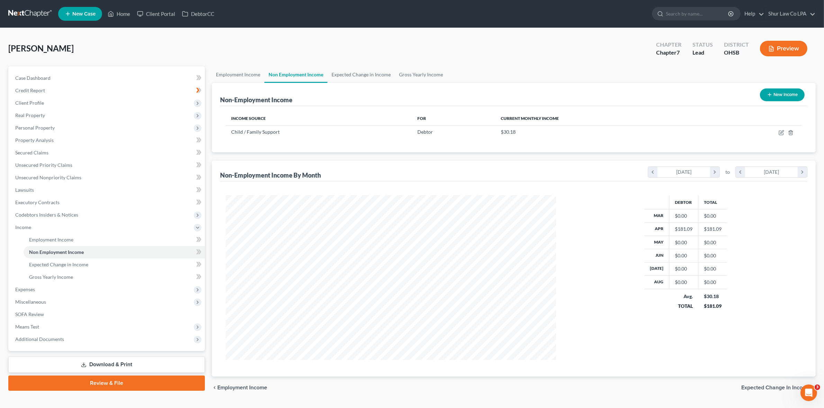
click at [766, 97] on icon "button" at bounding box center [769, 95] width 6 height 6
select select "0"
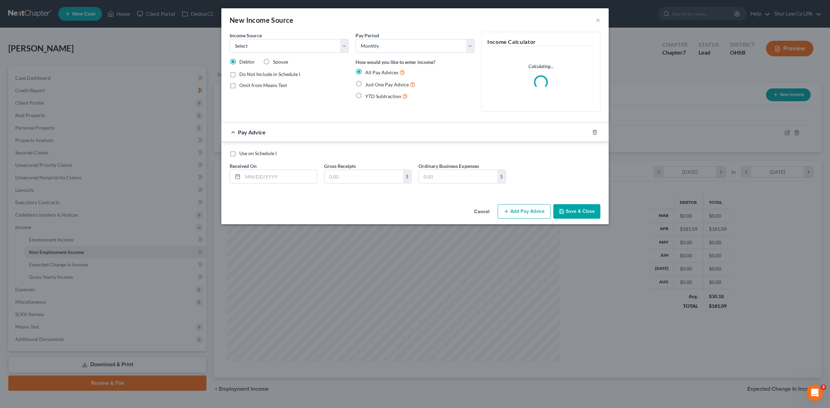
scroll to position [166, 347]
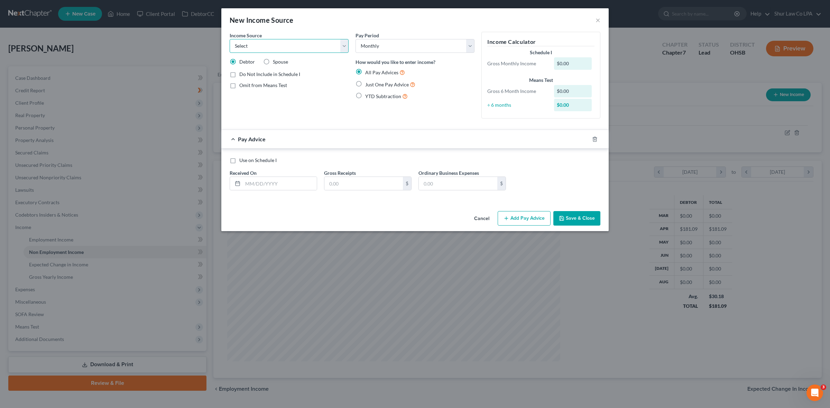
click at [344, 45] on select "Select Unemployment Disability (from employer) Pension Retirement Social Securi…" at bounding box center [289, 46] width 119 height 14
select select "13"
click at [230, 39] on select "Select Unemployment Disability (from employer) Pension Retirement Social Securi…" at bounding box center [289, 46] width 119 height 14
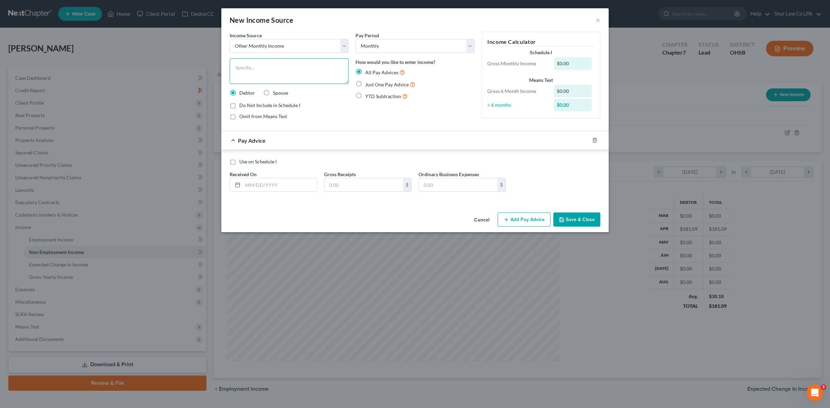
drag, startPoint x: 267, startPoint y: 66, endPoint x: 325, endPoint y: 64, distance: 58.5
click at [267, 65] on textarea at bounding box center [289, 71] width 119 height 26
click at [286, 71] on textarea at bounding box center [289, 71] width 119 height 26
type textarea "Debtor is entitled to receive $ ___ a month in child support, however, obligors…"
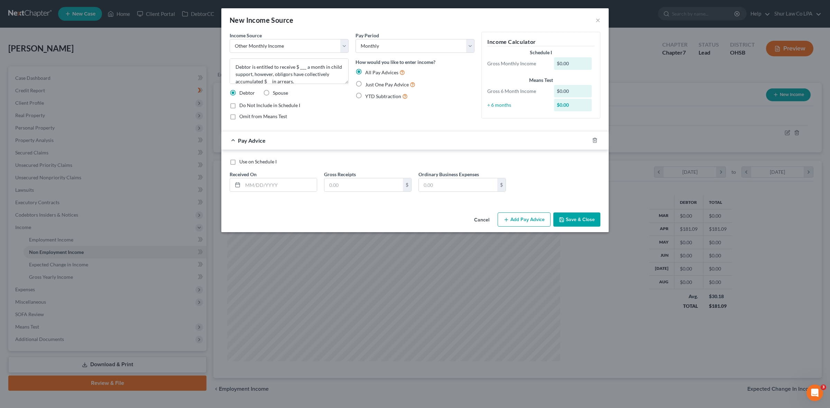
click at [239, 118] on label "Omit from Means Test" at bounding box center [263, 116] width 48 height 7
click at [242, 118] on input "Omit from Means Test" at bounding box center [244, 115] width 4 height 4
checkbox input "true"
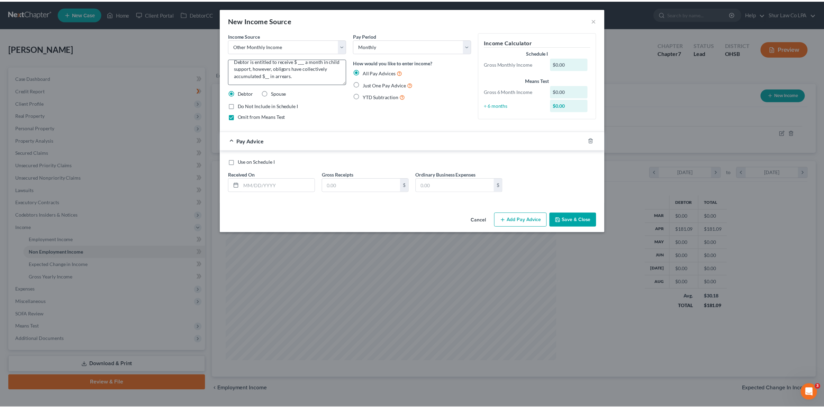
scroll to position [0, 0]
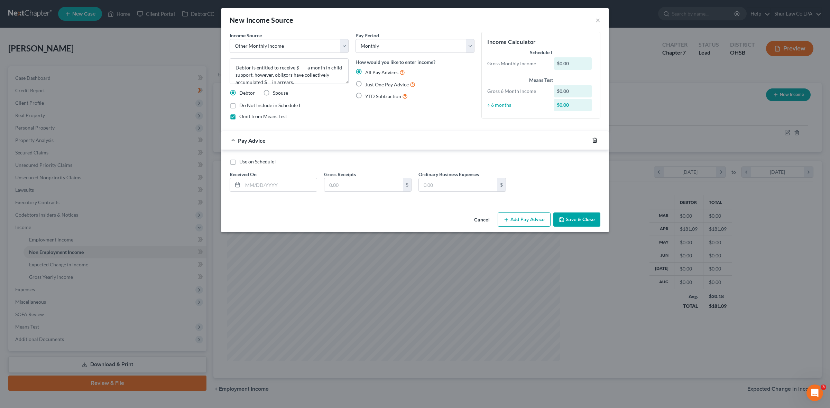
click at [594, 140] on icon "button" at bounding box center [595, 141] width 6 height 6
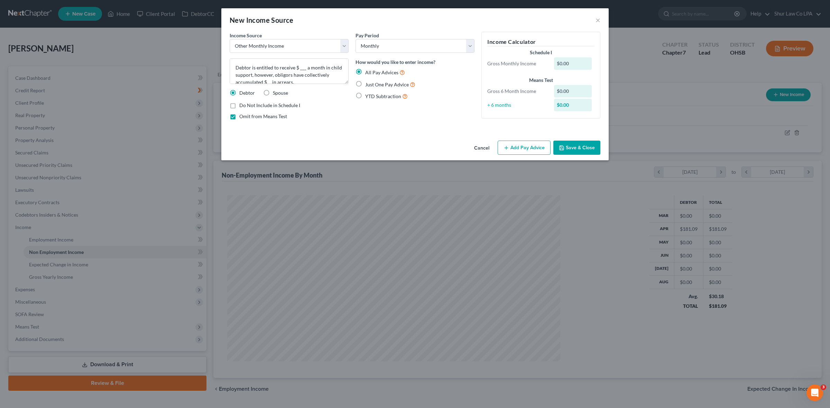
click at [571, 148] on button "Save & Close" at bounding box center [576, 148] width 47 height 15
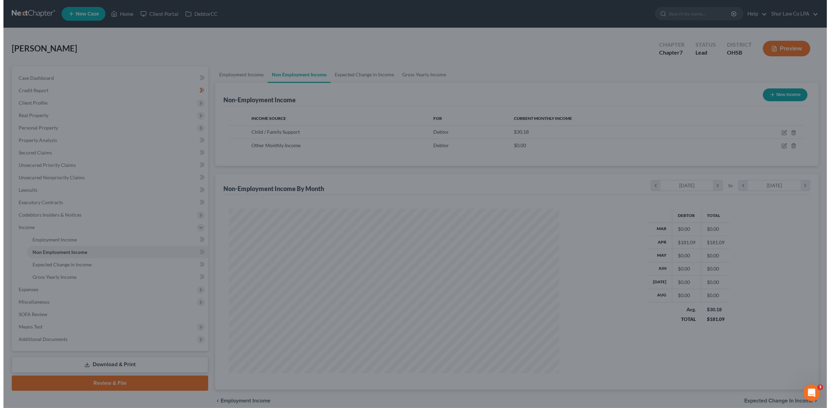
scroll to position [345711, 345532]
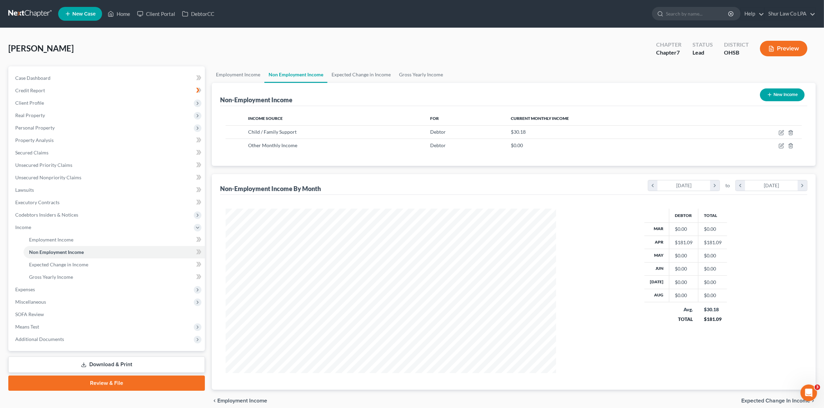
click at [783, 47] on button "Preview" at bounding box center [783, 49] width 47 height 16
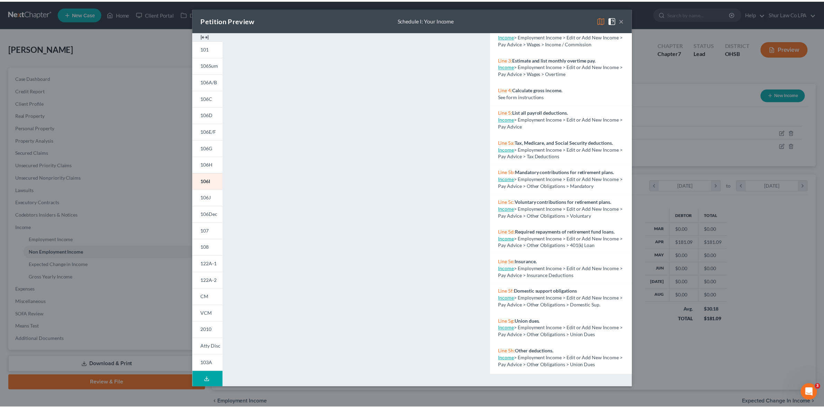
scroll to position [0, 0]
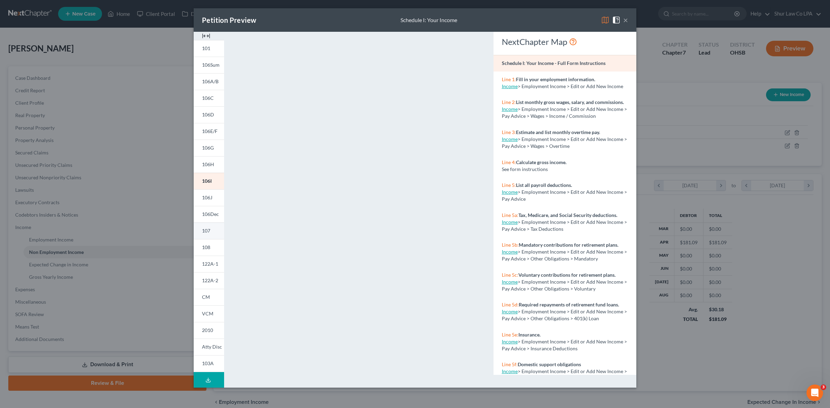
click at [213, 230] on link "107" at bounding box center [209, 231] width 30 height 17
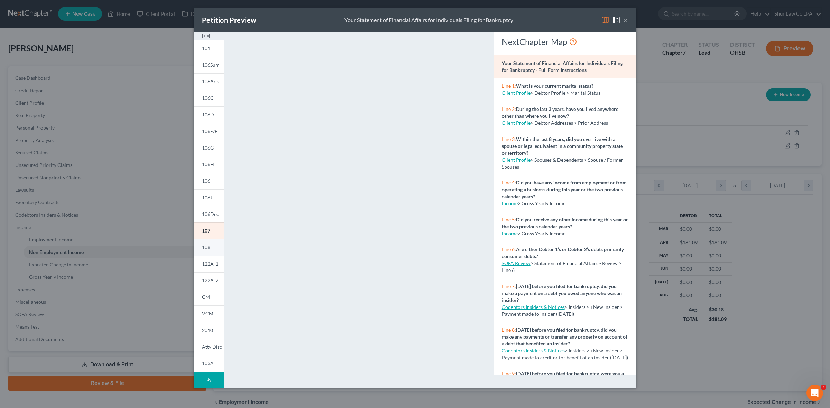
click at [210, 243] on link "108" at bounding box center [209, 247] width 30 height 17
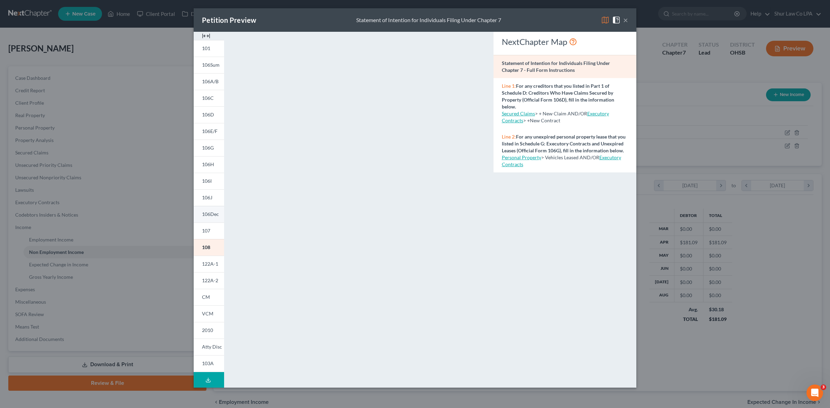
click at [213, 211] on link "106Dec" at bounding box center [209, 214] width 30 height 17
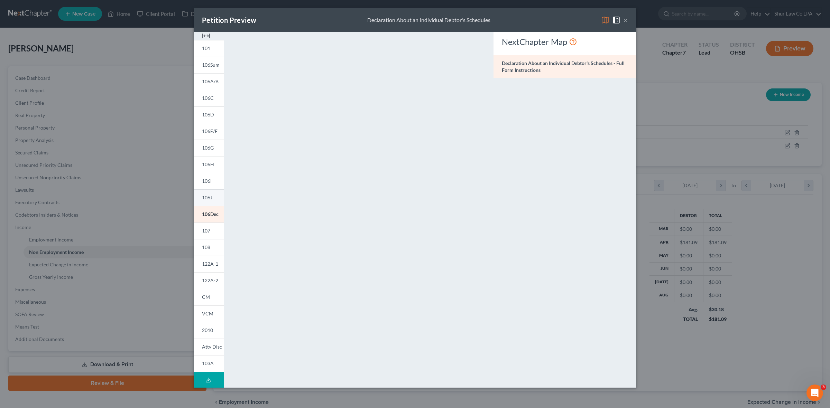
click at [211, 196] on span "106J" at bounding box center [207, 198] width 10 height 6
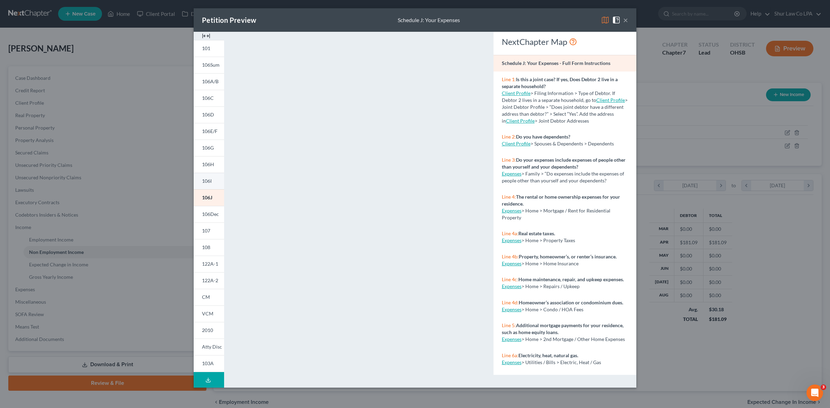
click at [209, 179] on span "106I" at bounding box center [207, 181] width 10 height 6
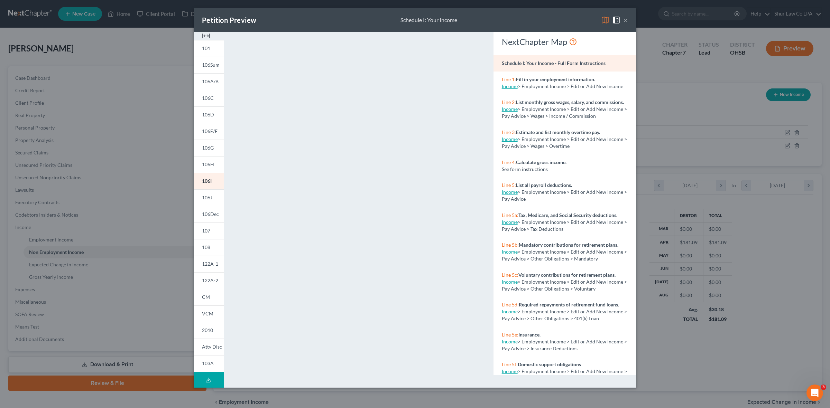
click at [625, 17] on button "×" at bounding box center [625, 20] width 5 height 8
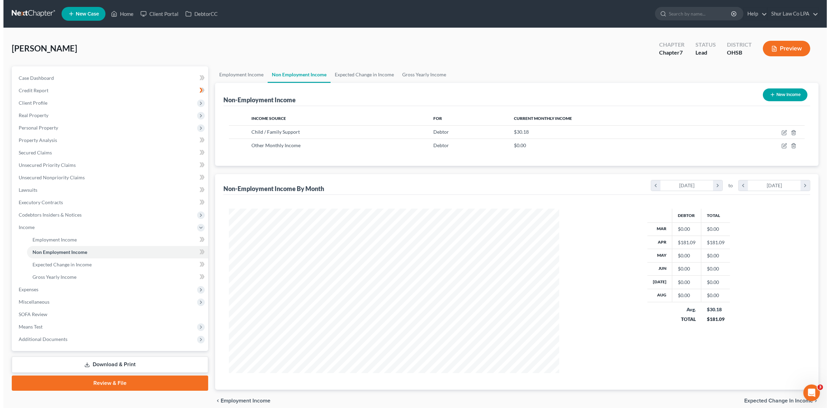
scroll to position [345711, 345532]
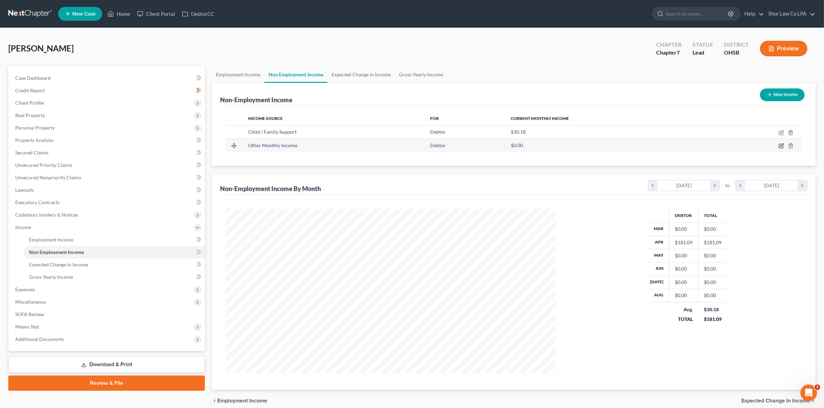
click at [782, 146] on icon "button" at bounding box center [781, 146] width 6 height 6
select select "13"
select select "0"
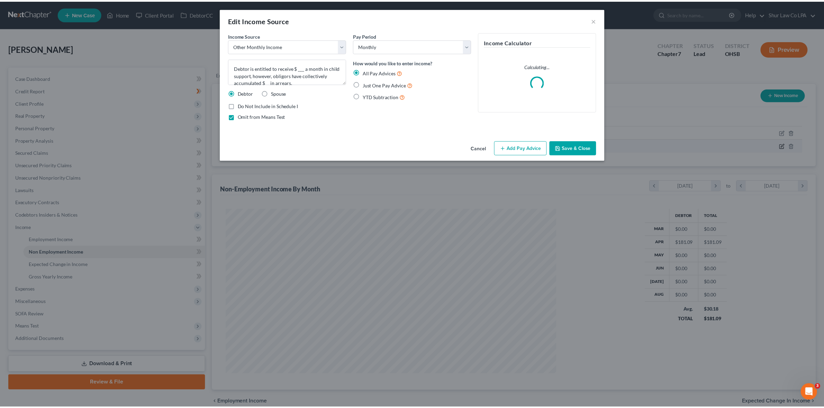
scroll to position [166, 347]
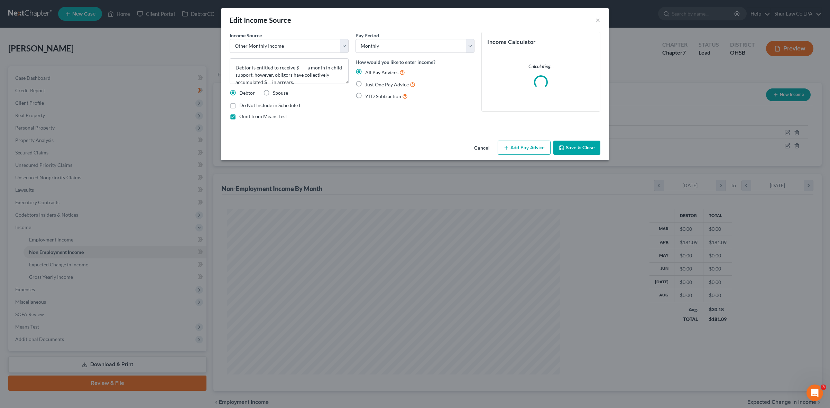
click at [594, 151] on button "Save & Close" at bounding box center [576, 148] width 47 height 15
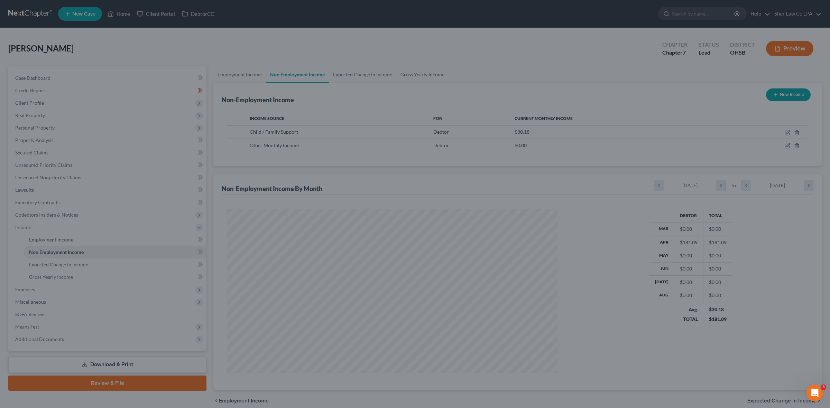
scroll to position [345711, 345532]
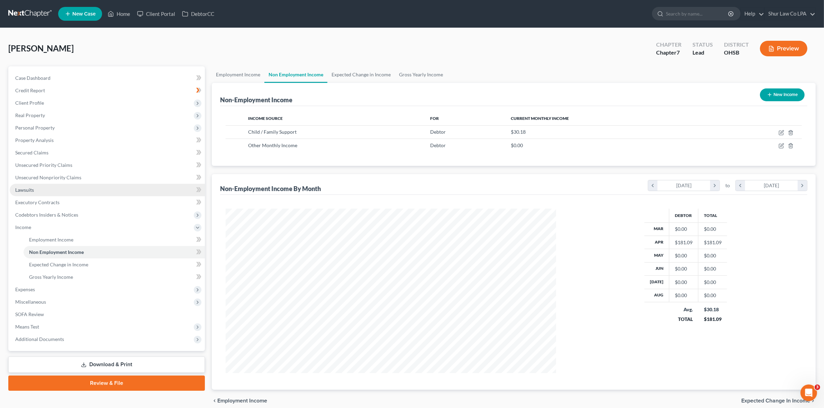
click at [44, 223] on span "Income" at bounding box center [107, 227] width 195 height 12
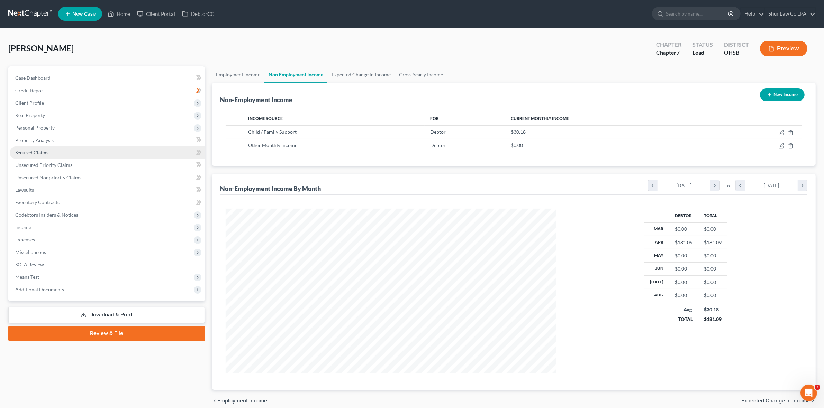
click at [56, 158] on link "Secured Claims" at bounding box center [107, 153] width 195 height 12
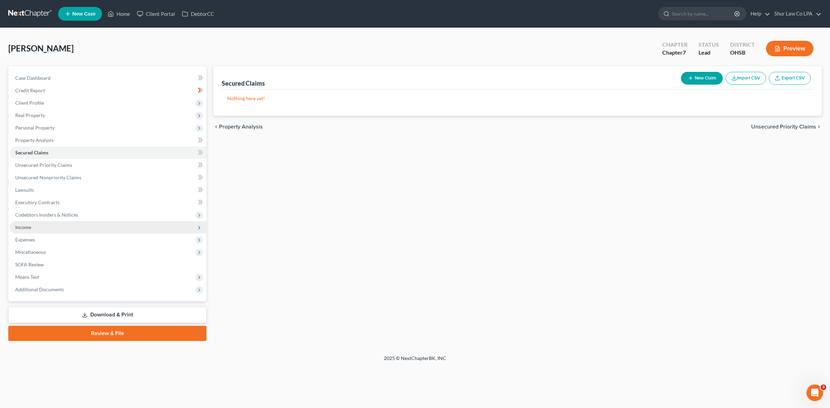
click at [28, 227] on span "Income" at bounding box center [23, 227] width 16 height 6
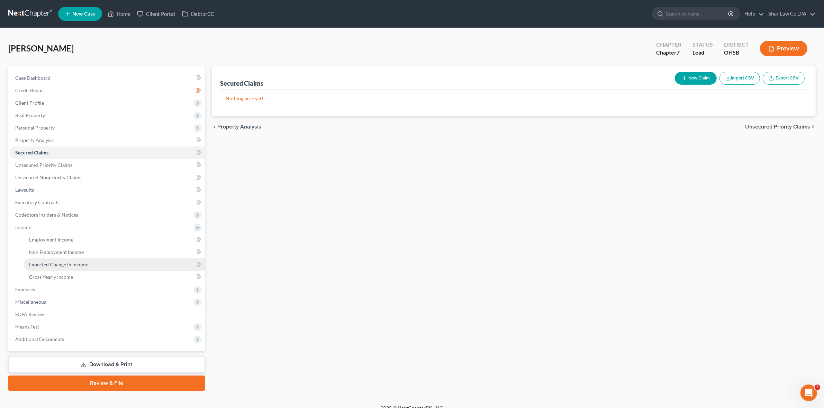
click at [57, 264] on span "Expected Change in Income" at bounding box center [58, 265] width 59 height 6
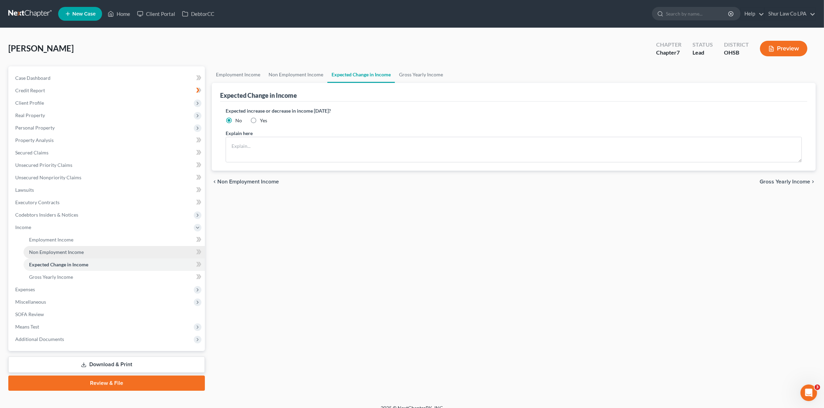
click at [59, 255] on link "Non Employment Income" at bounding box center [114, 252] width 181 height 12
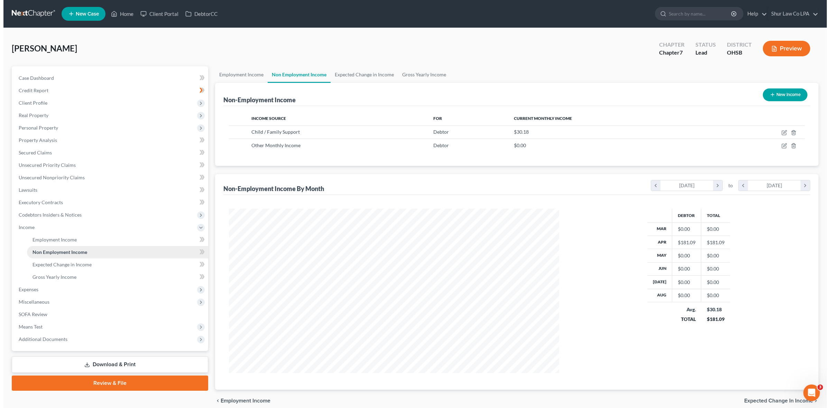
scroll to position [165, 343]
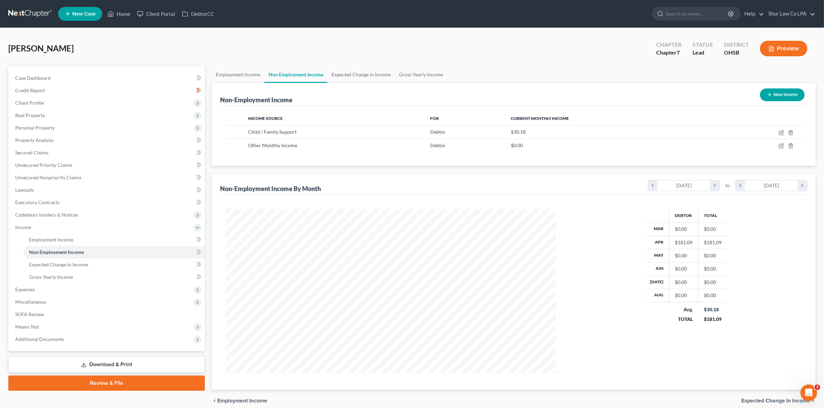
click at [791, 51] on button "Preview" at bounding box center [783, 49] width 47 height 16
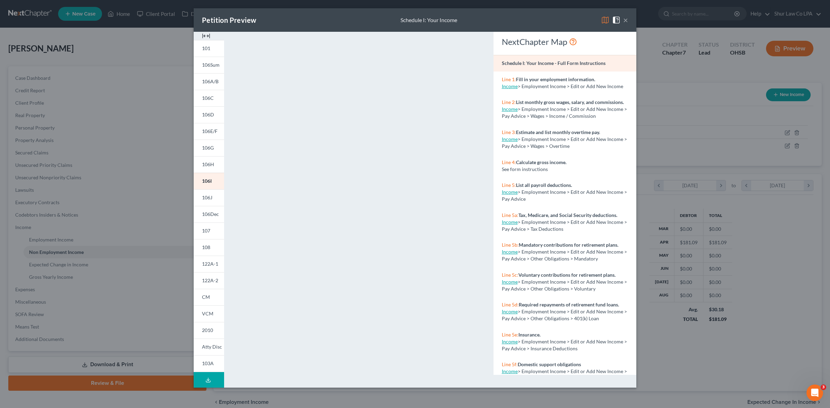
drag, startPoint x: 397, startPoint y: 375, endPoint x: 381, endPoint y: 374, distance: 15.9
click at [379, 375] on div "<object ng-attr-data='[URL][DOMAIN_NAME]' type='application/pdf' width='100%' h…" at bounding box center [358, 207] width 255 height 350
click at [210, 360] on link "103A" at bounding box center [209, 364] width 30 height 17
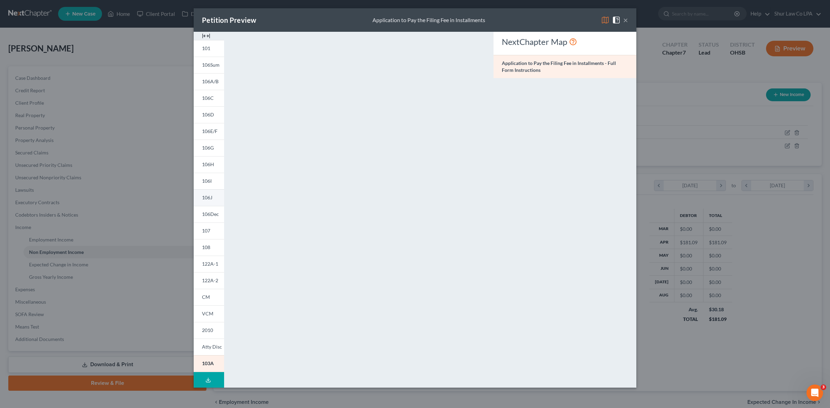
click at [213, 197] on link "106J" at bounding box center [209, 198] width 30 height 17
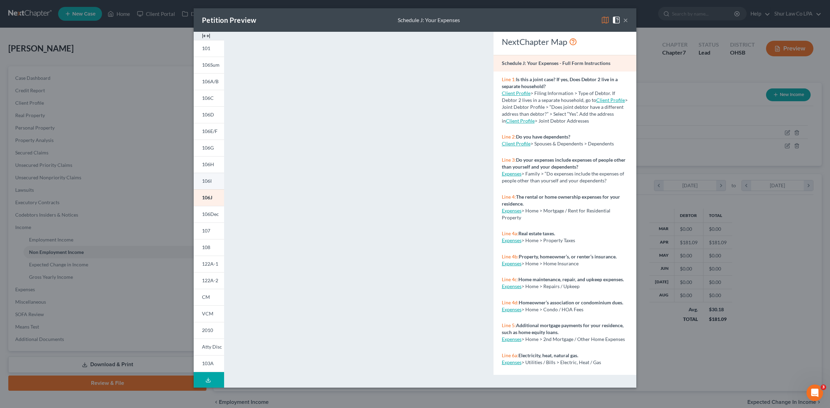
click at [212, 184] on link "106I" at bounding box center [209, 181] width 30 height 17
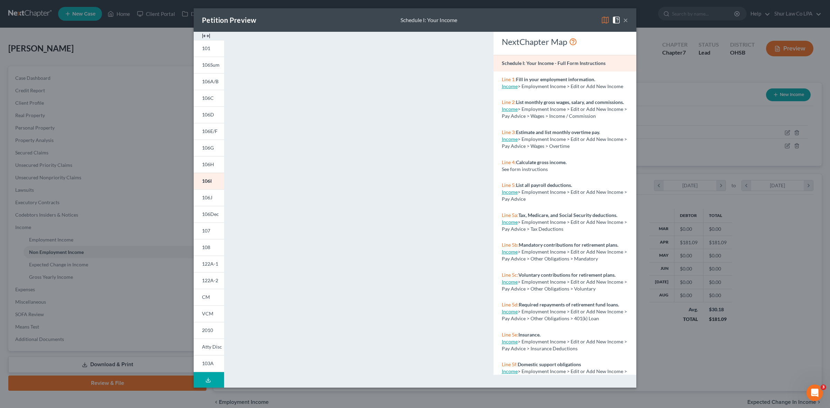
click at [627, 20] on button "×" at bounding box center [625, 20] width 5 height 8
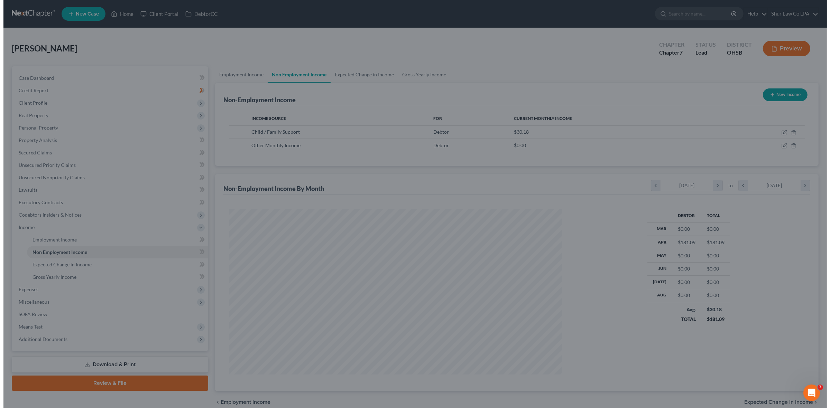
scroll to position [345711, 345532]
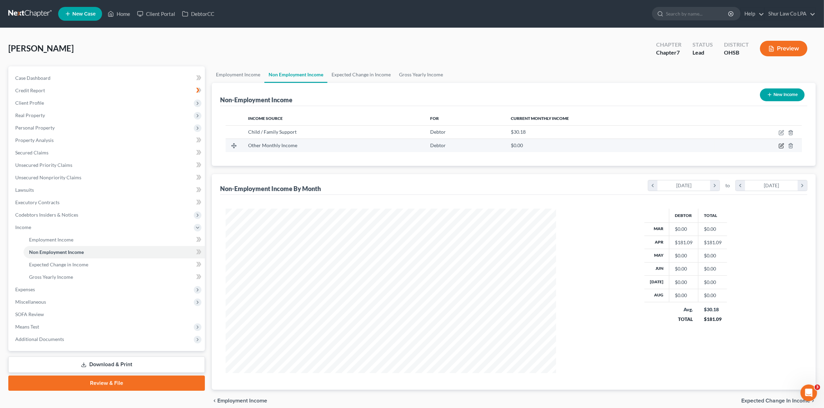
click at [779, 146] on icon "button" at bounding box center [781, 146] width 6 height 6
select select "13"
select select "0"
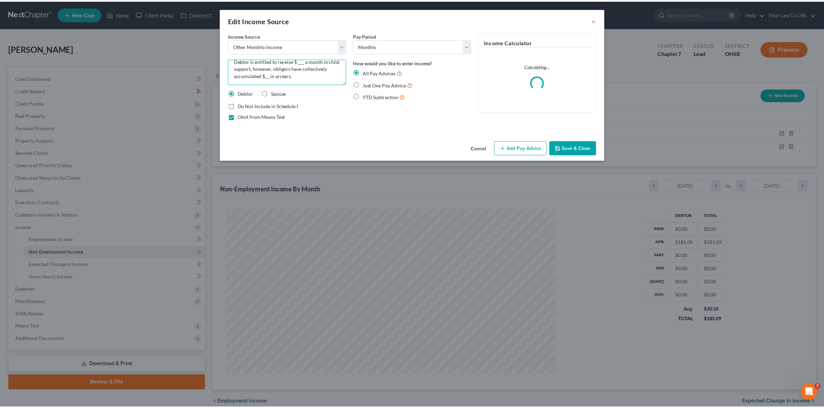
scroll to position [0, 0]
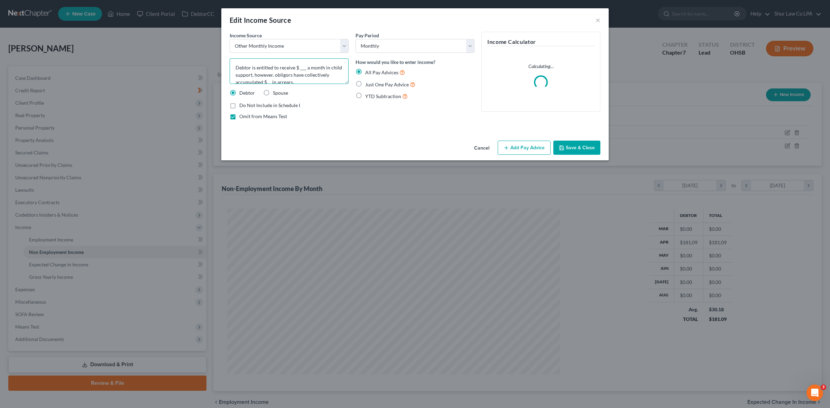
drag, startPoint x: 334, startPoint y: 77, endPoint x: 177, endPoint y: 44, distance: 160.9
click at [177, 44] on div "Edit Income Source × Income Source * Select Unemployment Disability (from emplo…" at bounding box center [415, 204] width 830 height 408
click at [597, 21] on button "×" at bounding box center [598, 20] width 5 height 8
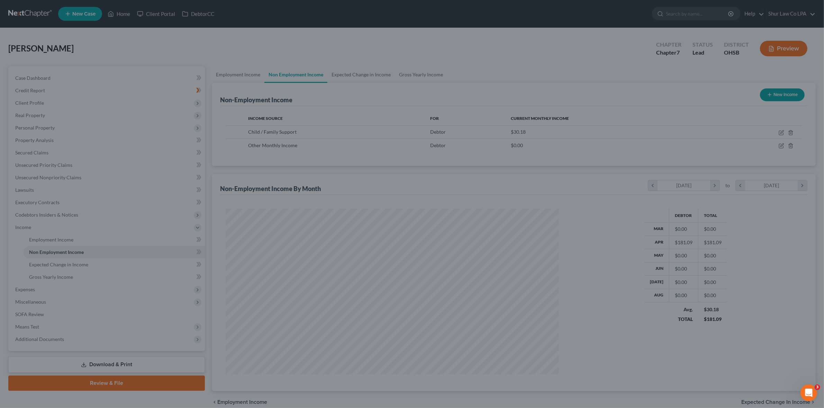
scroll to position [345711, 345532]
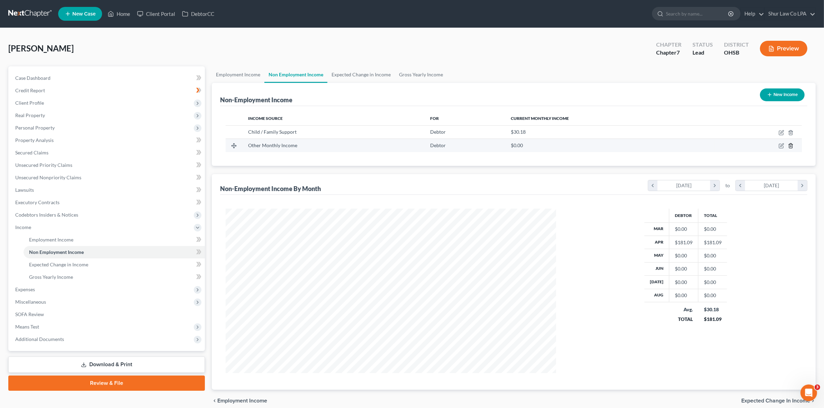
click at [790, 145] on icon "button" at bounding box center [791, 146] width 6 height 6
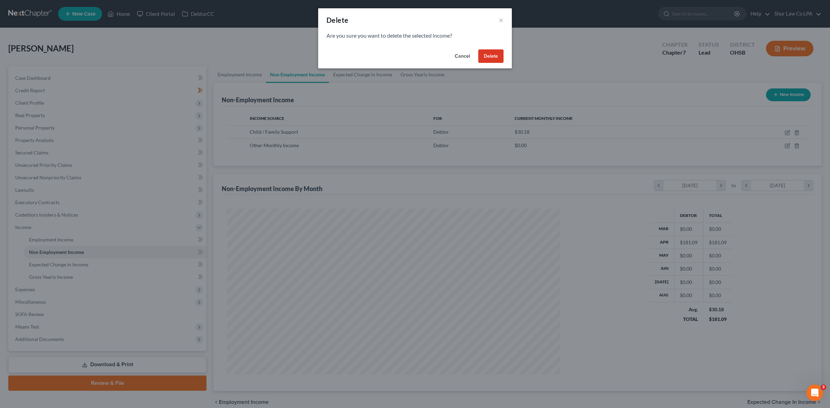
click at [501, 59] on button "Delete" at bounding box center [490, 56] width 25 height 14
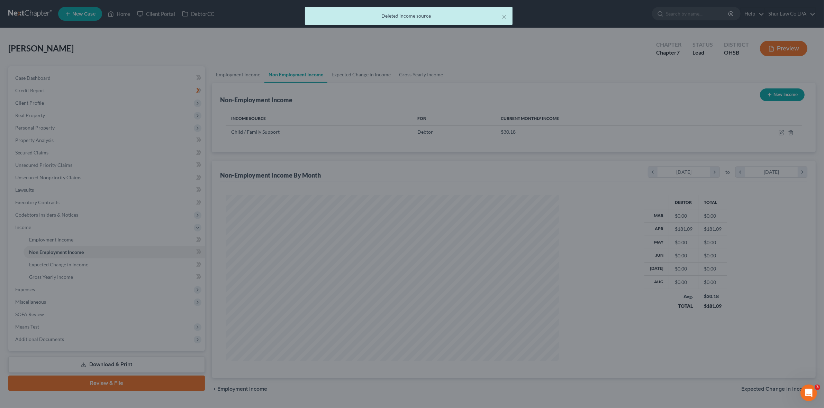
scroll to position [345711, 345532]
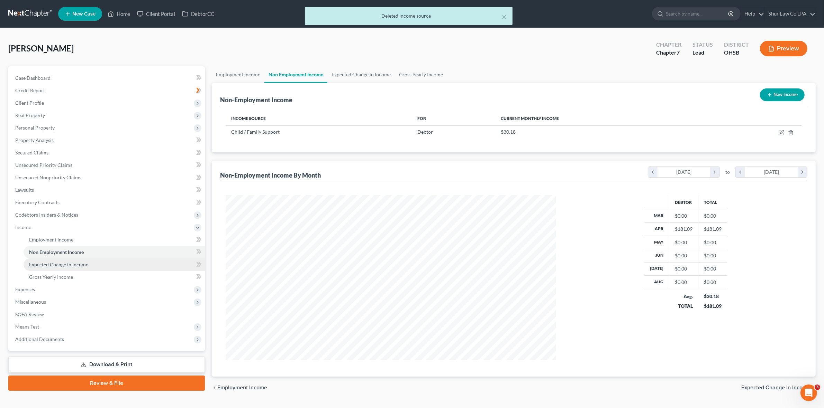
click at [70, 263] on span "Expected Change in Income" at bounding box center [58, 265] width 59 height 6
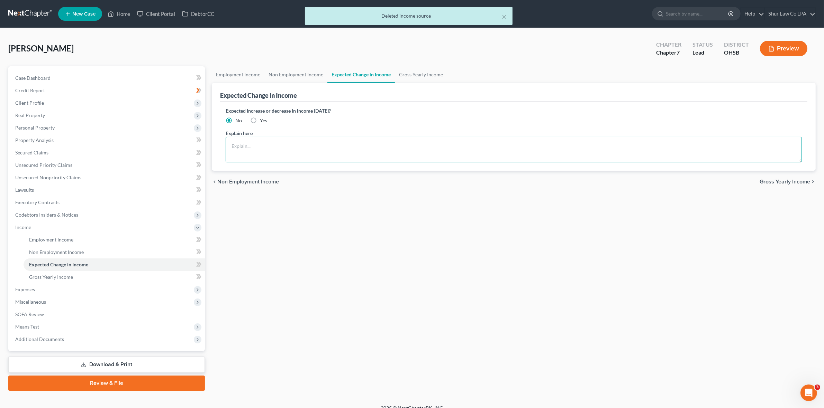
click at [281, 151] on textarea at bounding box center [514, 150] width 576 height 26
paste textarea "Debtor is entitled to receive $ ___ a month in child support, however, obligors…"
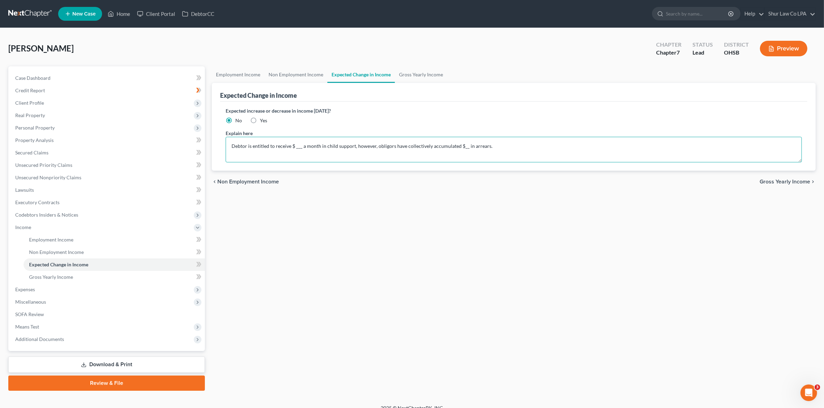
type textarea "Debtor is entitled to receive $ ___ a month in child support, however, obligors…"
click at [61, 239] on span "Employment Income" at bounding box center [51, 240] width 44 height 6
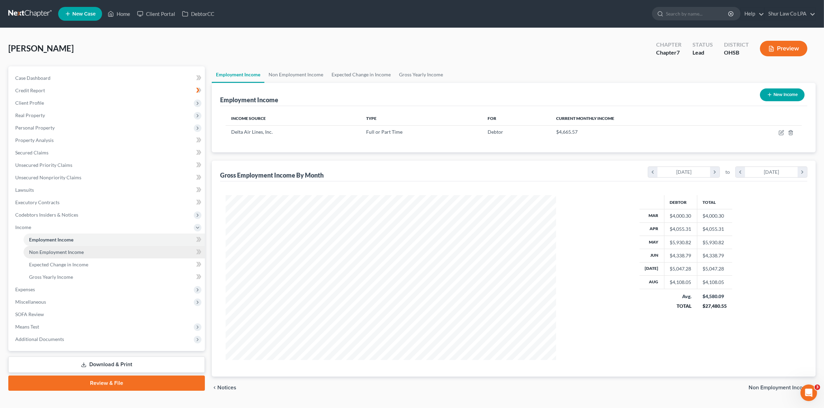
scroll to position [165, 343]
click at [60, 251] on span "Non Employment Income" at bounding box center [56, 252] width 55 height 6
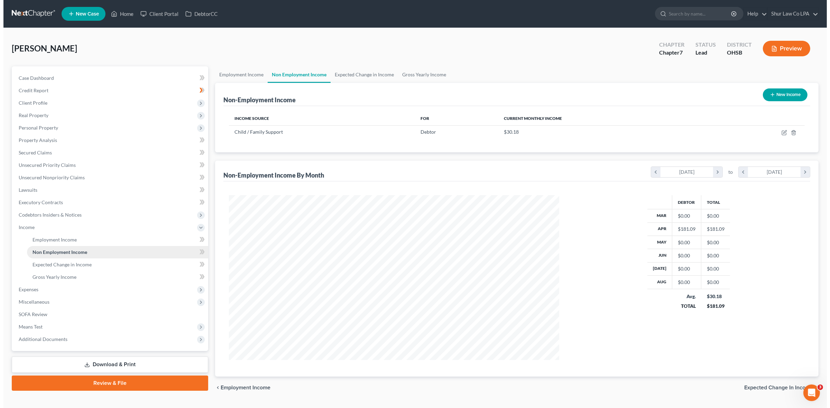
scroll to position [165, 343]
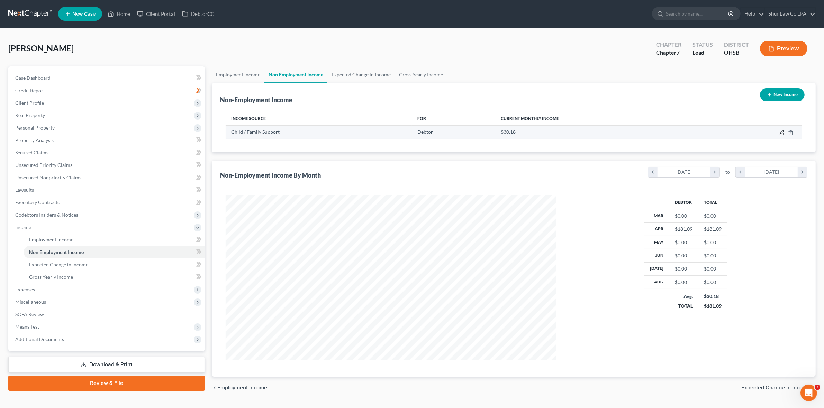
click at [779, 134] on icon "button" at bounding box center [781, 133] width 4 height 4
select select "7"
select select "0"
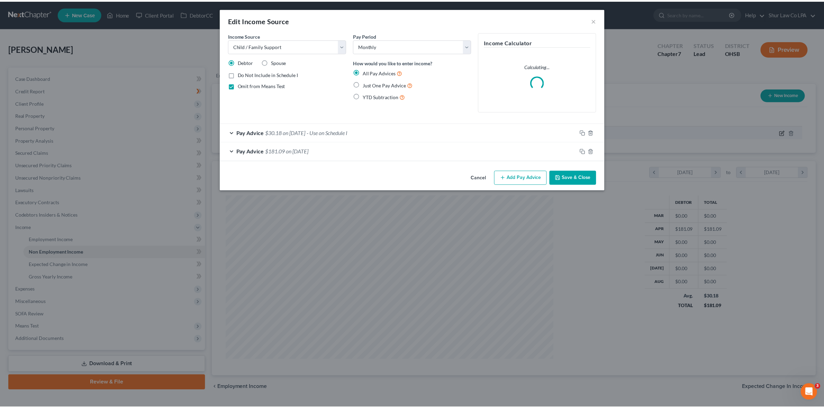
scroll to position [166, 347]
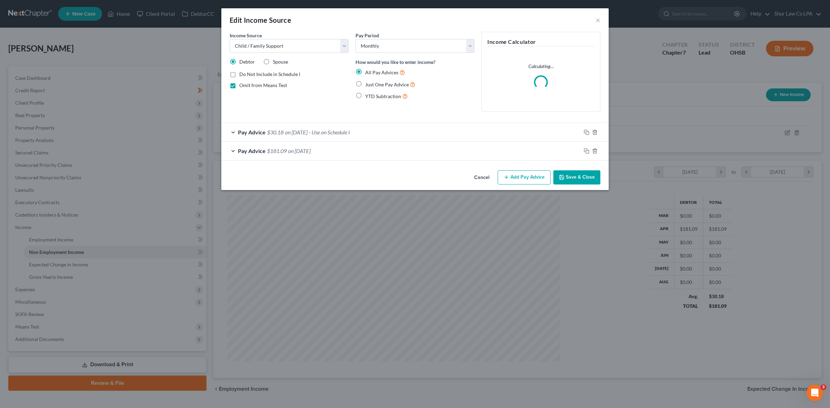
click at [236, 149] on div "Pay Advice $181.09 on [DATE]" at bounding box center [401, 151] width 360 height 18
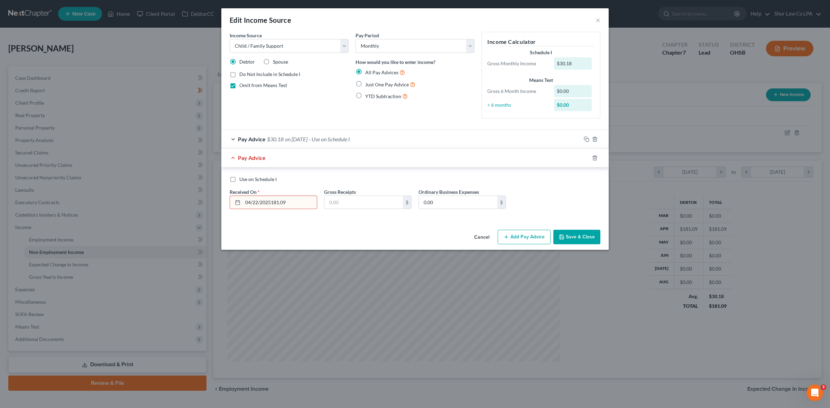
type input "[DATE]"
click at [348, 206] on input "181.09" at bounding box center [363, 202] width 79 height 13
click at [360, 206] on input "181.09" at bounding box center [363, 202] width 79 height 13
drag, startPoint x: 364, startPoint y: 203, endPoint x: 324, endPoint y: 203, distance: 40.1
click at [324, 203] on div "181.09 $" at bounding box center [368, 203] width 88 height 14
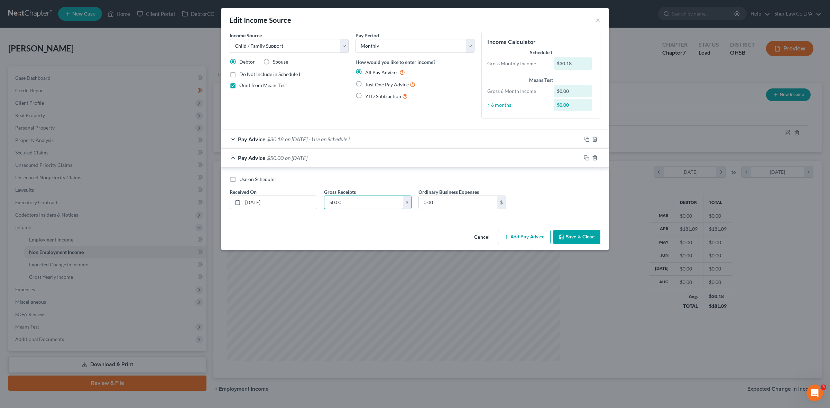
type input "50.00"
click at [349, 223] on div "Income Source * Select Unemployment Disability (from employer) Pension Retireme…" at bounding box center [414, 129] width 387 height 195
click at [577, 238] on button "Save & Close" at bounding box center [576, 237] width 47 height 15
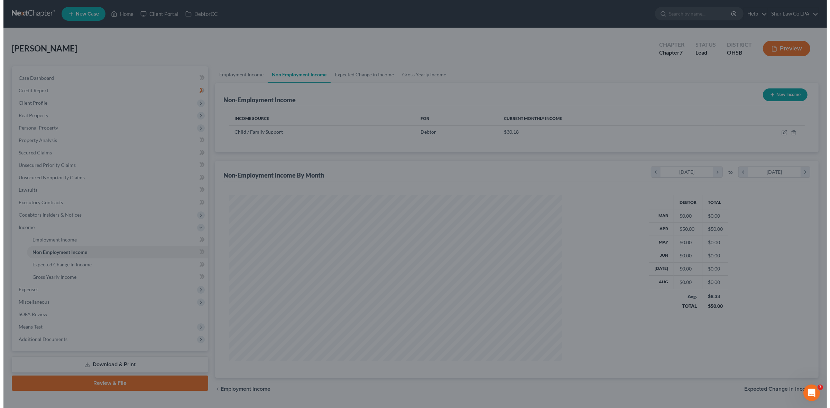
scroll to position [345711, 345532]
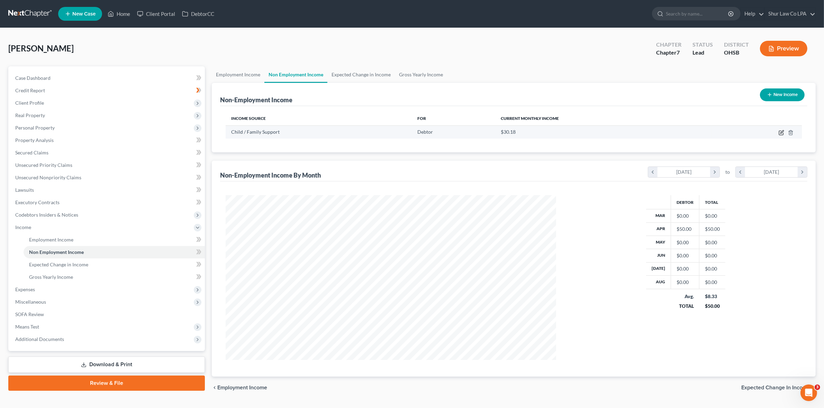
click at [779, 131] on icon "button" at bounding box center [781, 133] width 6 height 6
select select "7"
select select "0"
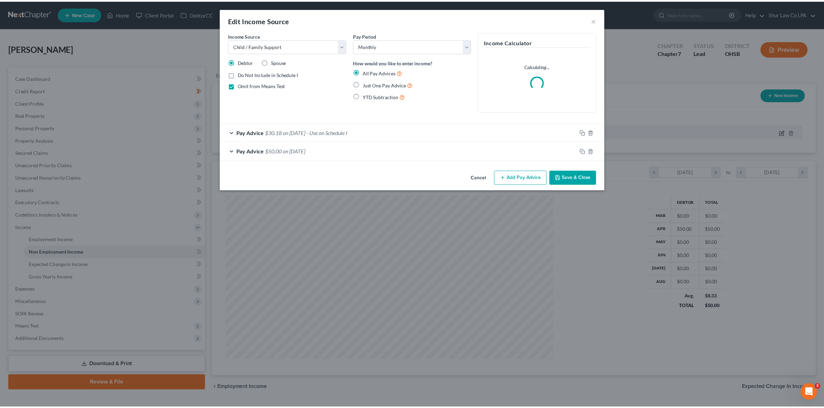
scroll to position [166, 347]
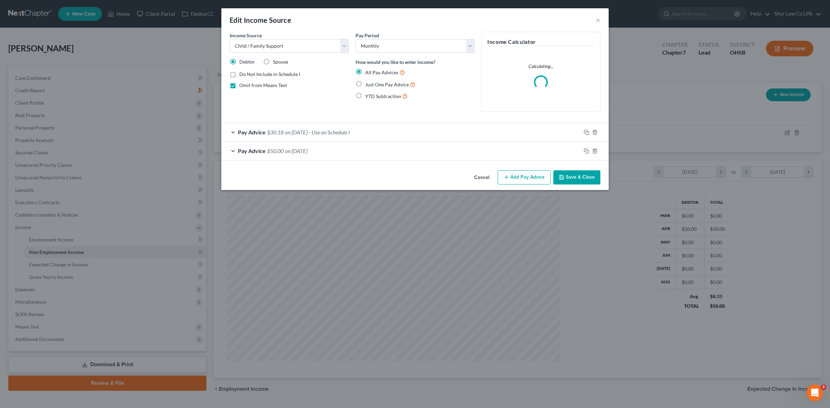
click at [235, 132] on div "Pay Advice $30.18 on [DATE] - Use on Schedule I" at bounding box center [401, 132] width 360 height 18
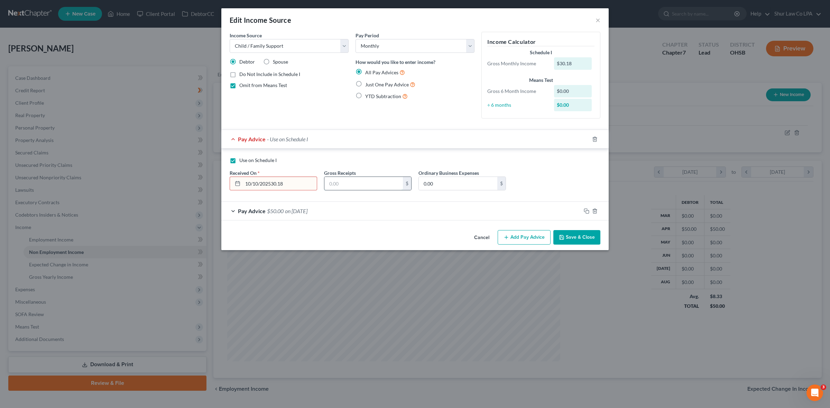
type input "[DATE]"
click at [355, 182] on input "30.18" at bounding box center [363, 183] width 79 height 13
drag, startPoint x: 365, startPoint y: 185, endPoint x: 324, endPoint y: 184, distance: 40.9
click at [324, 184] on input "30.18" at bounding box center [363, 183] width 79 height 13
drag, startPoint x: 353, startPoint y: 184, endPoint x: 358, endPoint y: 185, distance: 5.4
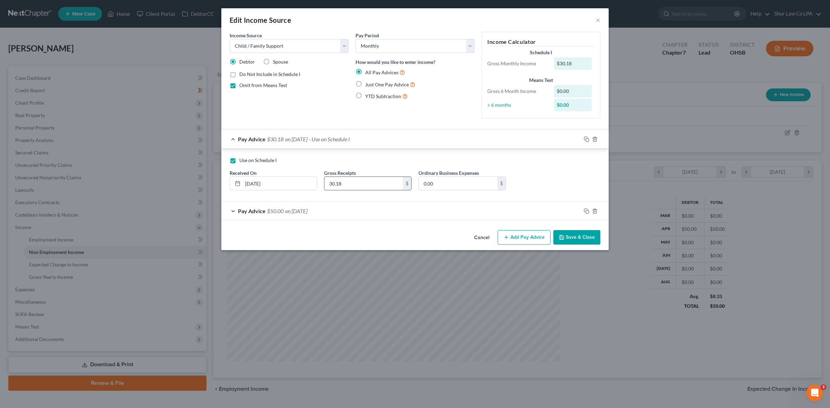
click at [353, 184] on input "30.18" at bounding box center [363, 183] width 79 height 13
drag, startPoint x: 360, startPoint y: 185, endPoint x: 328, endPoint y: 184, distance: 32.2
click at [328, 184] on input "30.18" at bounding box center [363, 183] width 79 height 13
type input "8.3"
click at [579, 239] on button "Save & Close" at bounding box center [576, 237] width 47 height 15
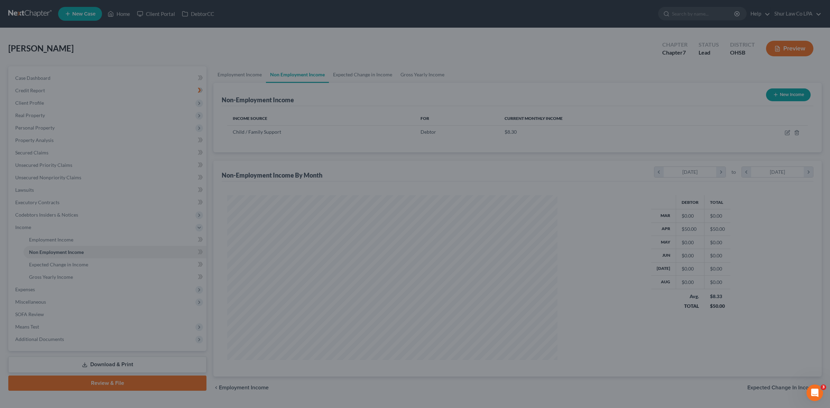
scroll to position [345711, 345532]
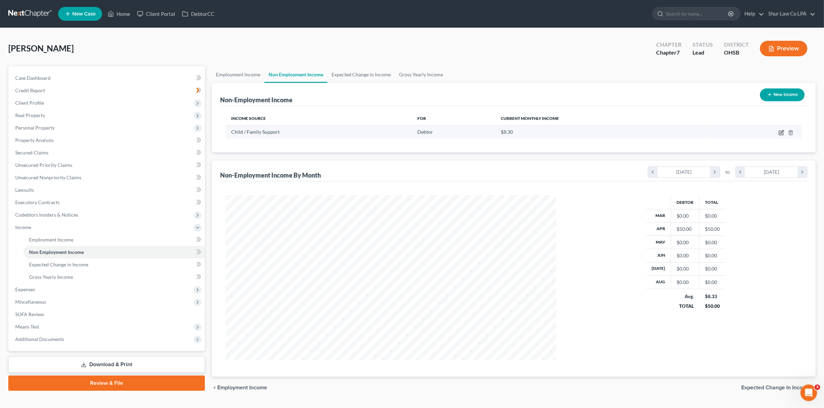
click at [780, 132] on icon "button" at bounding box center [781, 131] width 3 height 3
select select "7"
select select "0"
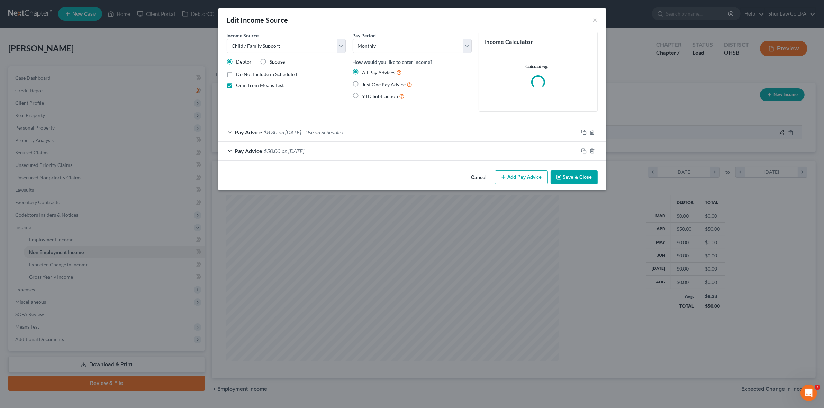
scroll to position [166, 347]
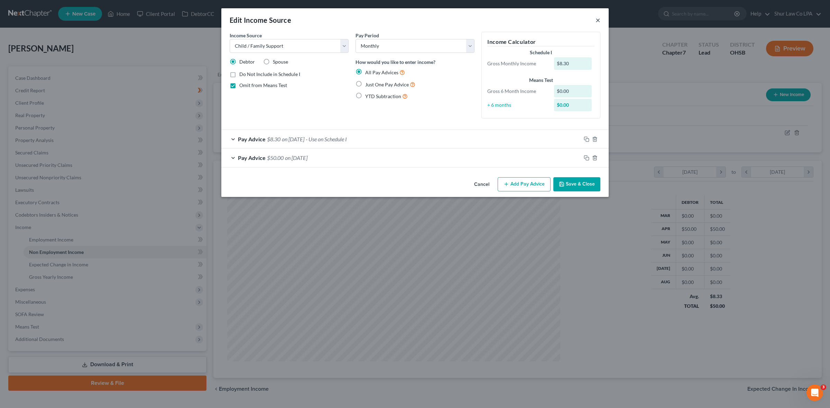
click at [597, 21] on button "×" at bounding box center [598, 20] width 5 height 8
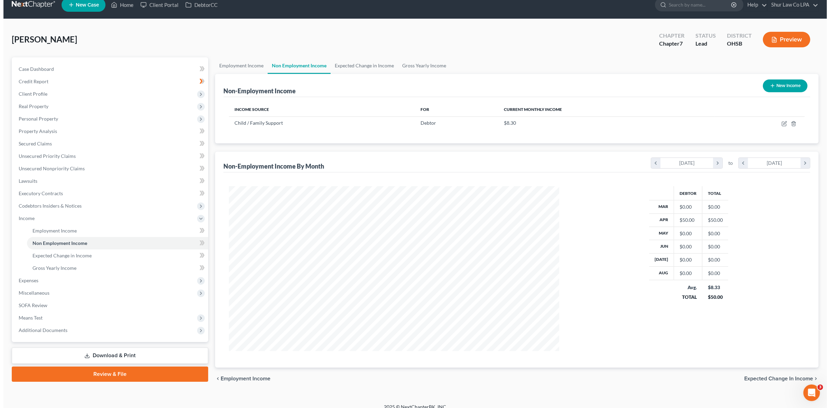
scroll to position [17, 0]
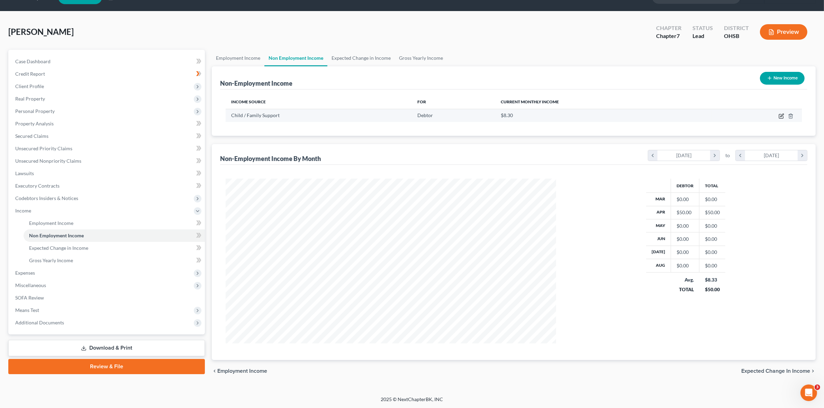
click at [779, 116] on icon "button" at bounding box center [781, 116] width 4 height 4
select select "7"
select select "0"
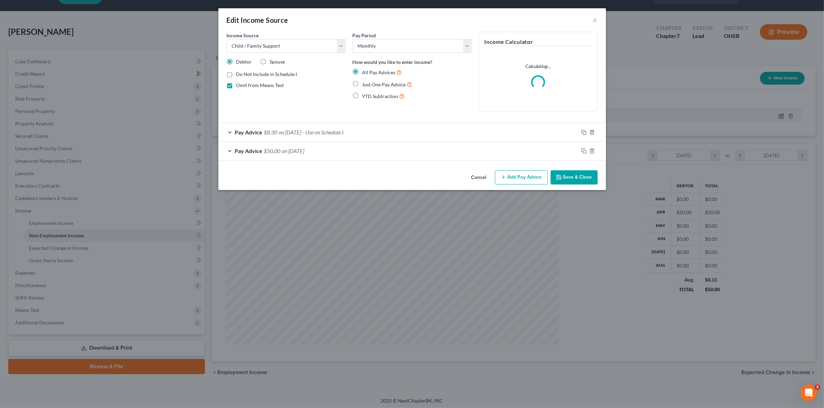
scroll to position [166, 347]
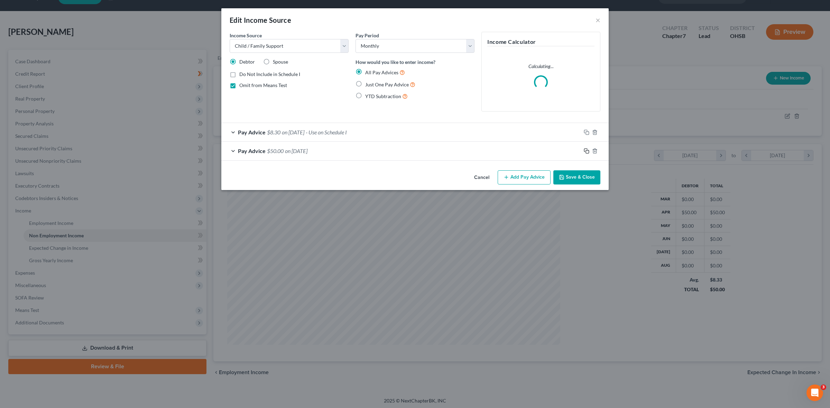
click at [587, 151] on icon "button" at bounding box center [587, 151] width 6 height 6
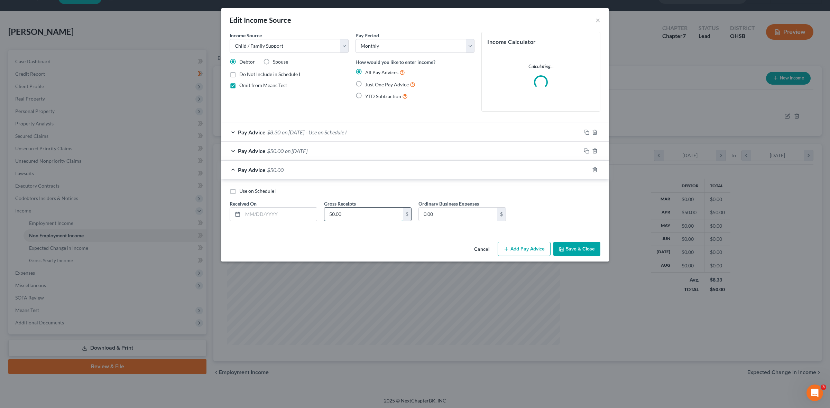
click at [334, 213] on input "50.00" at bounding box center [363, 214] width 79 height 13
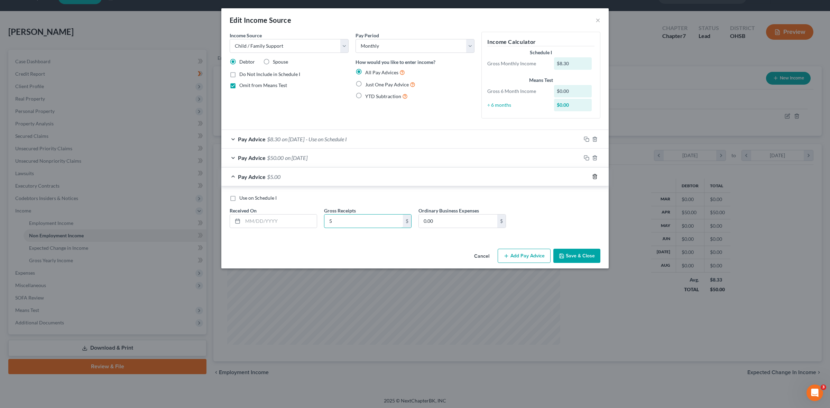
type input "5"
click at [593, 177] on icon "button" at bounding box center [595, 177] width 6 height 6
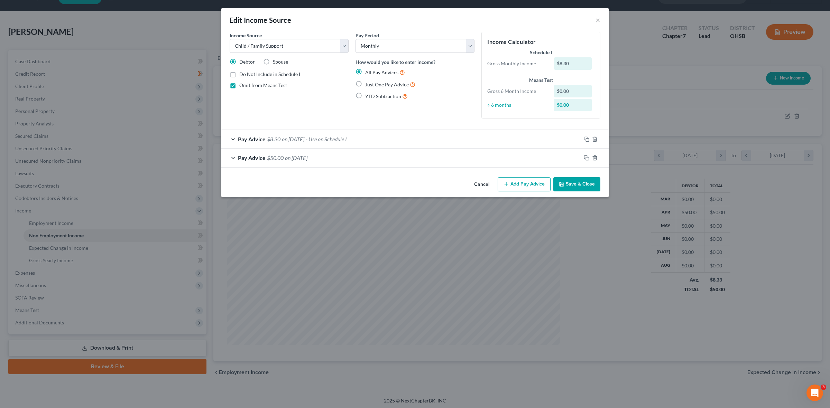
click at [228, 157] on div "Pay Advice $50.00 on [DATE]" at bounding box center [401, 158] width 360 height 18
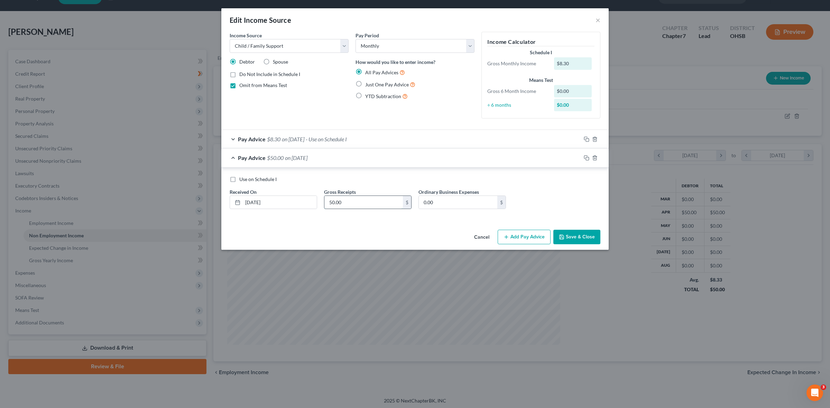
click at [346, 200] on input "50.00" at bounding box center [363, 202] width 79 height 13
type input "5.00"
click at [569, 238] on button "Save & Close" at bounding box center [576, 237] width 47 height 15
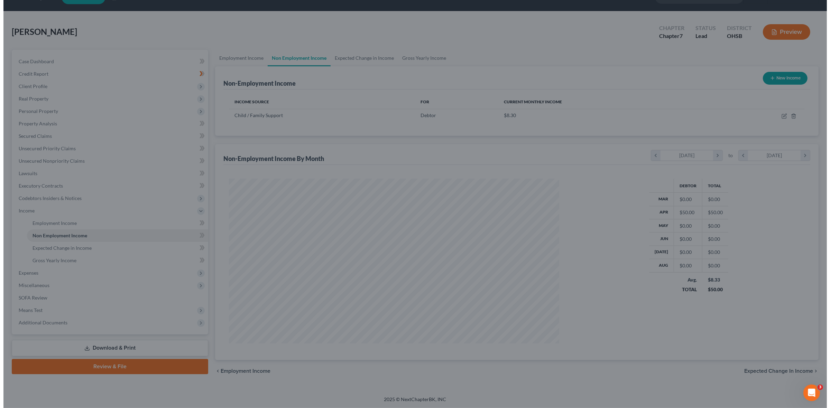
scroll to position [345711, 345532]
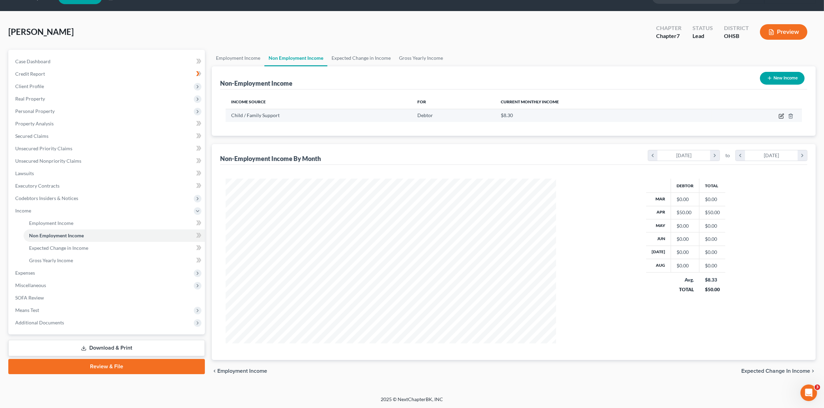
click at [778, 118] on icon "button" at bounding box center [781, 116] width 6 height 6
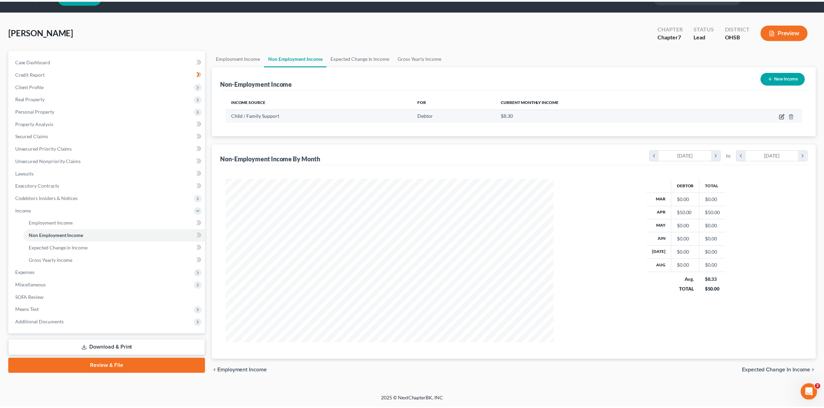
scroll to position [166, 347]
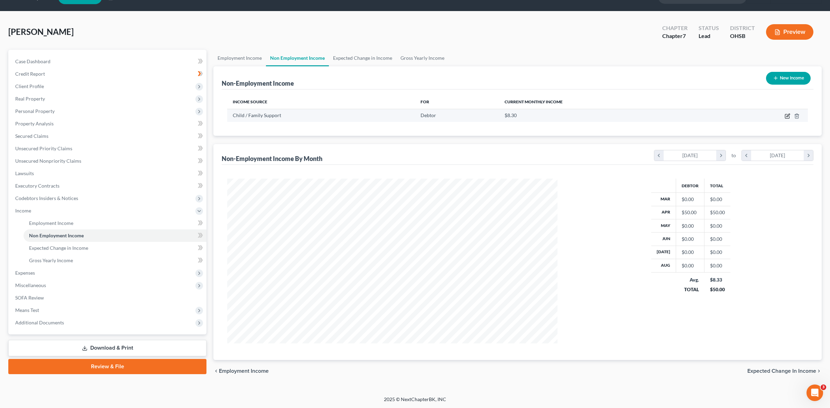
select select "7"
select select "0"
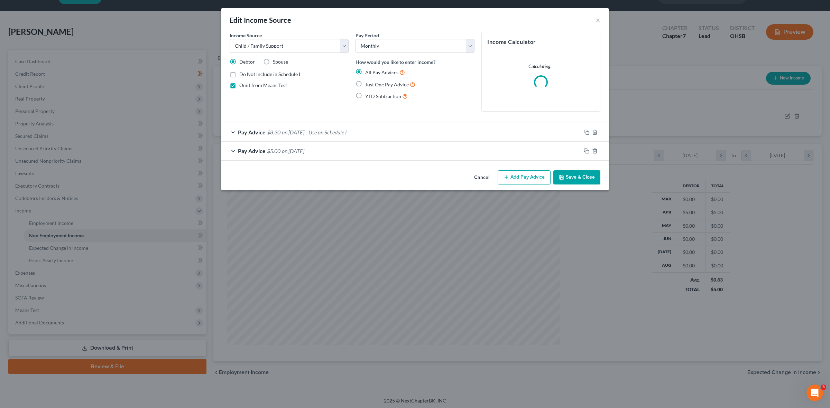
click at [232, 131] on div "Pay Advice $8.30 on [DATE] - Use on Schedule I" at bounding box center [401, 132] width 360 height 18
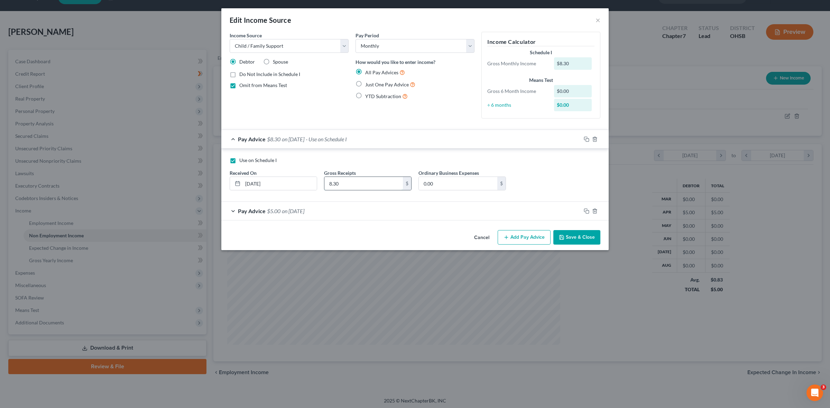
click at [331, 185] on input "8.30" at bounding box center [363, 183] width 79 height 13
type input "0.83"
click at [563, 240] on icon "button" at bounding box center [562, 238] width 4 height 4
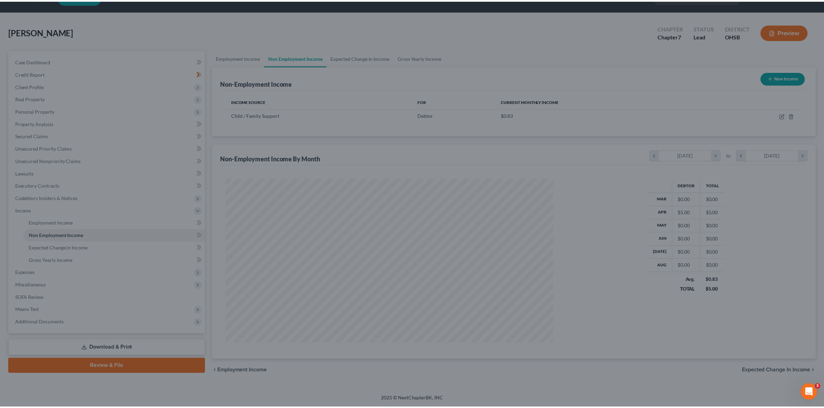
scroll to position [345711, 345532]
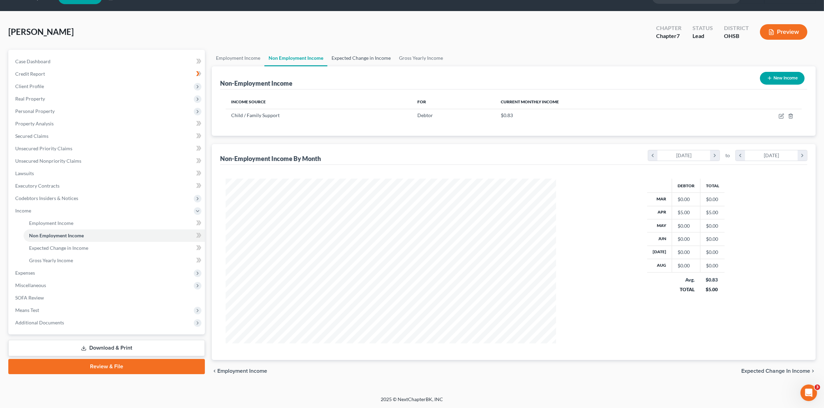
click at [364, 52] on link "Expected Change in Income" at bounding box center [360, 58] width 67 height 17
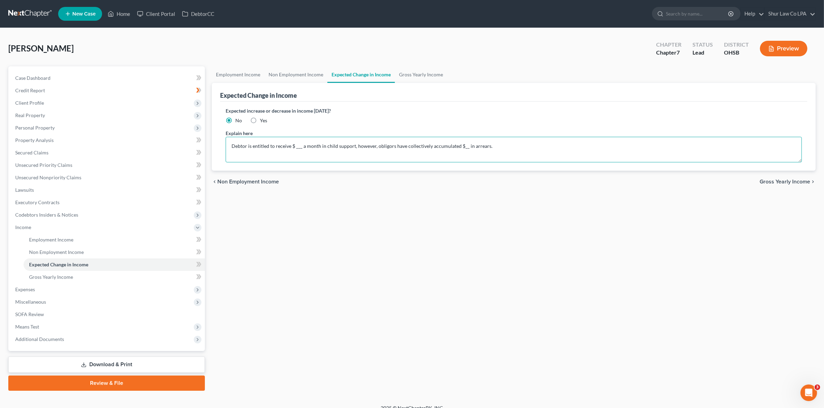
drag, startPoint x: 302, startPoint y: 145, endPoint x: 294, endPoint y: 145, distance: 7.6
click at [294, 145] on textarea "Debtor is entitled to receive $ ___ a month in child support, however, obligors…" at bounding box center [514, 150] width 576 height 26
paste textarea "855.41"
type textarea "Debtor is entitled to receive $855.41 a month in child support, however, obligo…"
click at [41, 127] on span "Personal Property" at bounding box center [34, 128] width 39 height 6
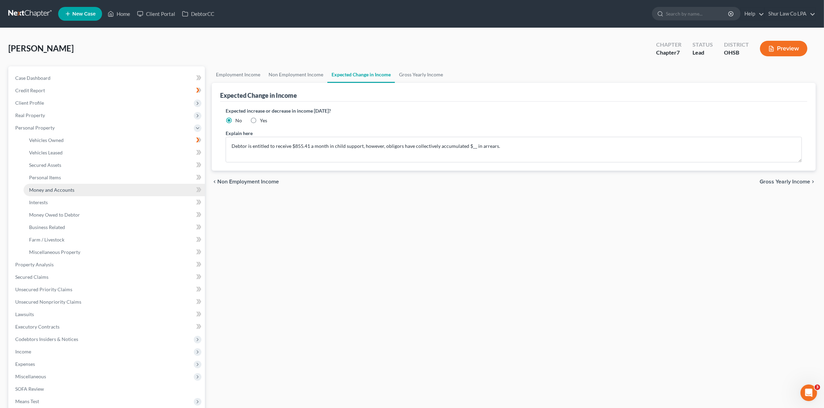
click at [61, 190] on span "Money and Accounts" at bounding box center [51, 190] width 45 height 6
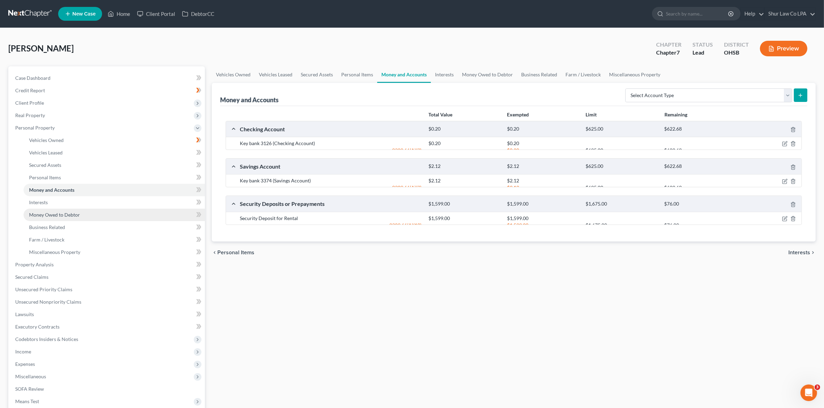
click at [62, 212] on span "Money Owed to Debtor" at bounding box center [54, 215] width 51 height 6
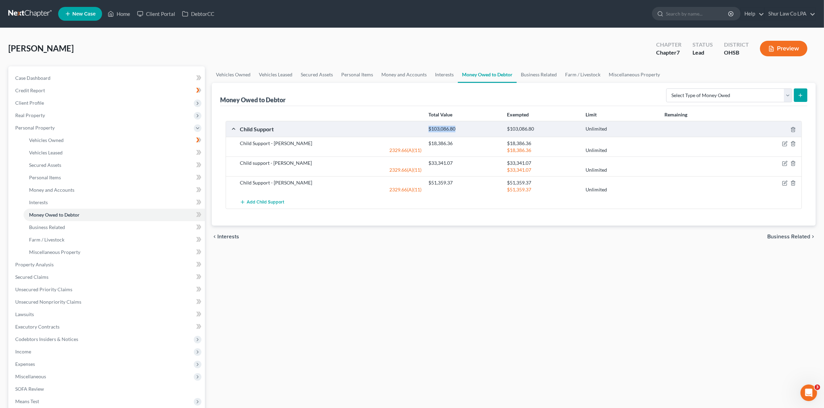
drag, startPoint x: 447, startPoint y: 127, endPoint x: 428, endPoint y: 127, distance: 19.0
click at [428, 127] on div "$103,086.80" at bounding box center [464, 129] width 79 height 7
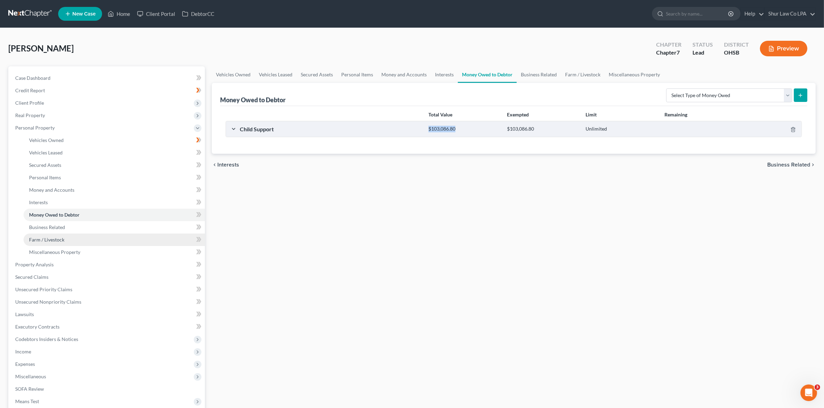
copy div "$103,086.80"
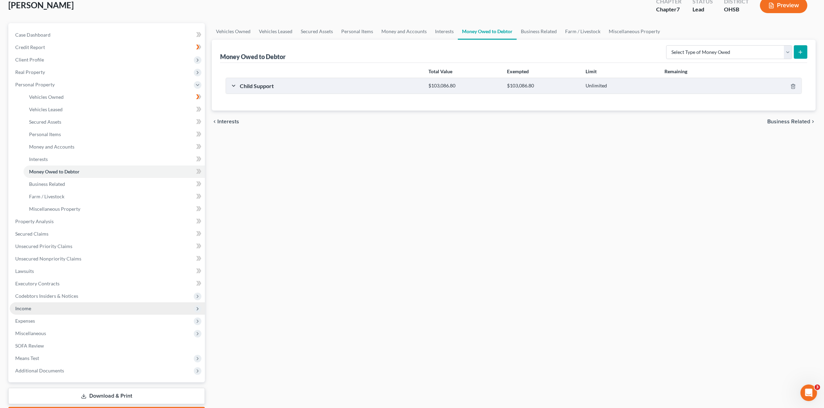
click at [41, 312] on span "Income" at bounding box center [107, 309] width 195 height 12
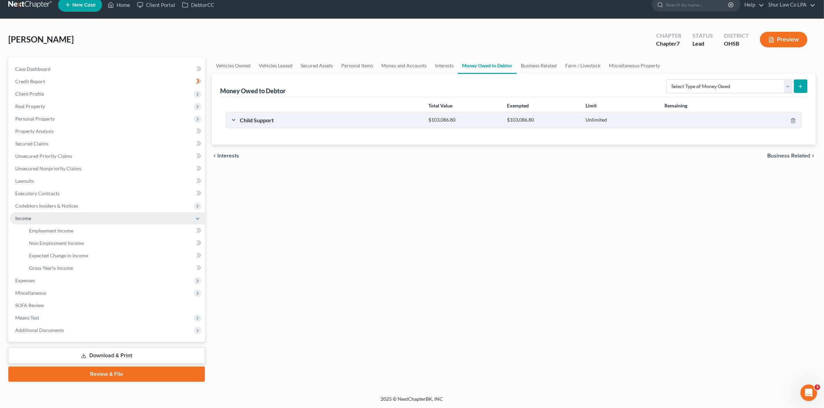
scroll to position [8, 0]
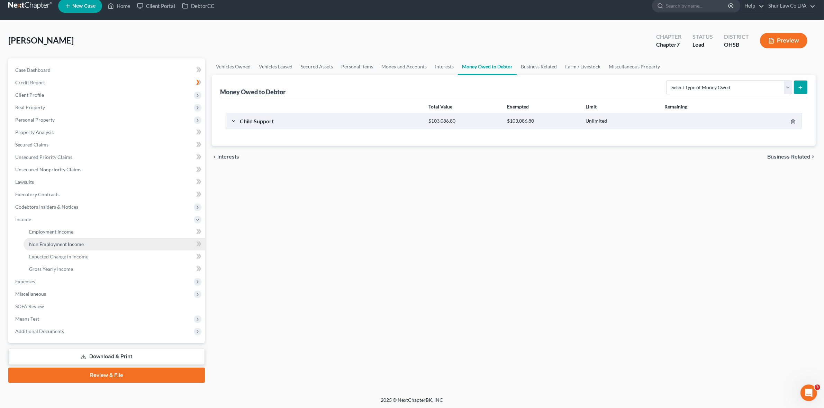
click at [63, 246] on span "Non Employment Income" at bounding box center [56, 244] width 55 height 6
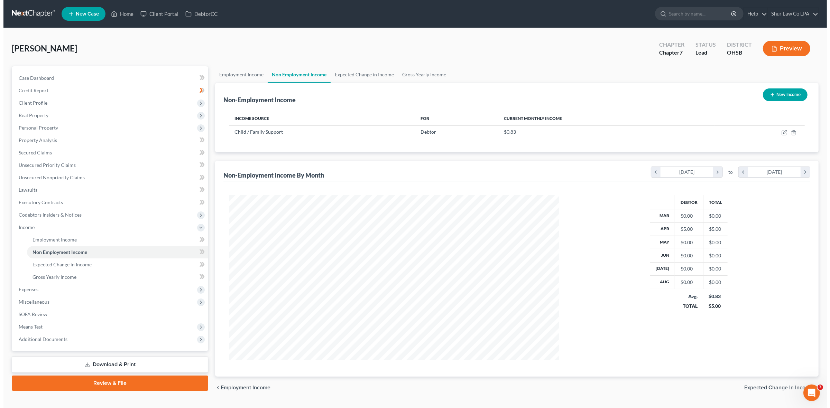
scroll to position [165, 343]
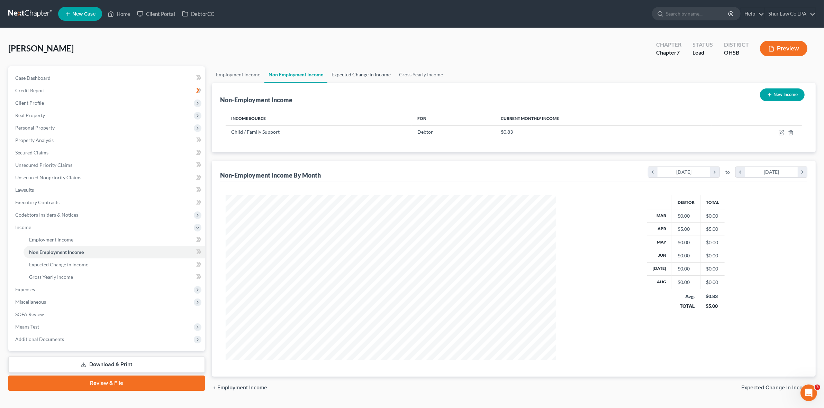
click at [366, 73] on link "Expected Change in Income" at bounding box center [360, 74] width 67 height 17
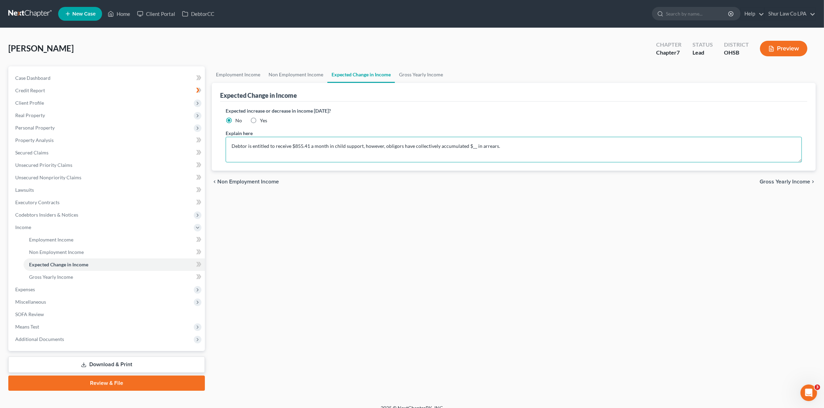
drag, startPoint x: 472, startPoint y: 144, endPoint x: 465, endPoint y: 144, distance: 7.3
click at [465, 144] on textarea "Debtor is entitled to receive $855.41 a month in child support, however, obligo…" at bounding box center [514, 150] width 576 height 26
paste textarea "103,086.80"
click at [521, 148] on textarea "Debtor is entitled to receive $855.41 a month in child support, however, obligo…" at bounding box center [514, 150] width 576 height 26
type textarea "Debtor is entitled to receive $855.41 a month in child support, however, obligo…"
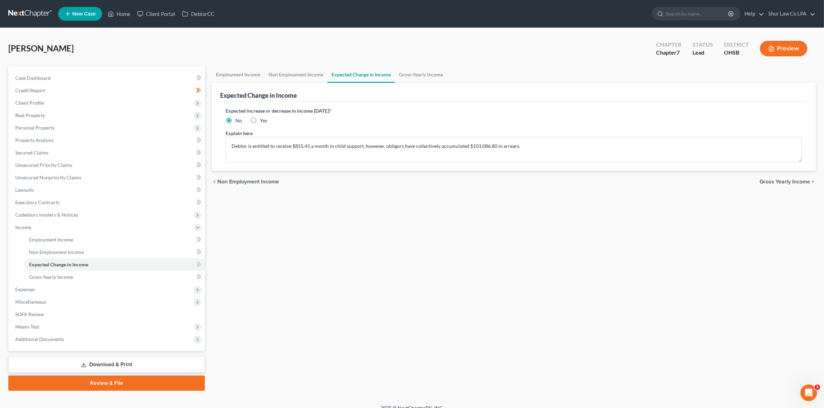
click at [557, 122] on div "Expected increase or decrease in income [DATE]? No Yes" at bounding box center [514, 115] width 576 height 17
click at [198, 228] on icon at bounding box center [198, 228] width 6 height 6
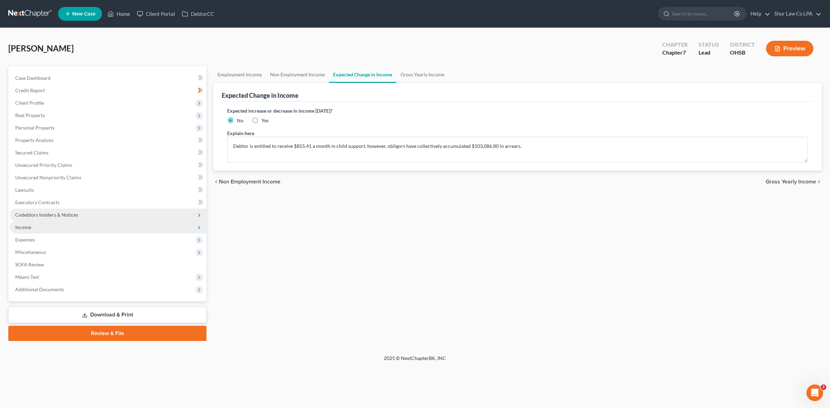
click at [65, 220] on span "Codebtors Insiders & Notices" at bounding box center [108, 215] width 197 height 12
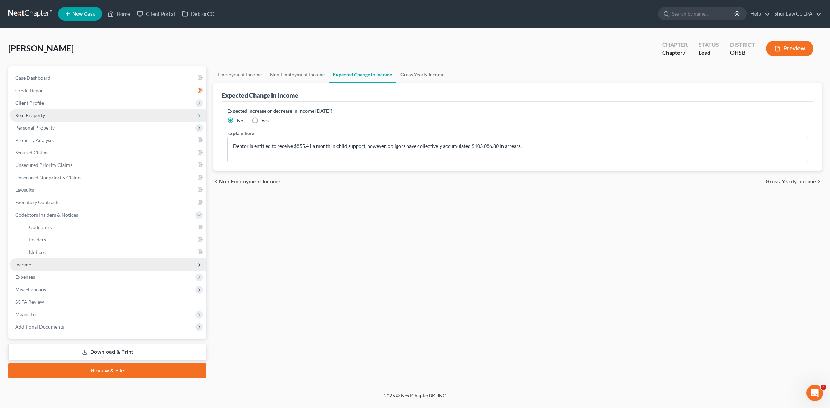
click at [73, 113] on span "Real Property" at bounding box center [108, 115] width 197 height 12
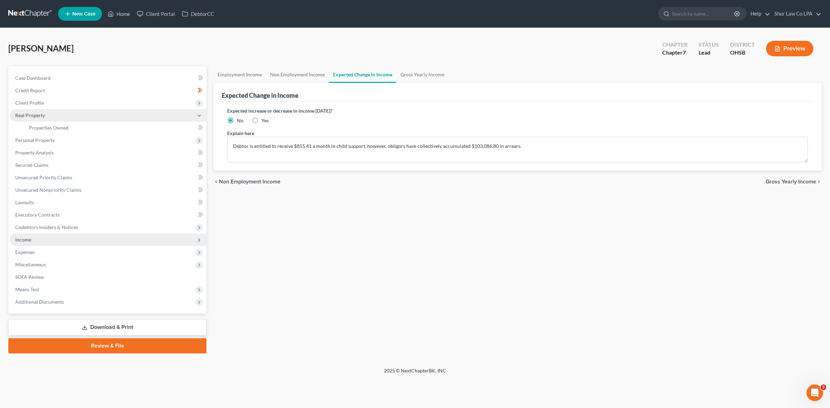
click at [199, 114] on icon at bounding box center [199, 116] width 6 height 6
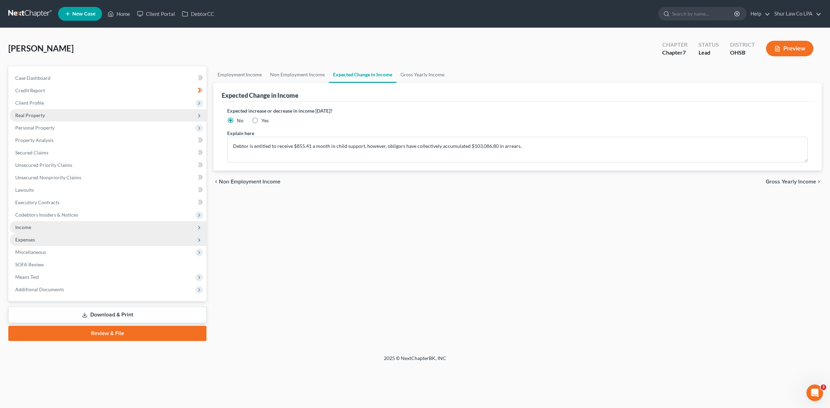
click at [39, 240] on span "Expenses" at bounding box center [108, 240] width 197 height 12
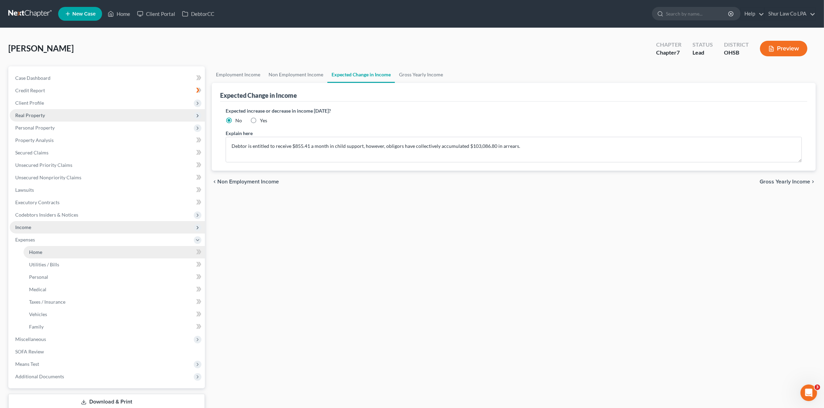
click at [58, 251] on link "Home" at bounding box center [114, 252] width 181 height 12
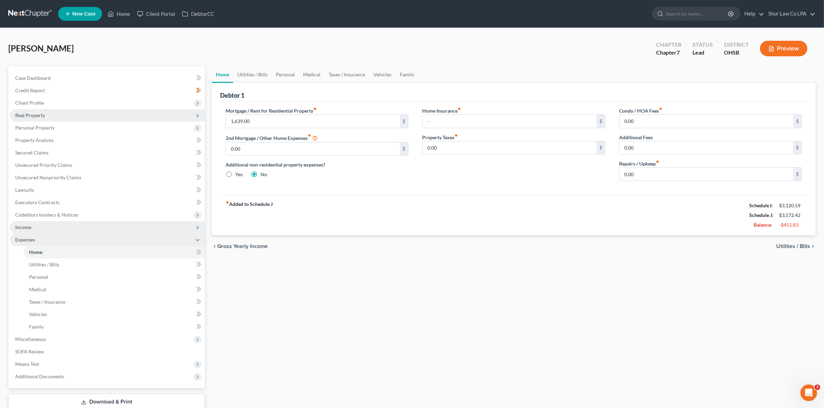
click at [29, 239] on span "Expenses" at bounding box center [25, 240] width 20 height 6
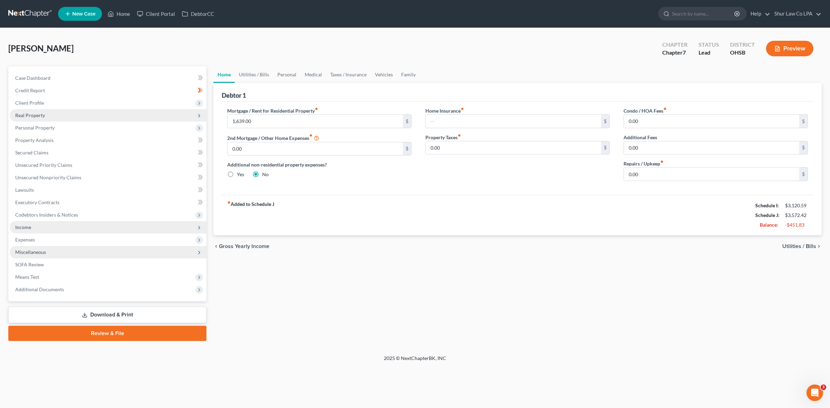
click at [42, 251] on span "Miscellaneous" at bounding box center [30, 252] width 31 height 6
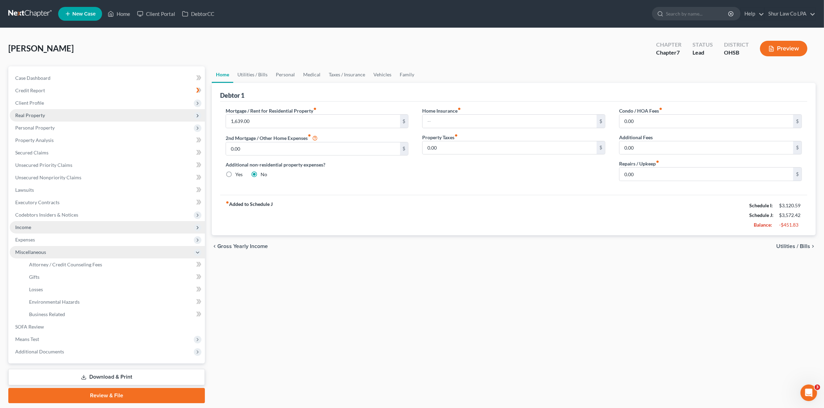
click at [39, 251] on span "Miscellaneous" at bounding box center [30, 252] width 31 height 6
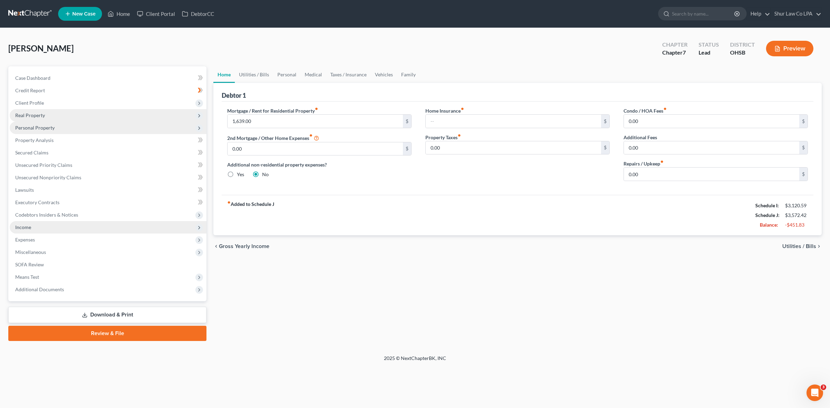
click at [47, 127] on span "Personal Property" at bounding box center [34, 128] width 39 height 6
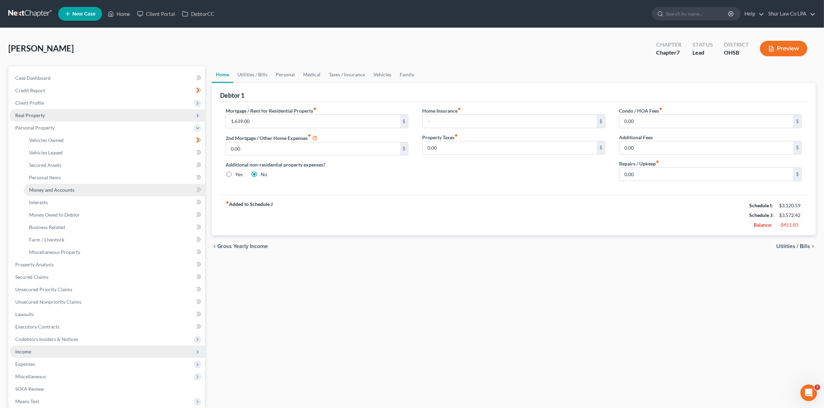
click at [65, 191] on span "Money and Accounts" at bounding box center [51, 190] width 45 height 6
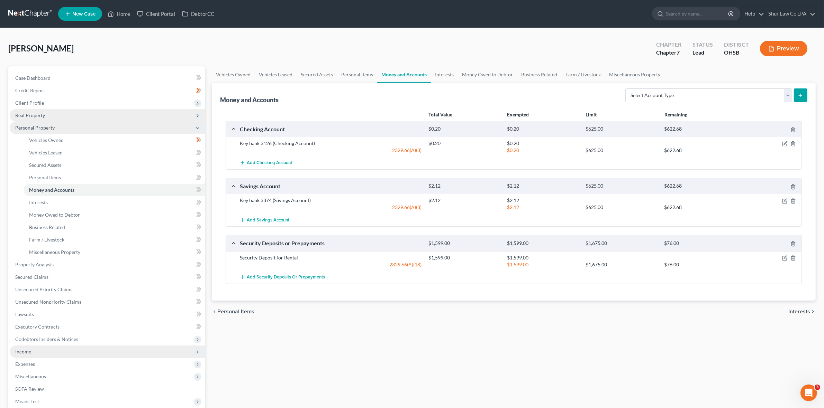
click at [198, 128] on polyline at bounding box center [197, 128] width 3 height 1
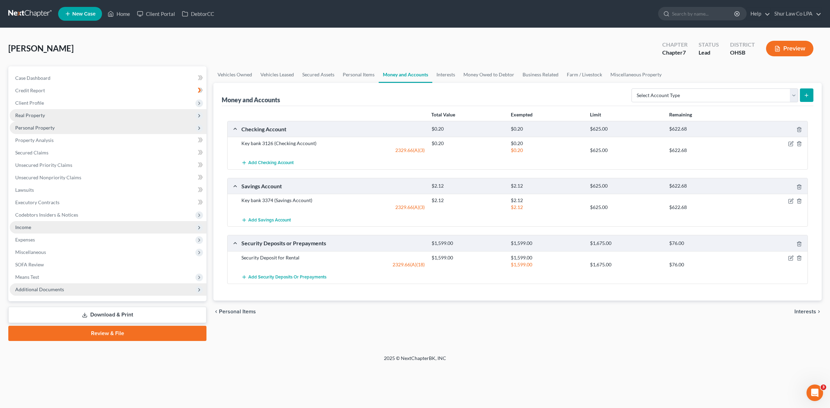
click at [199, 291] on polyline at bounding box center [199, 290] width 1 height 3
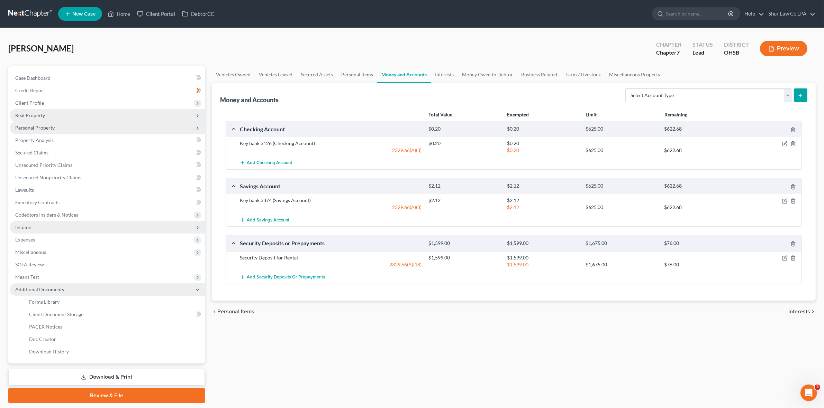
click at [196, 290] on icon at bounding box center [198, 290] width 6 height 6
